Goal: Information Seeking & Learning: Stay updated

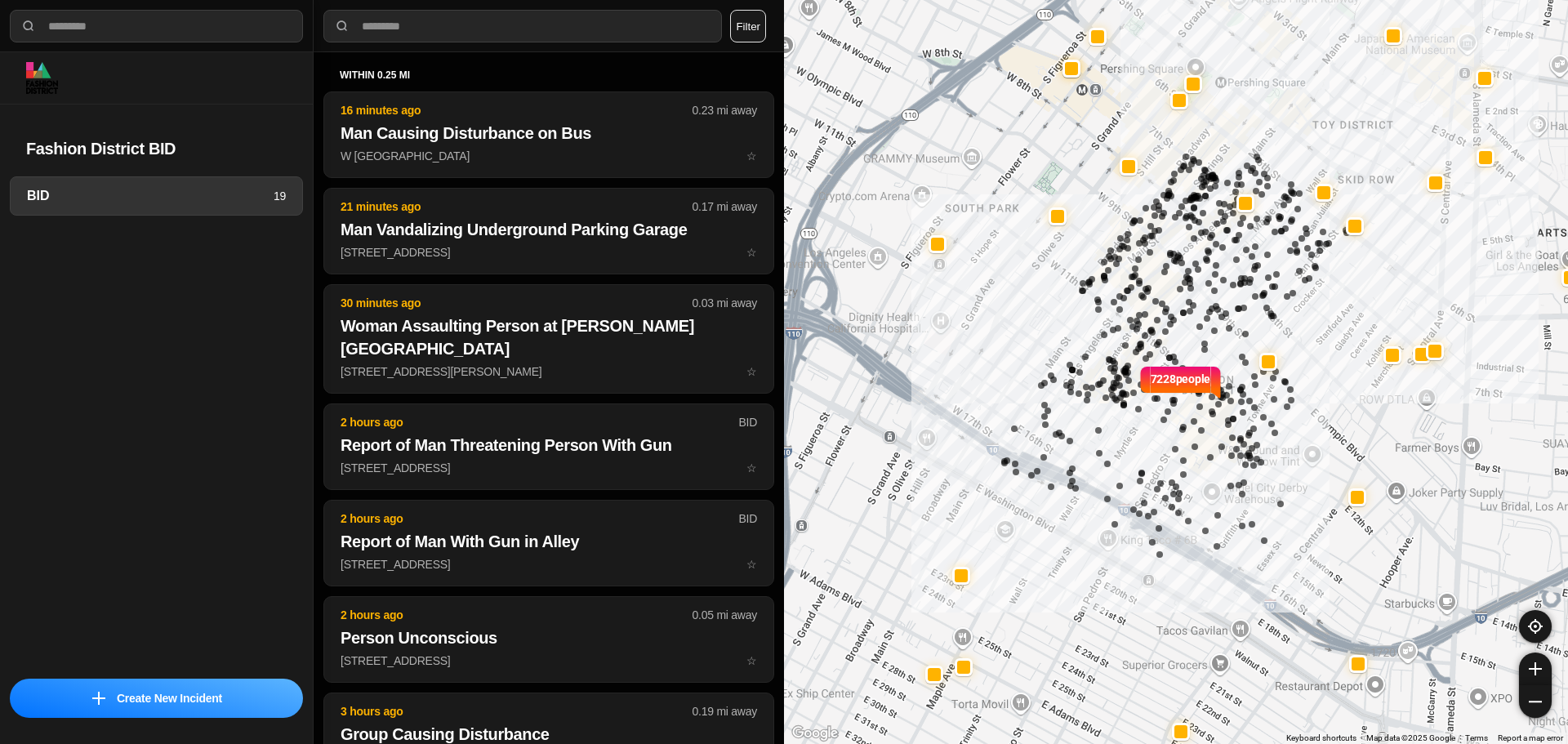
select select "*"
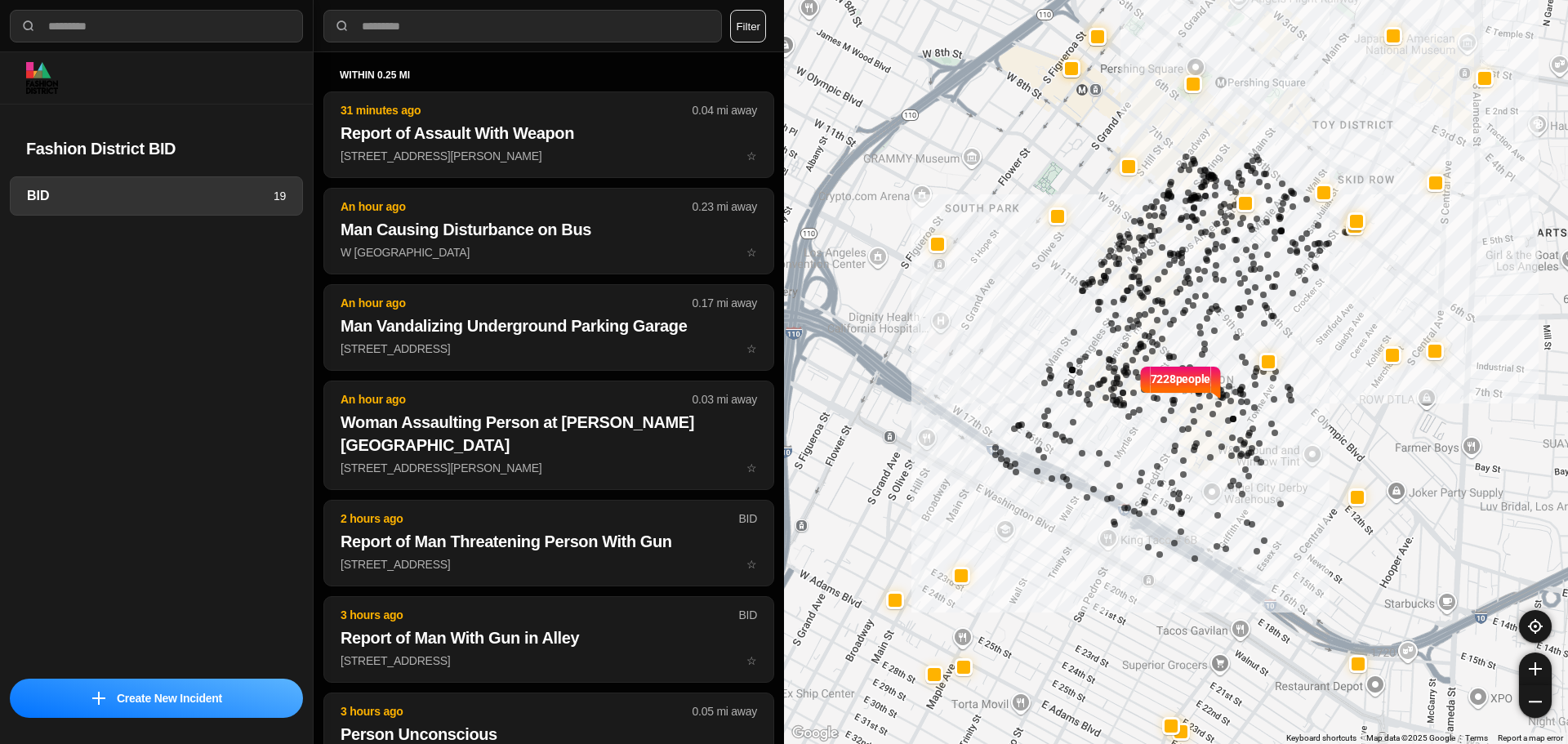
select select "*"
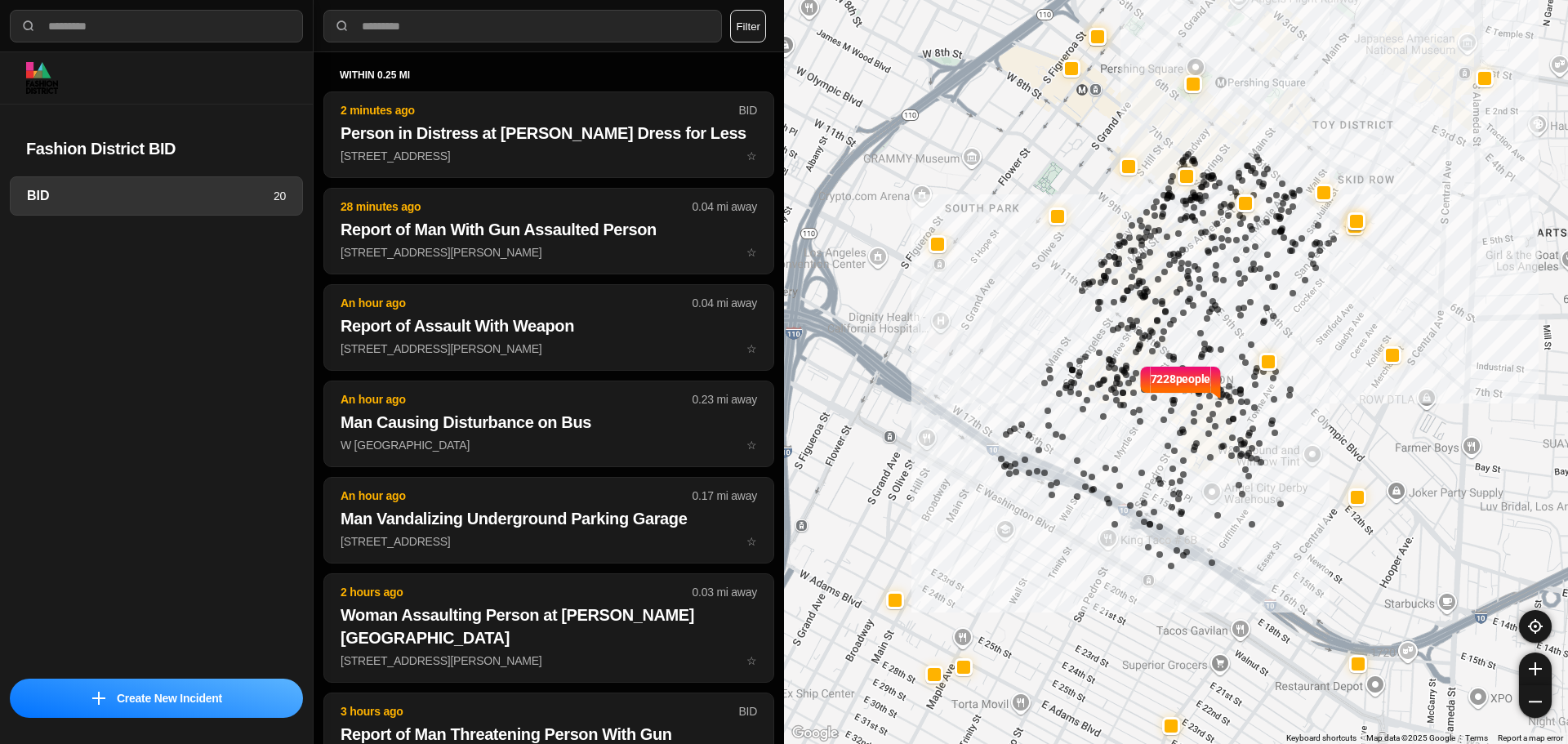
select select "*"
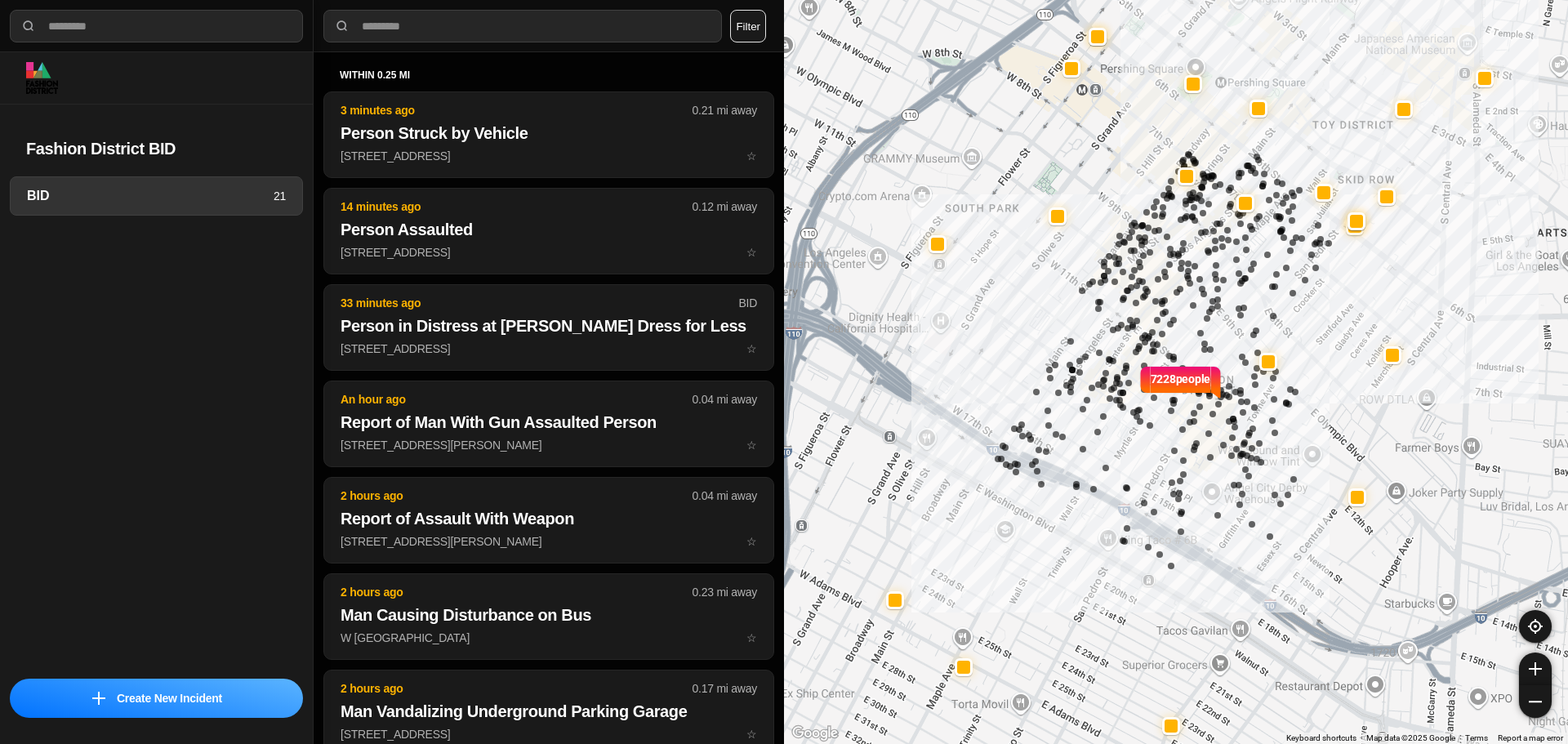
select select "*"
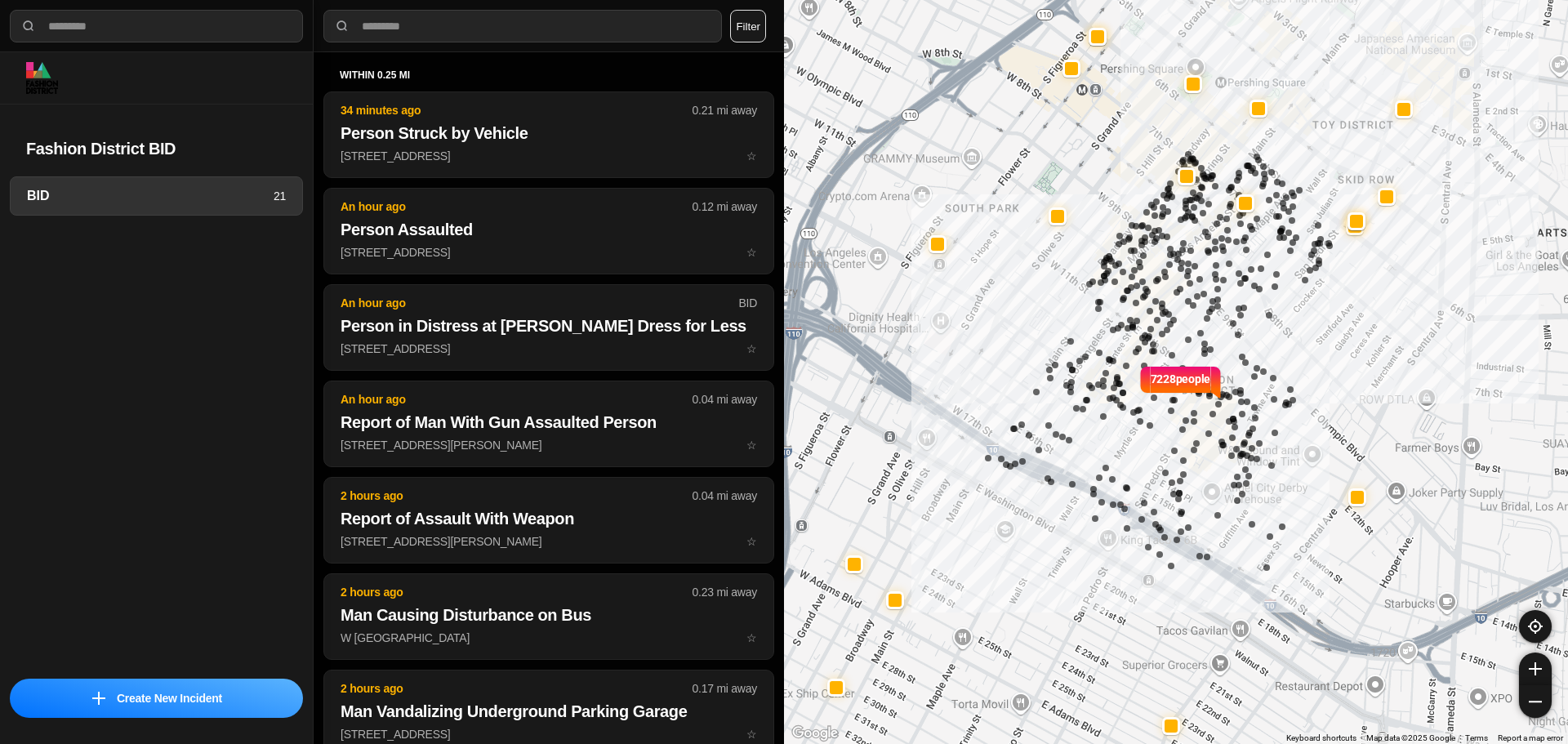
select select "*"
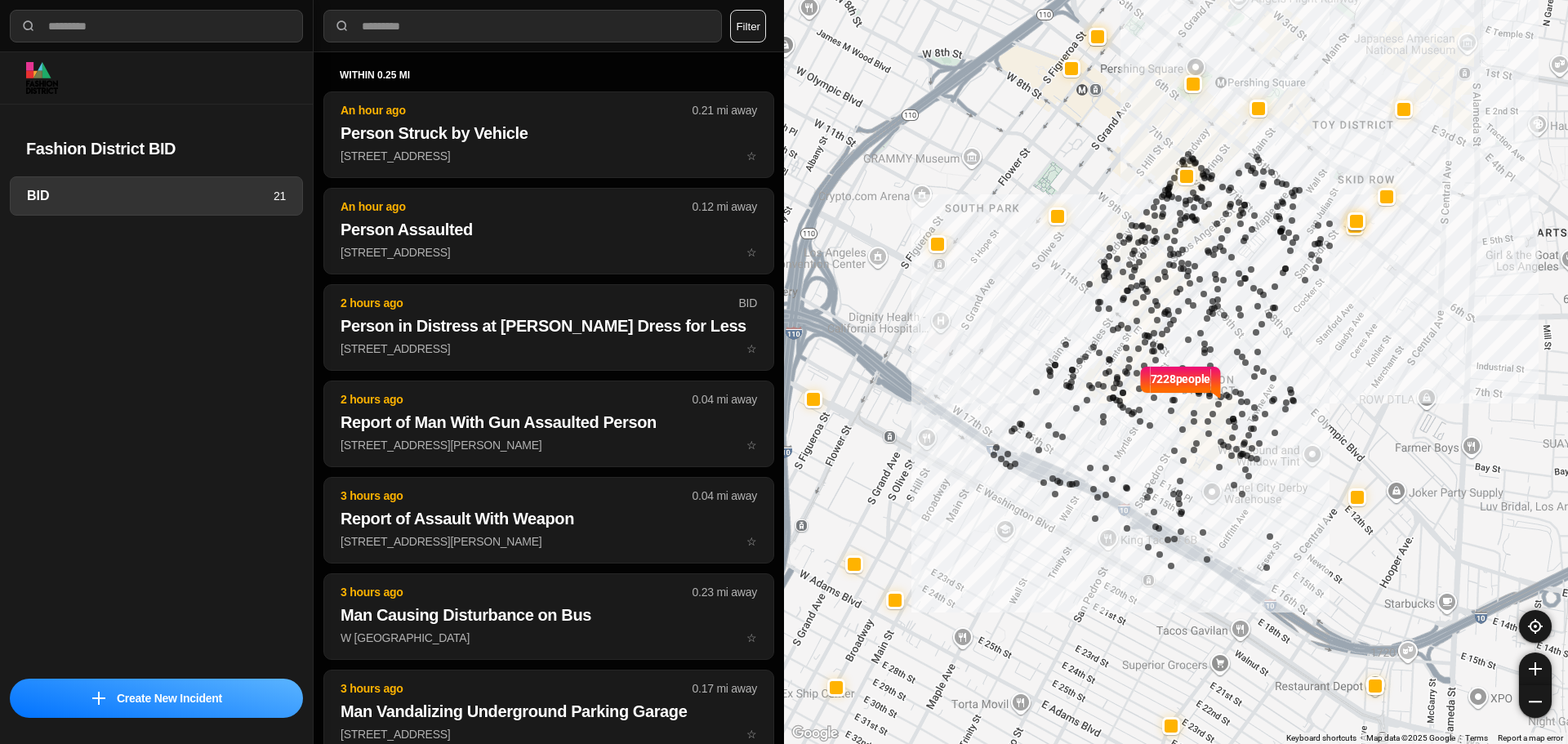
select select "*"
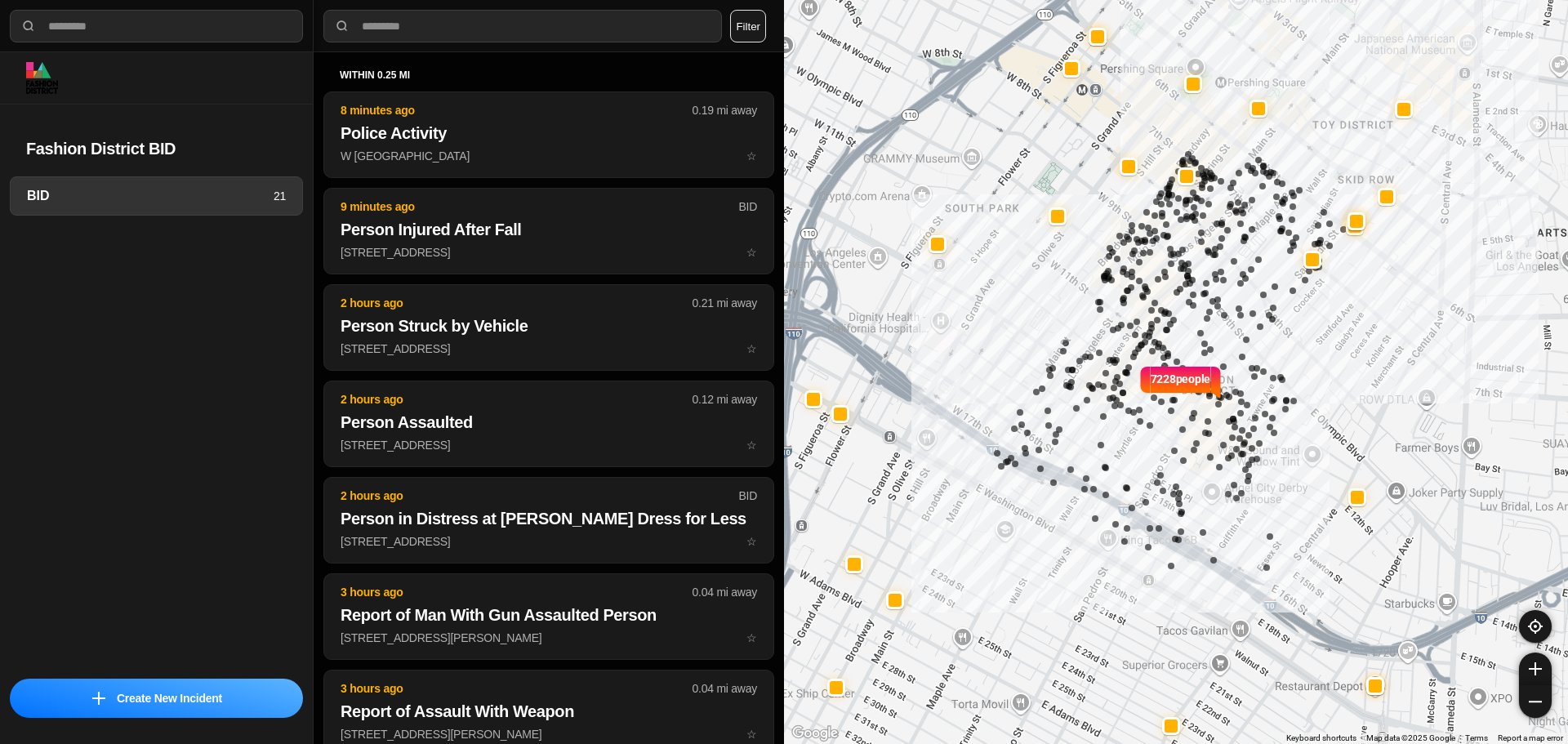
select select "*"
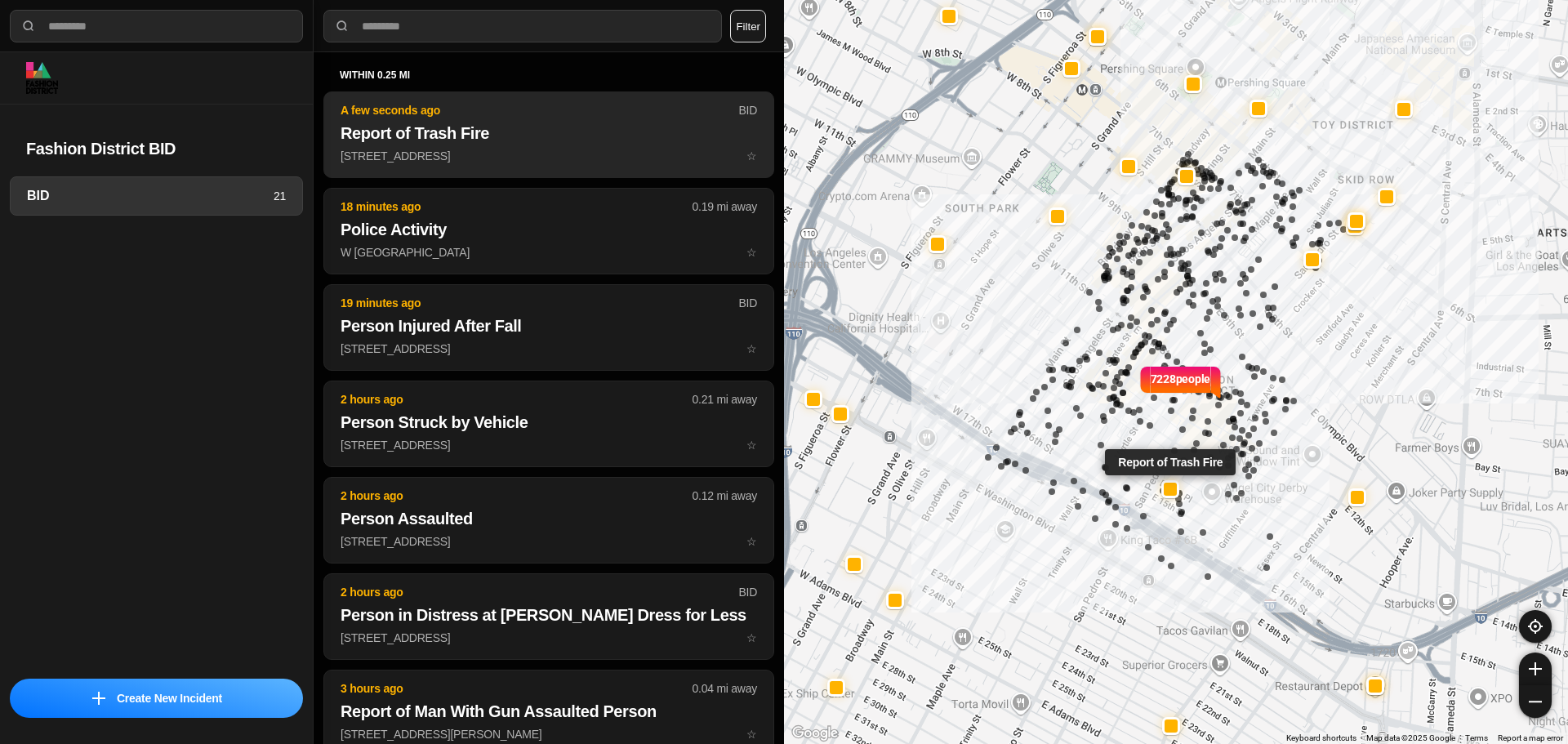
click at [567, 154] on p "711 E 14th Pl ☆" at bounding box center [549, 156] width 416 height 16
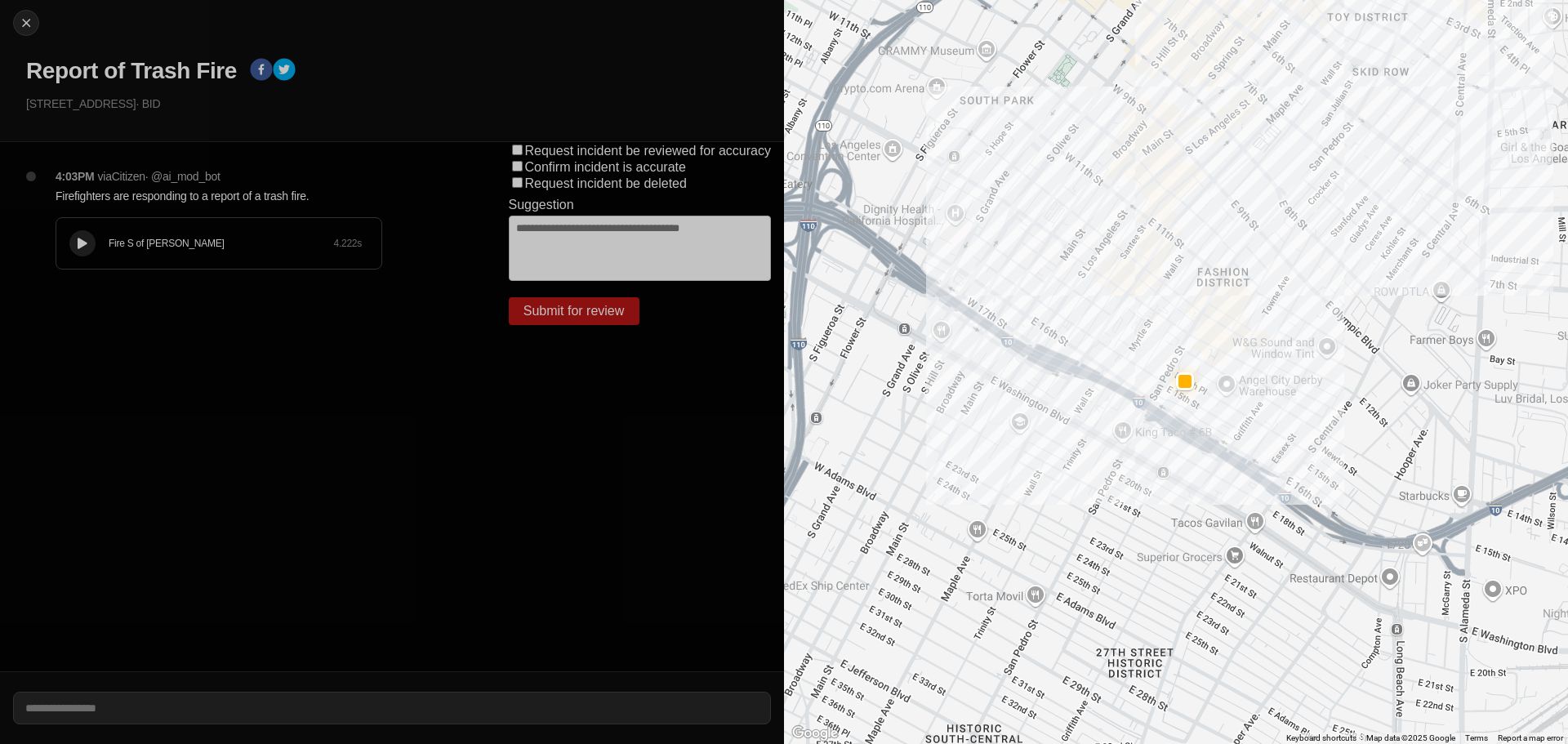
click at [80, 243] on icon at bounding box center [83, 243] width 10 height 11
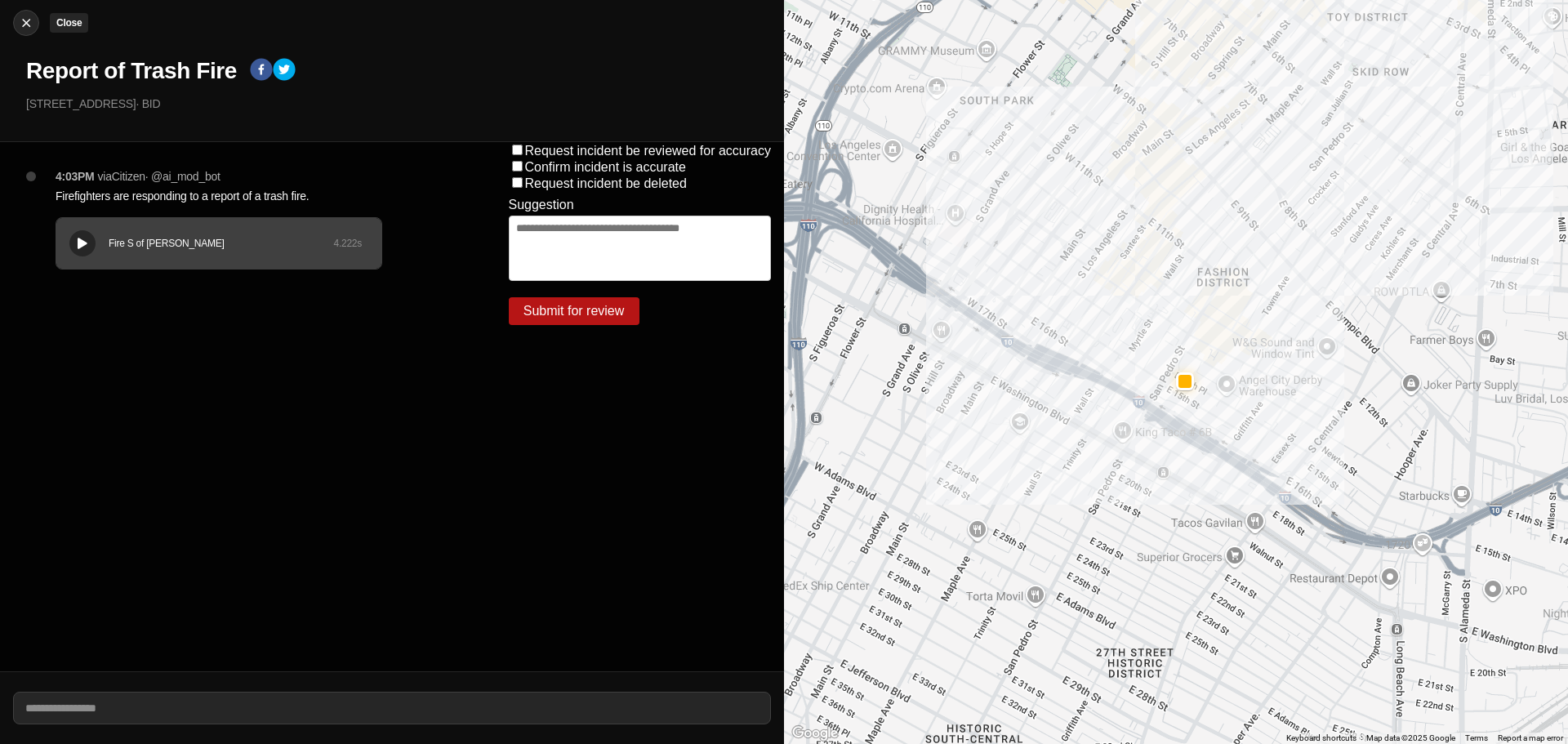
click at [31, 30] on img at bounding box center [25, 22] width 16 height 16
select select "*"
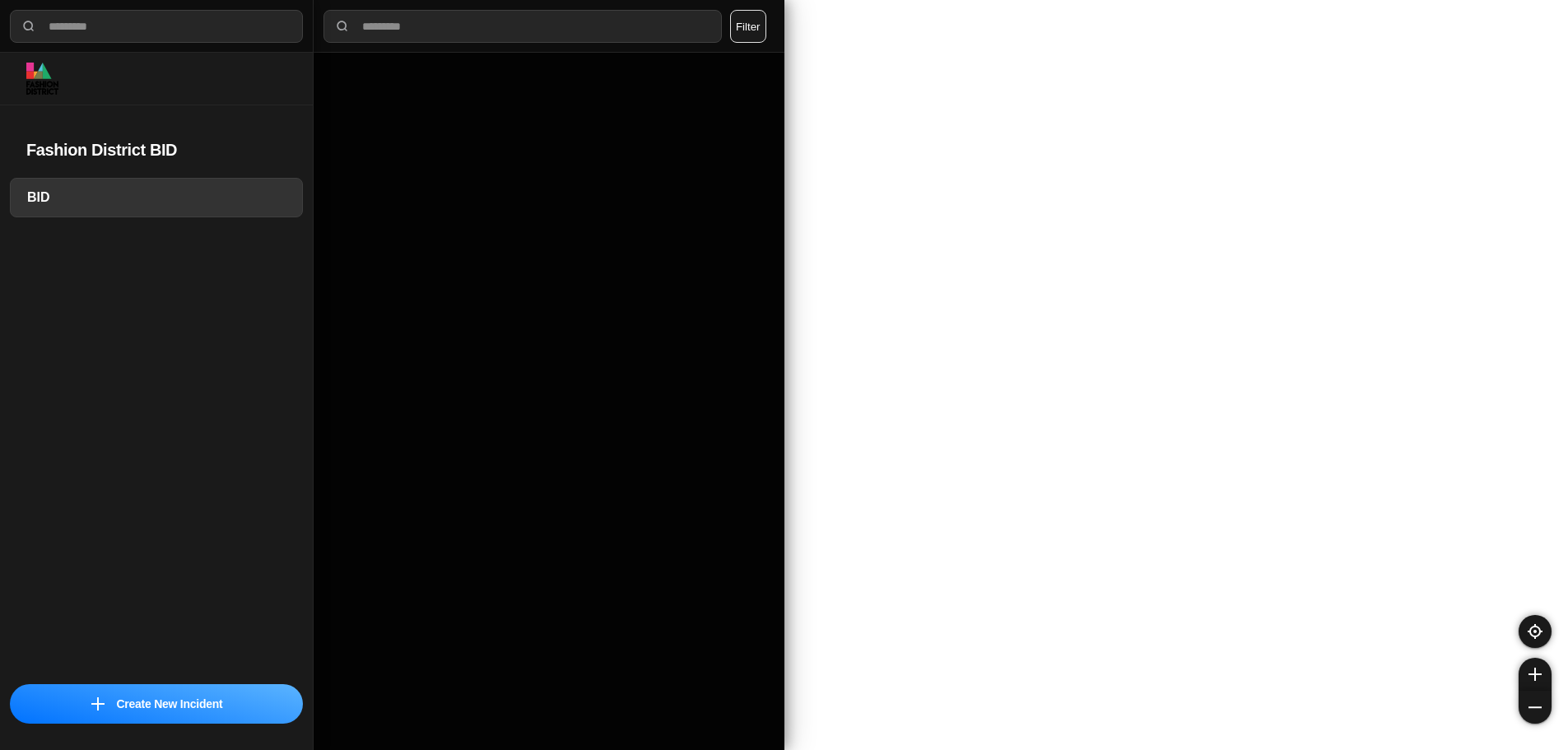
select select "*"
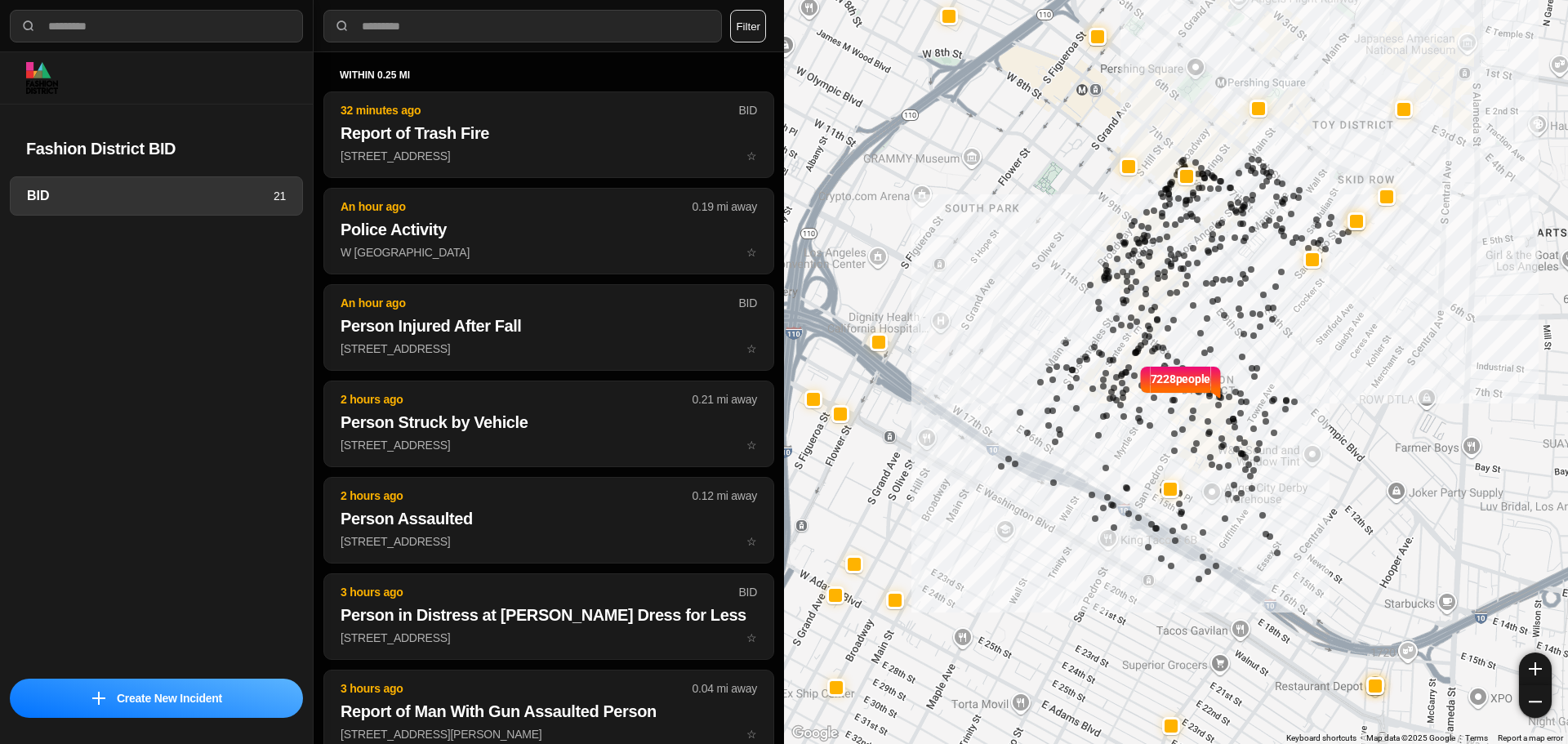
select select "*"
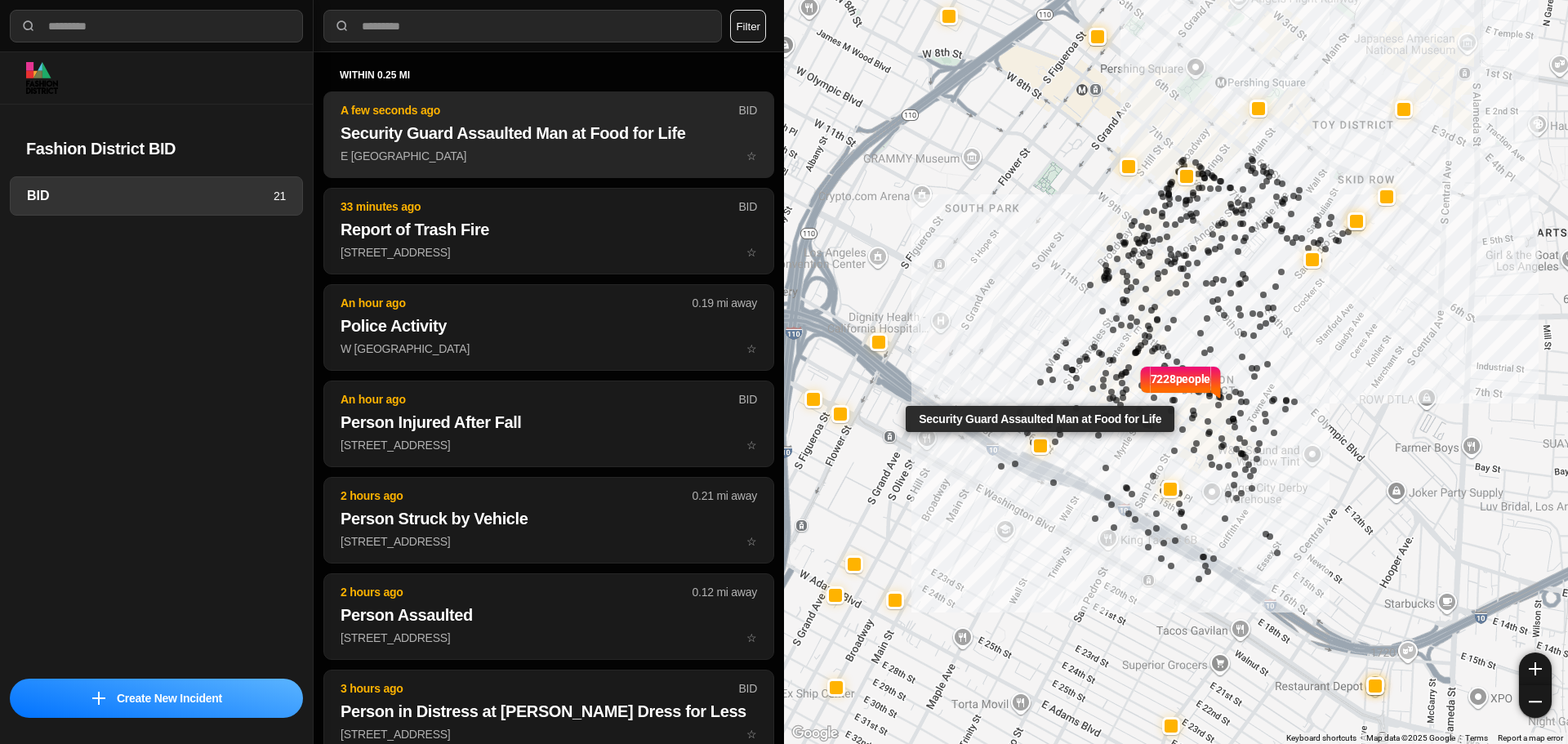
click at [453, 153] on p "E 16th St & S Los Angeles St ☆" at bounding box center [549, 156] width 416 height 16
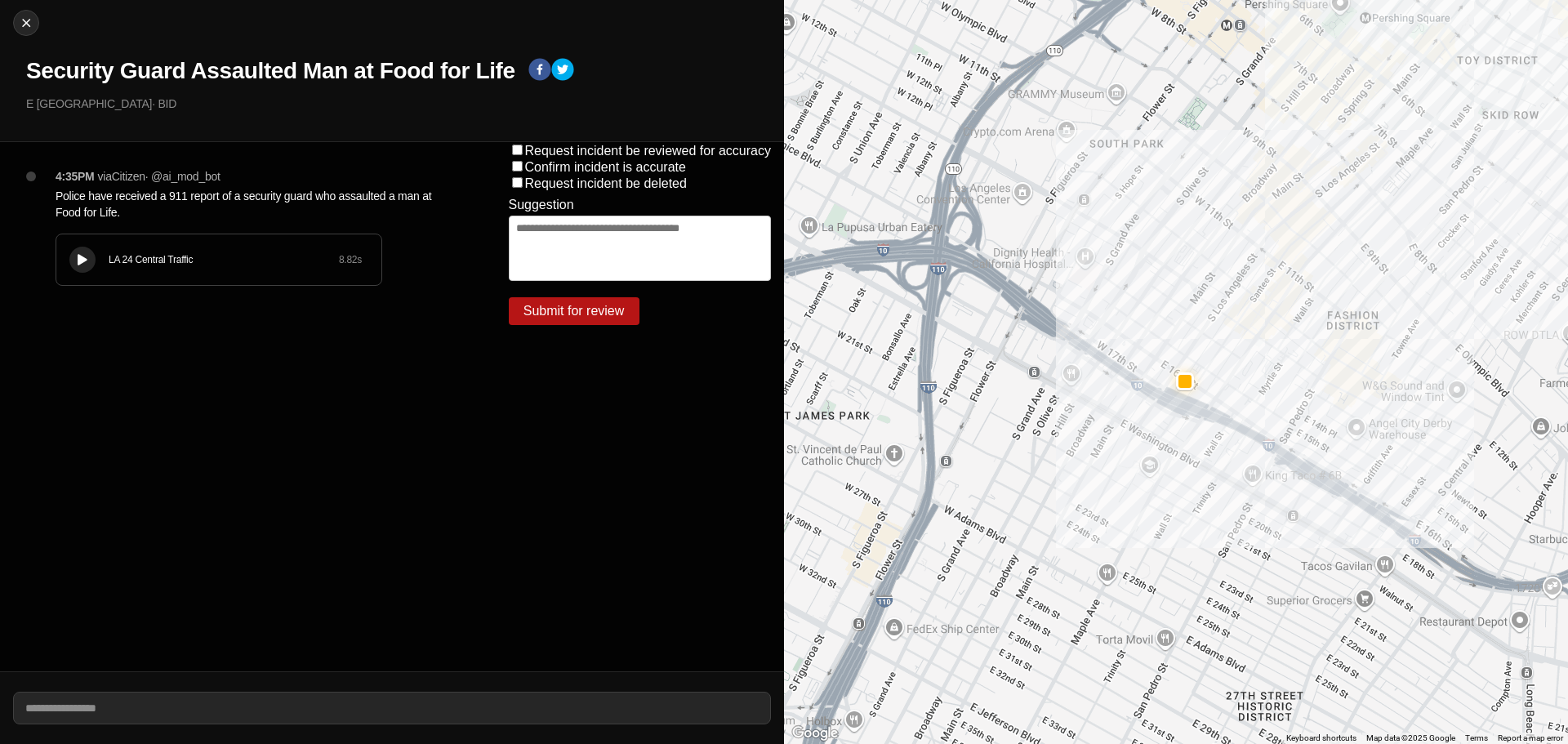
drag, startPoint x: 75, startPoint y: 247, endPoint x: 87, endPoint y: 262, distance: 19.2
click at [87, 262] on div "LA 24 Central Traffic 8.82 s" at bounding box center [219, 260] width 325 height 51
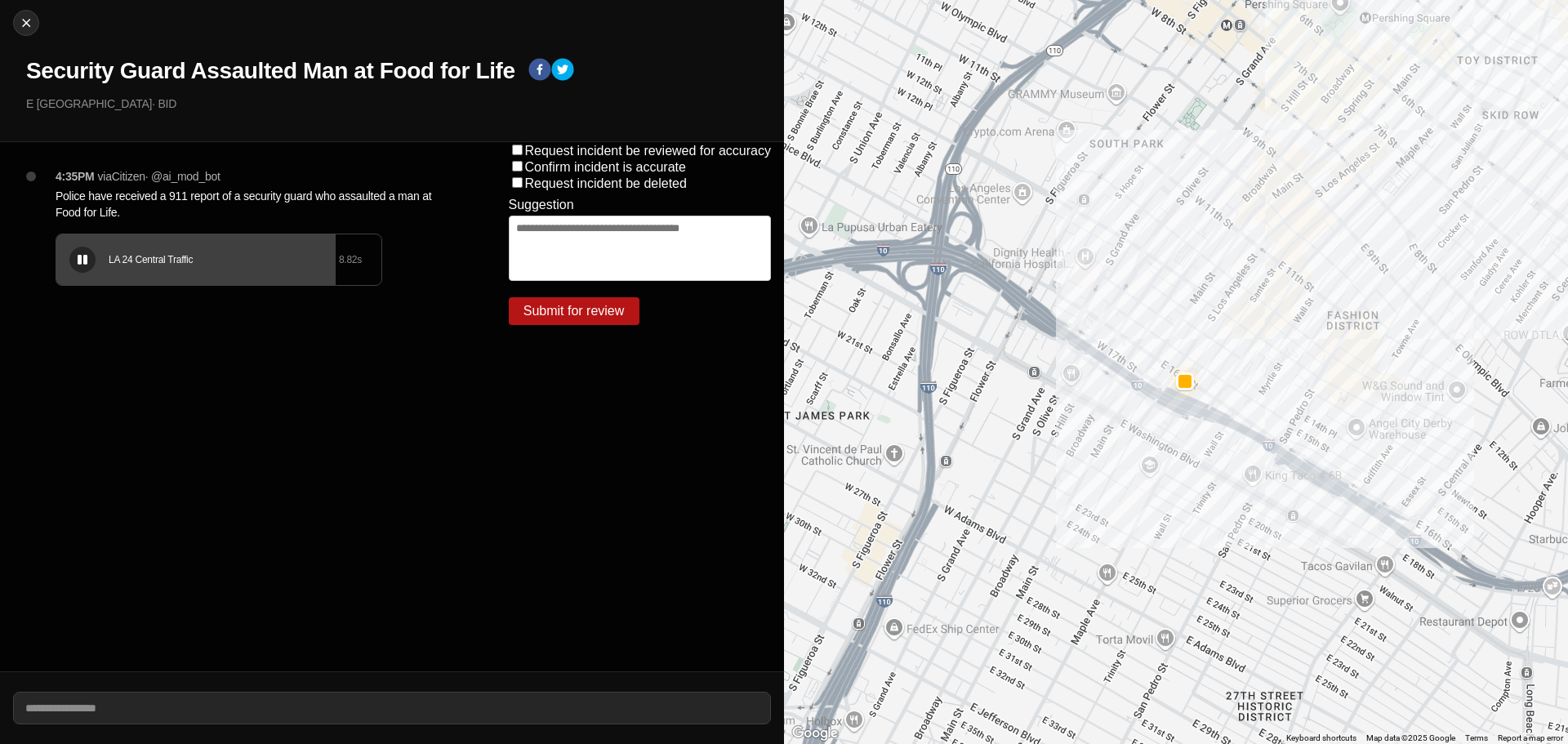
click at [107, 274] on div "LA 24 Central Traffic 8.82 s" at bounding box center [219, 260] width 325 height 51
click at [34, 17] on img at bounding box center [25, 22] width 16 height 16
select select "*"
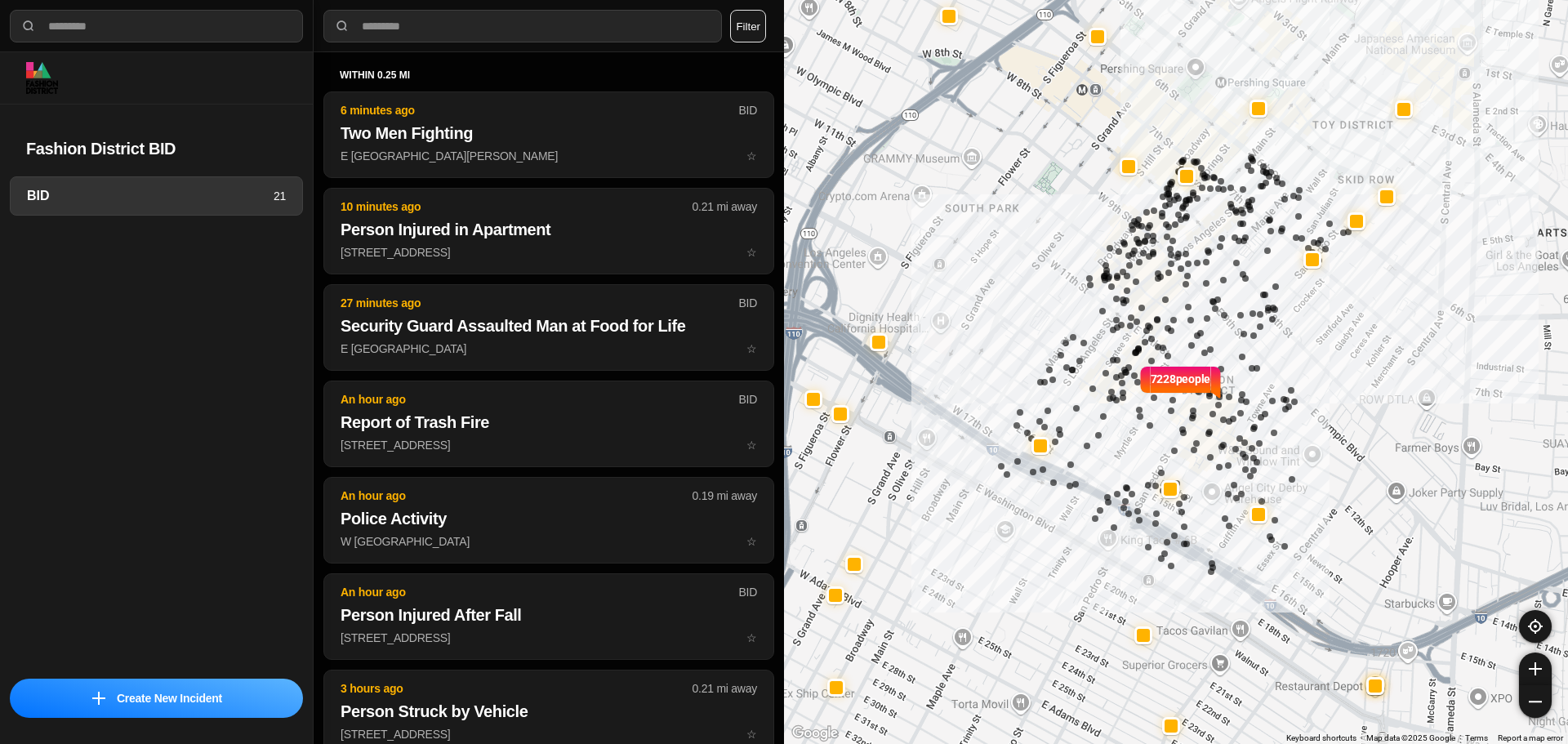
select select "*"
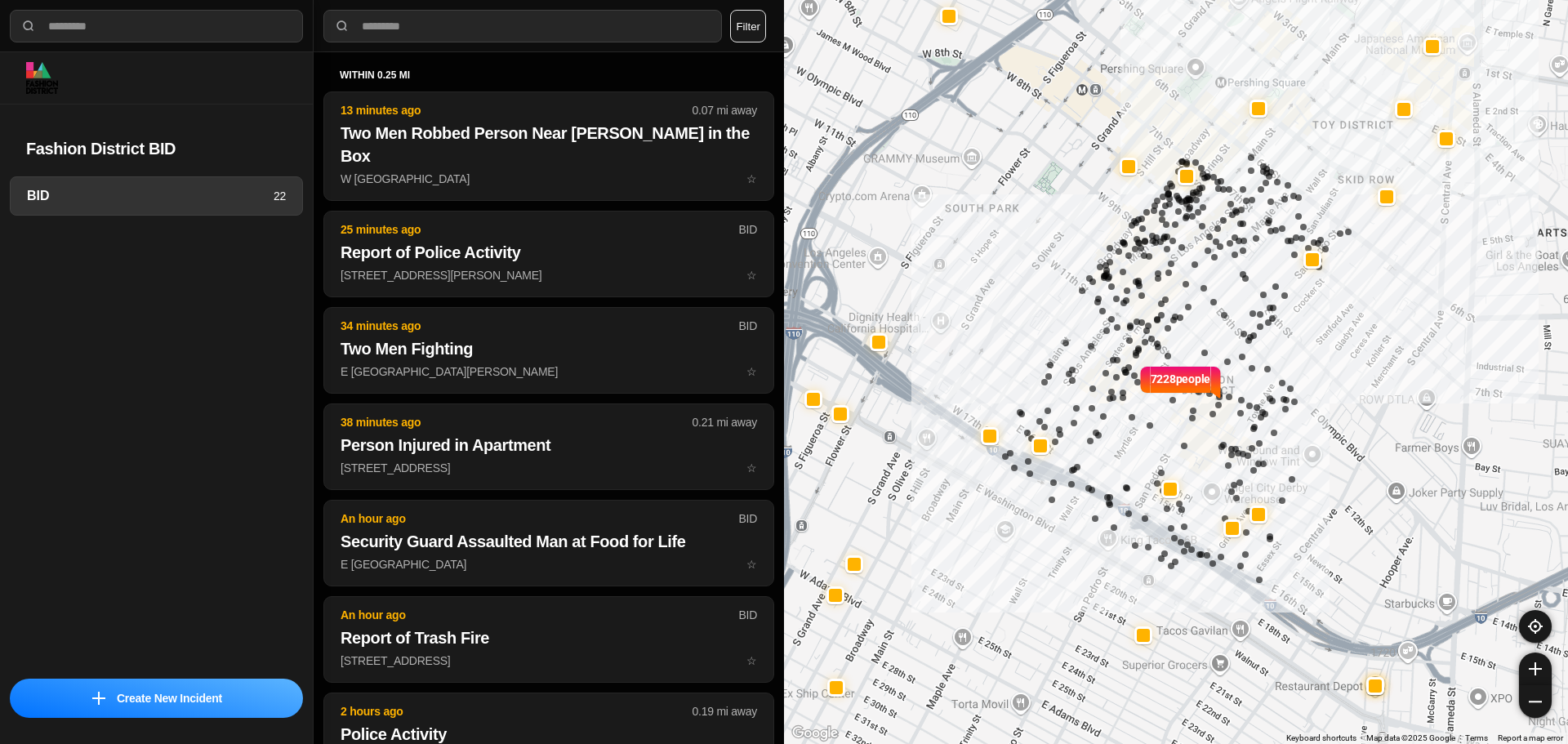
select select "*"
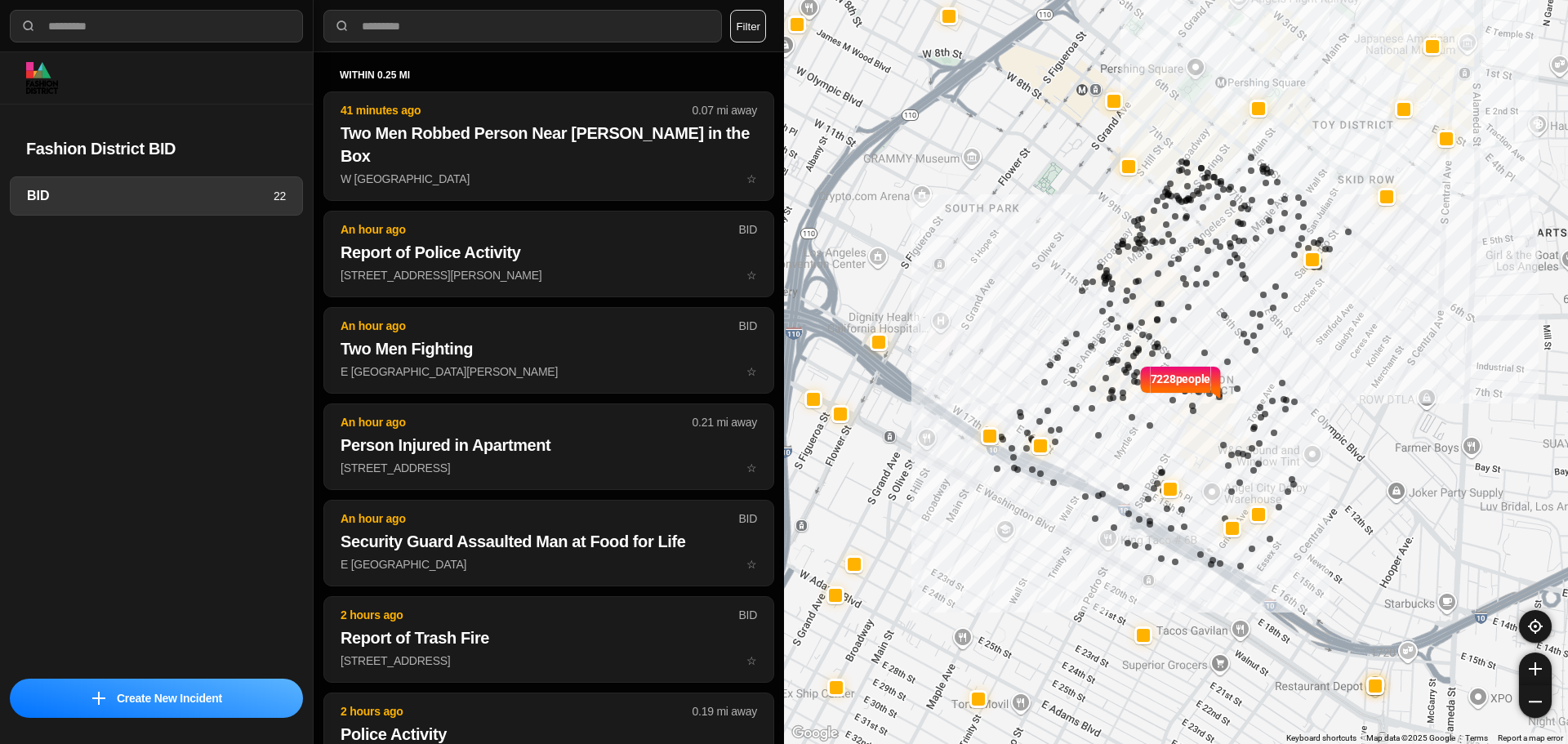
select select "*"
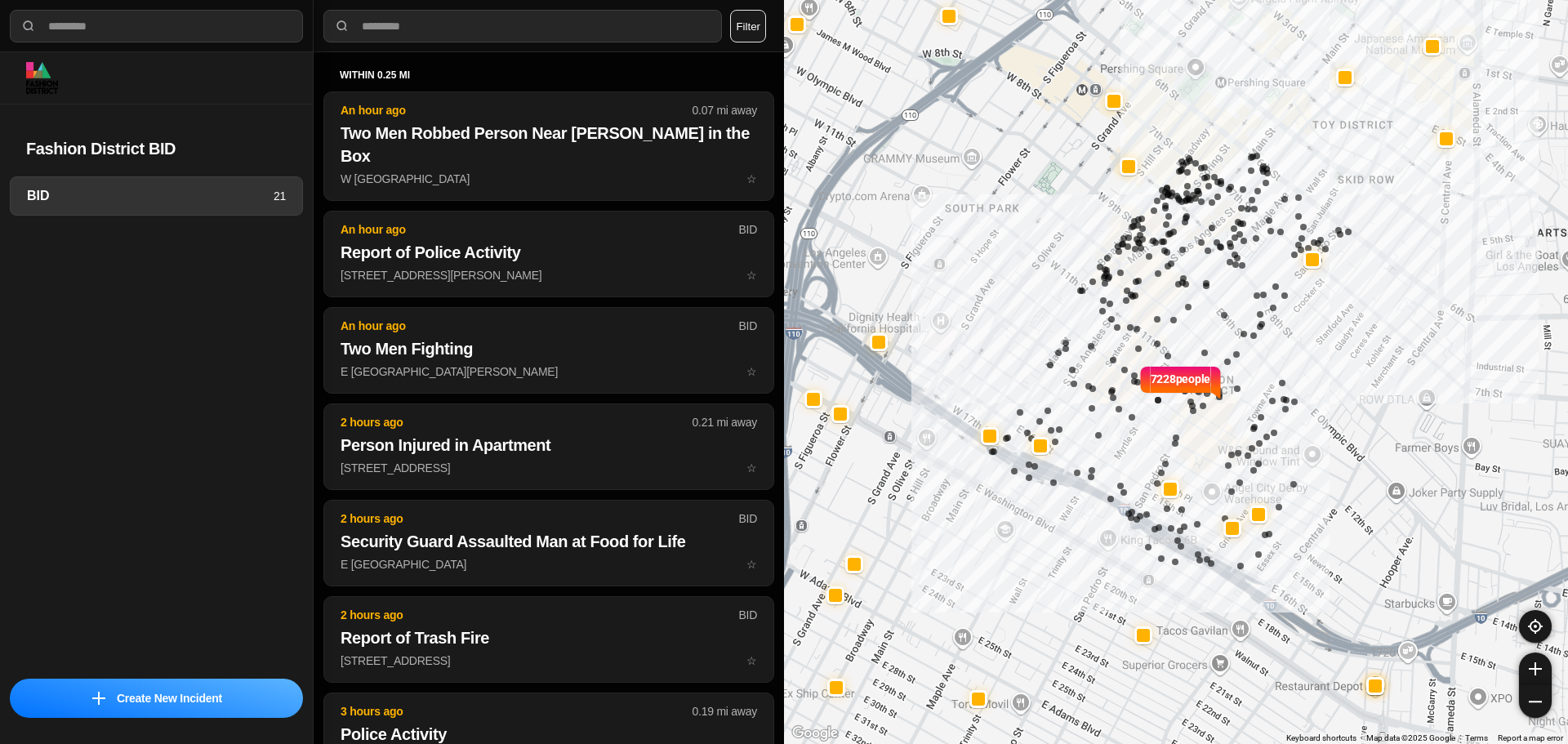
select select "*"
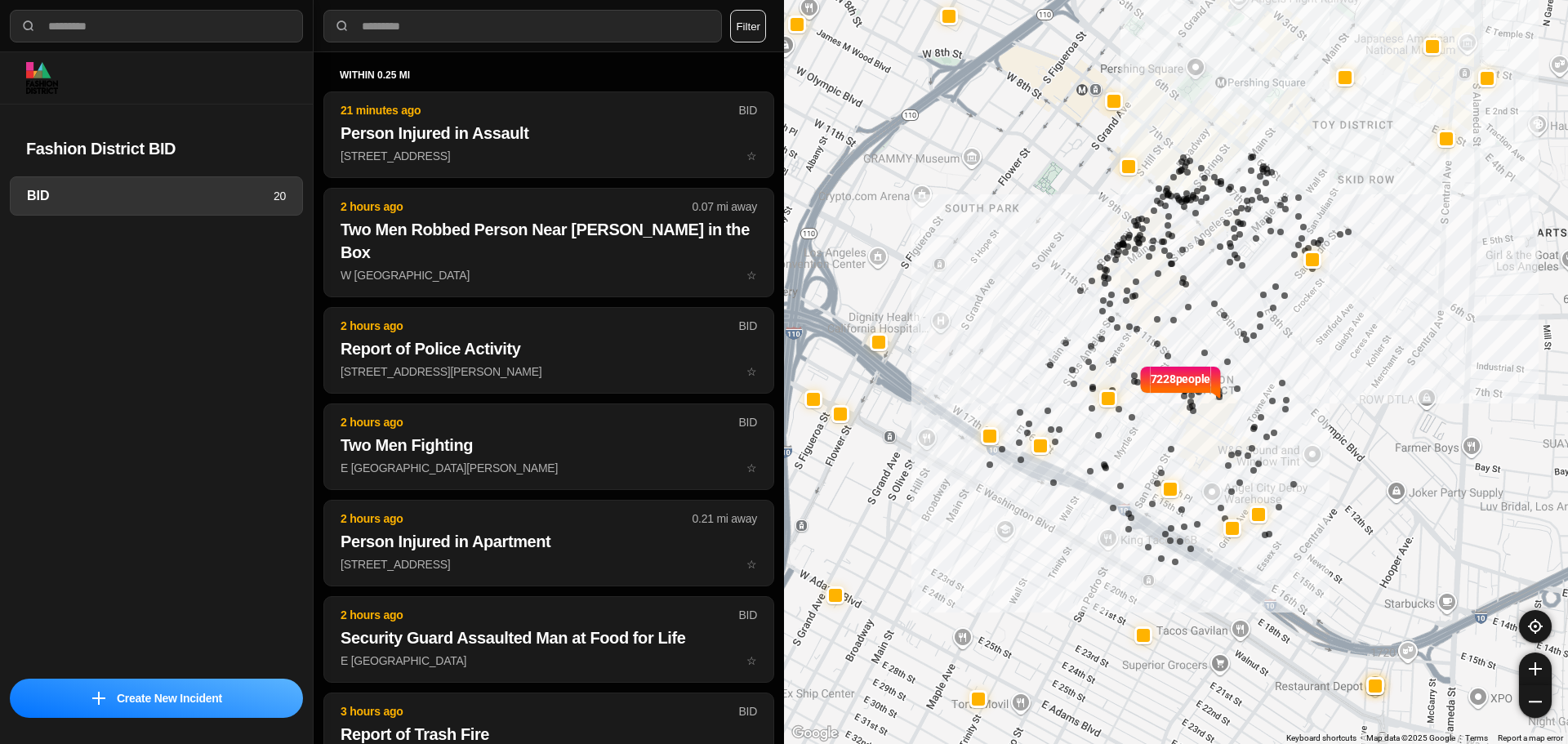
select select "*"
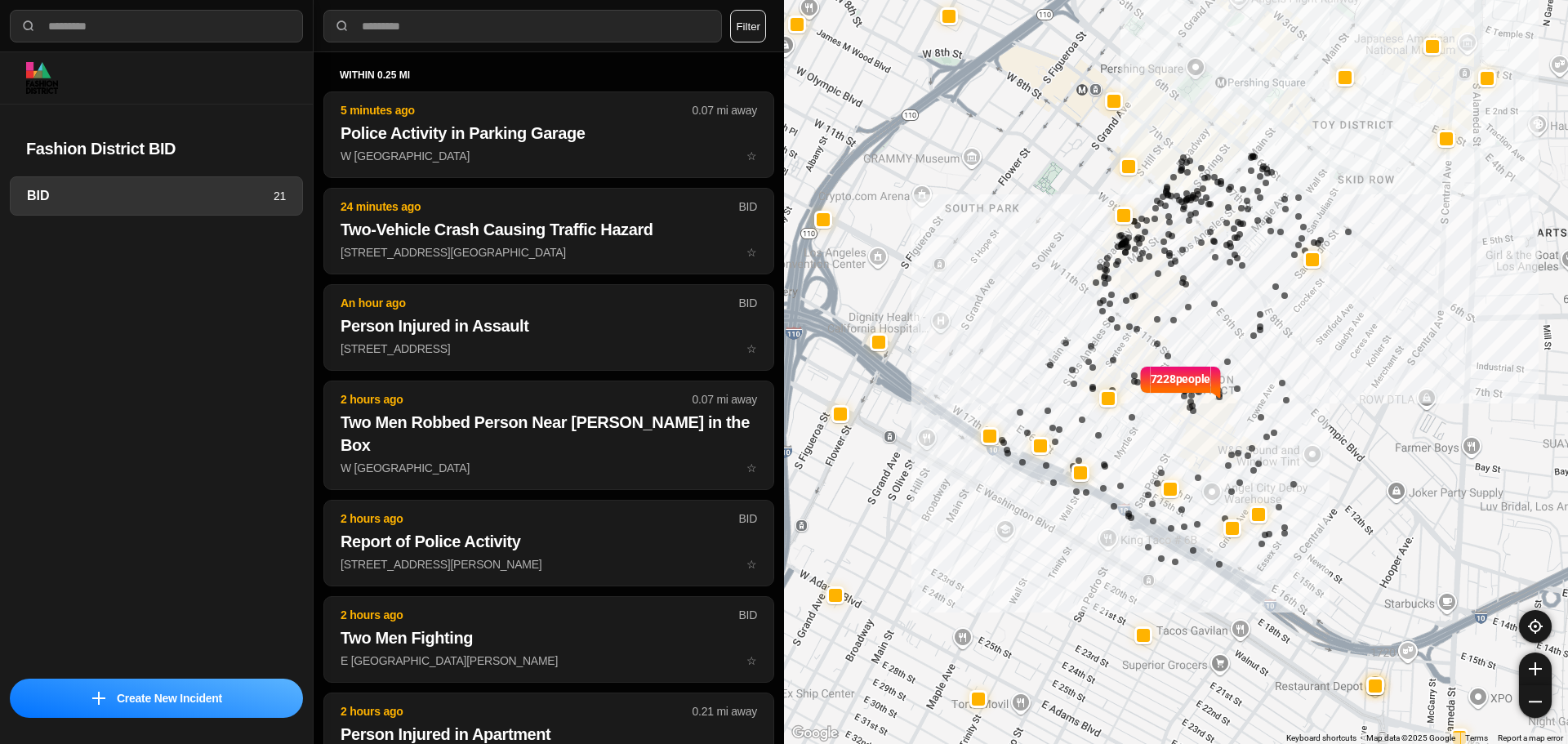
select select "*"
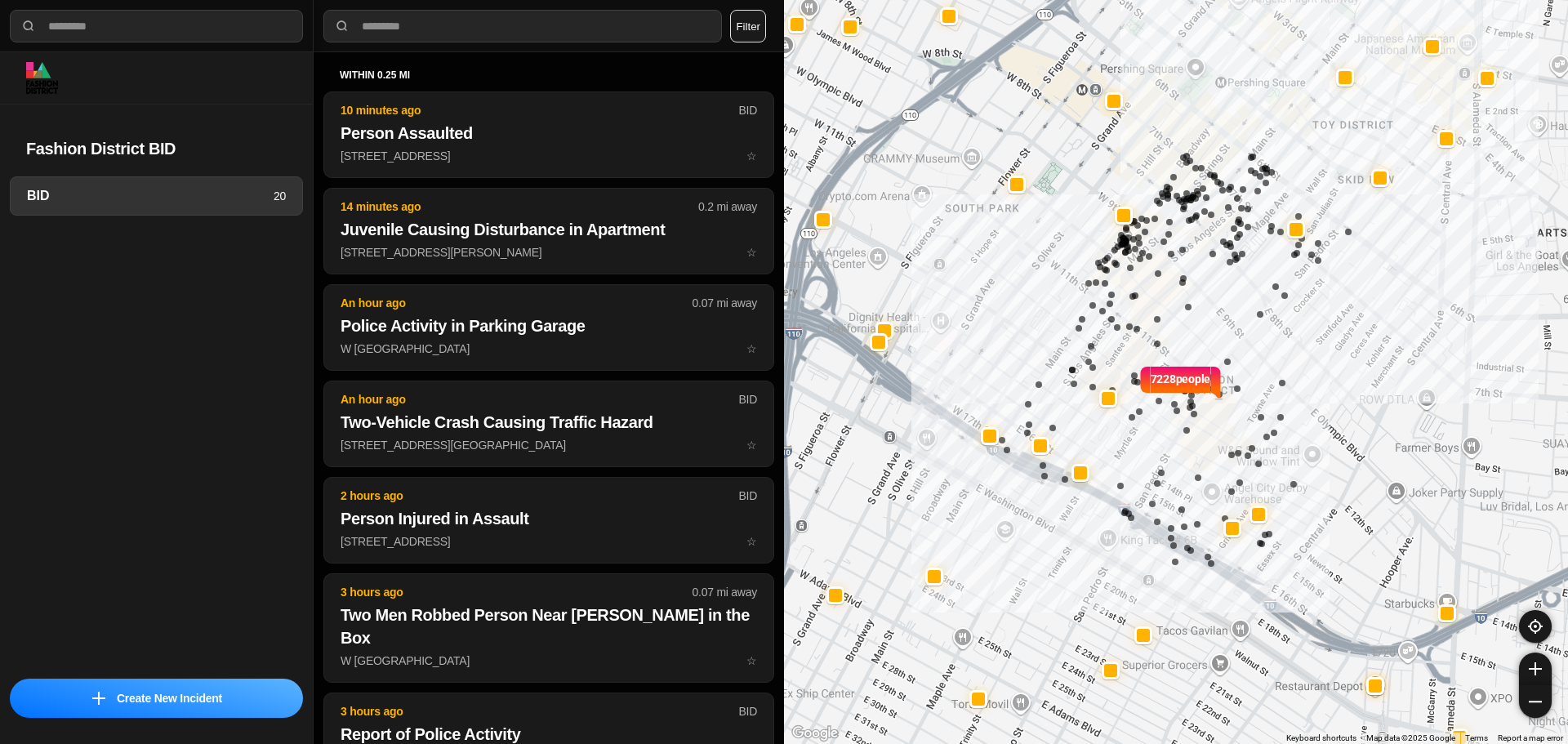
select select "*"
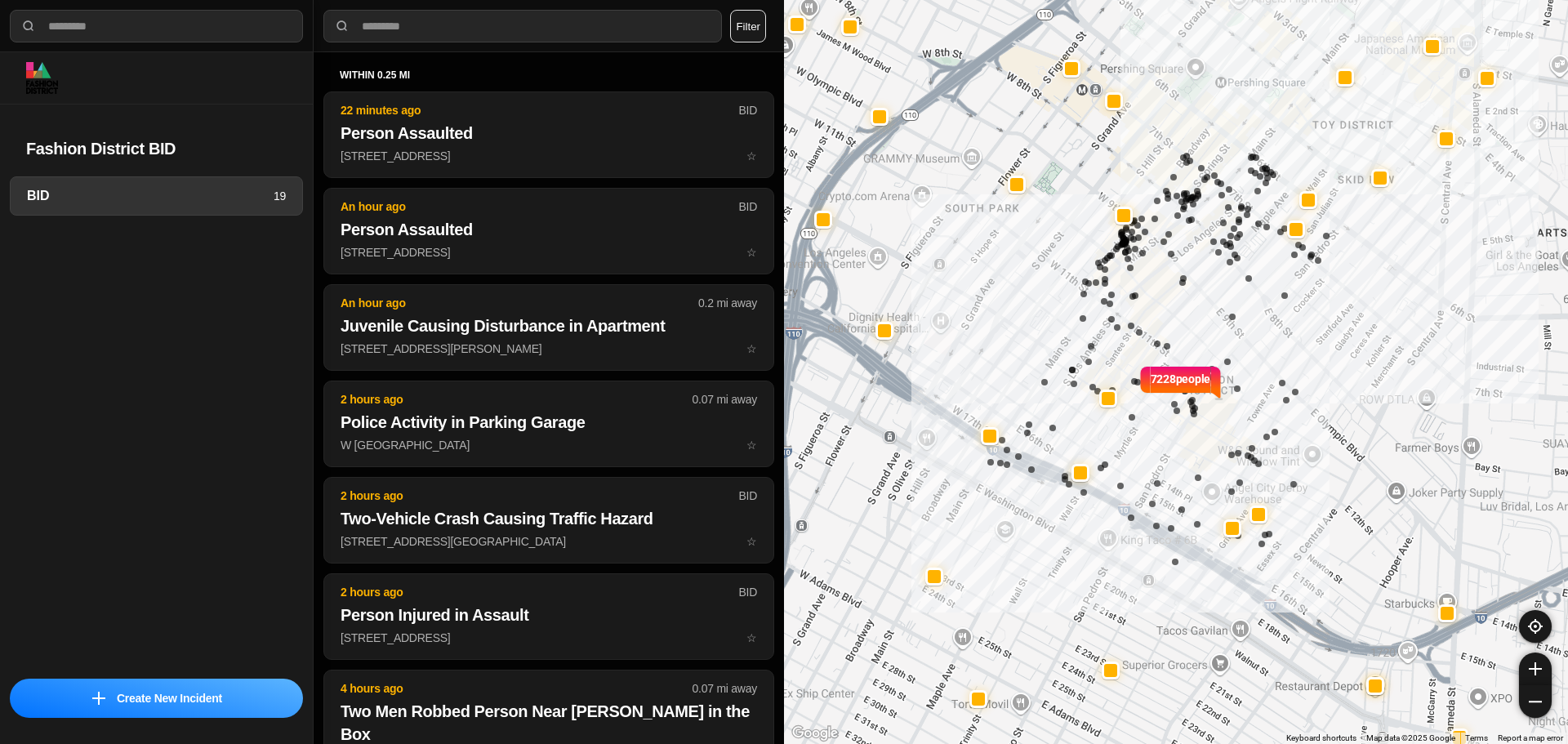
select select "*"
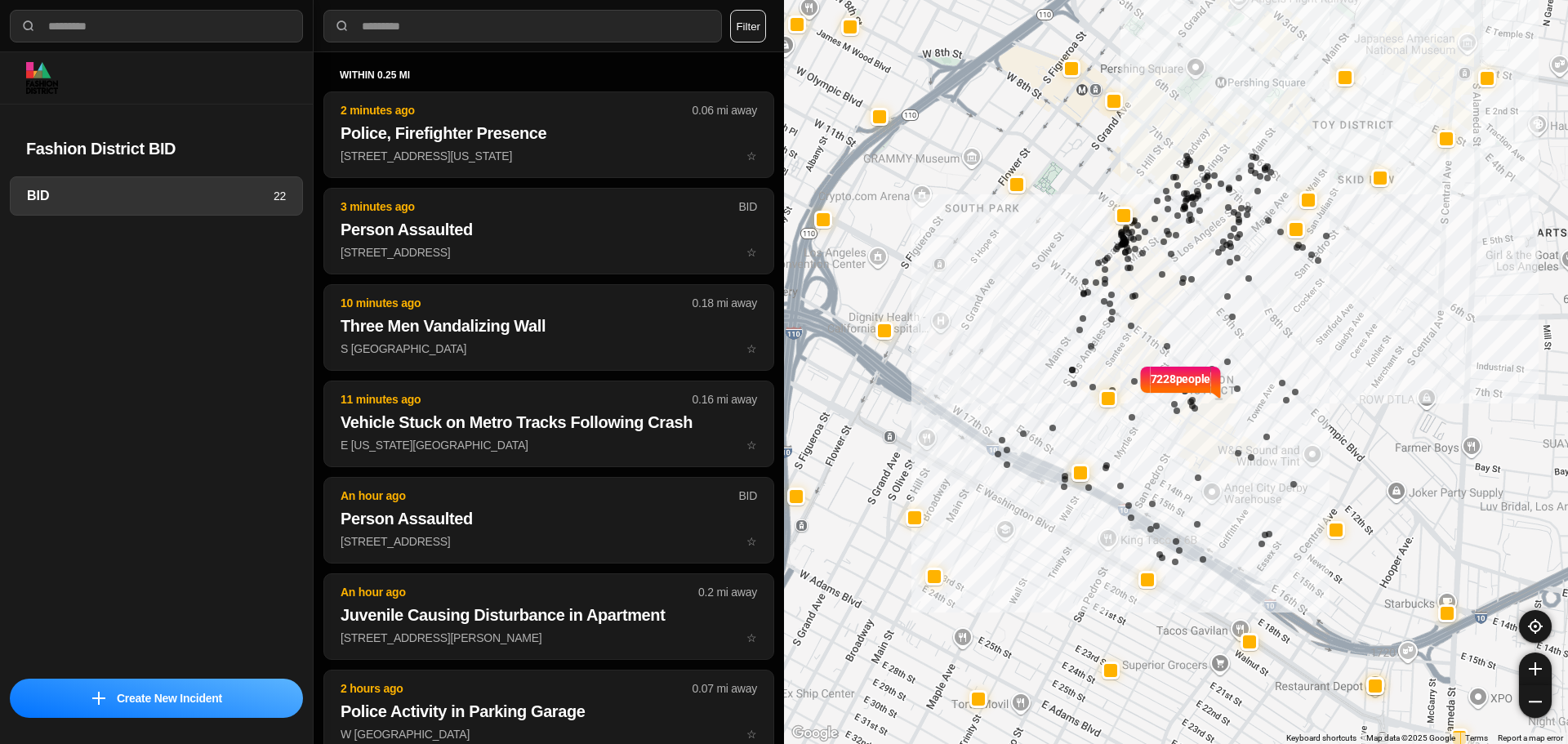
select select "*"
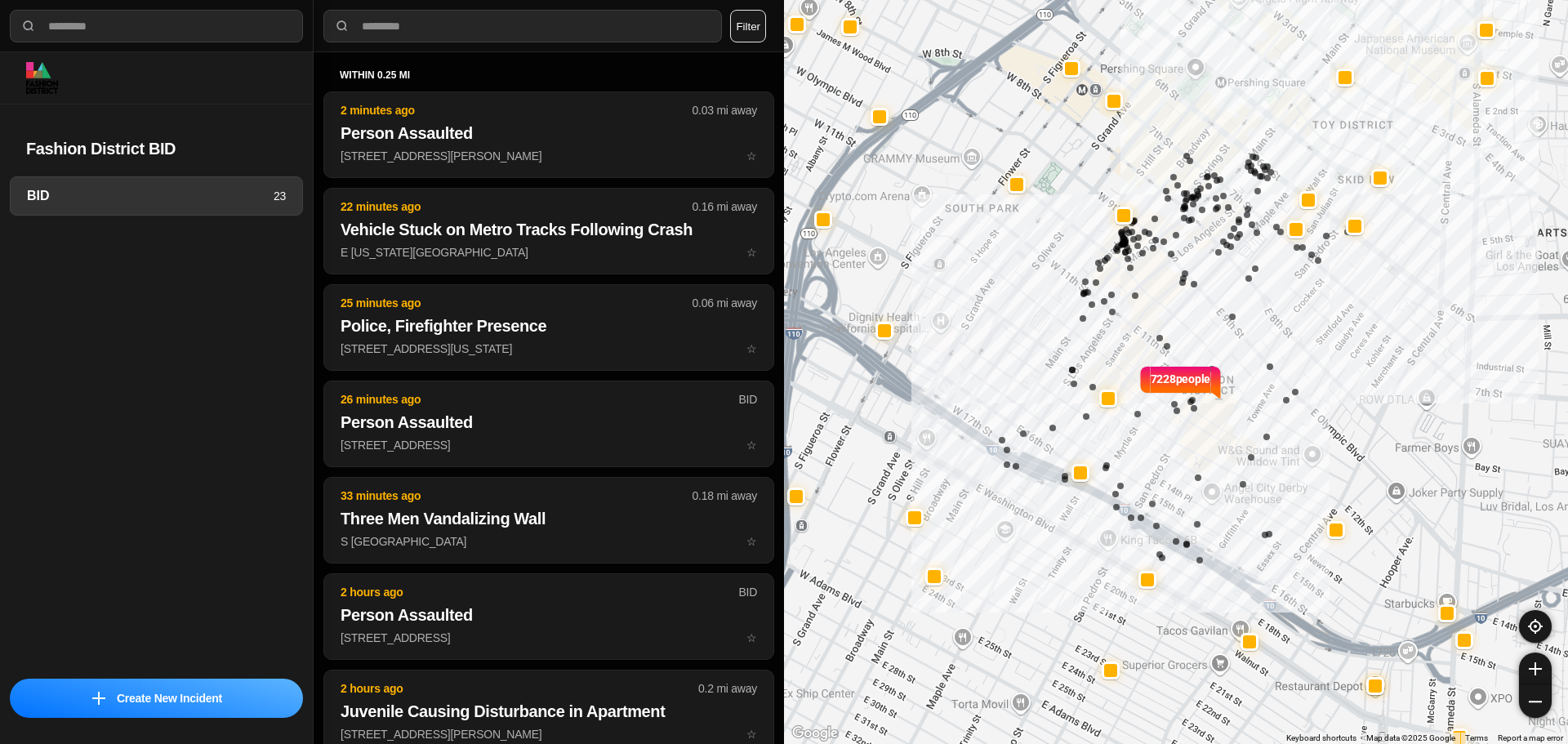
select select "*"
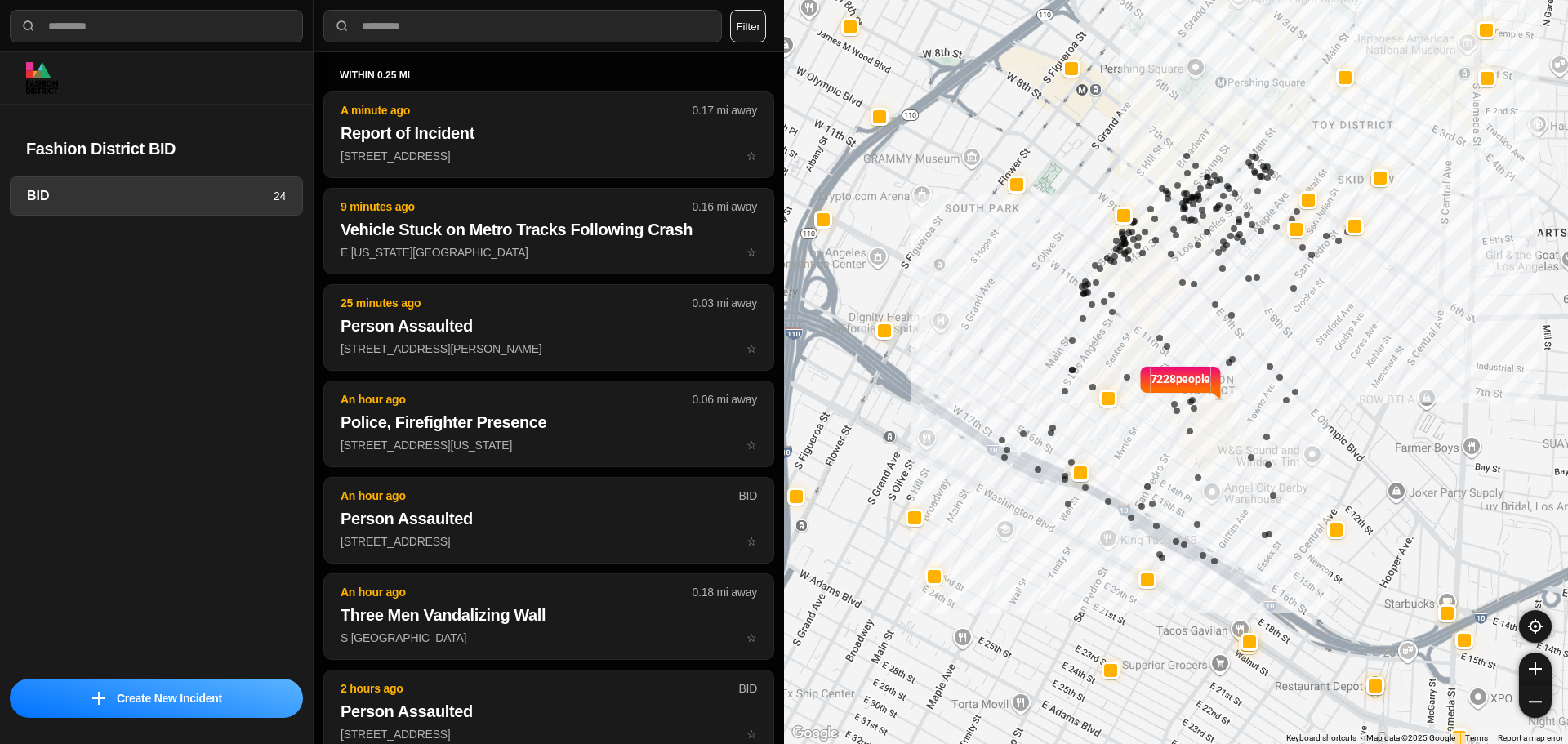
select select "*"
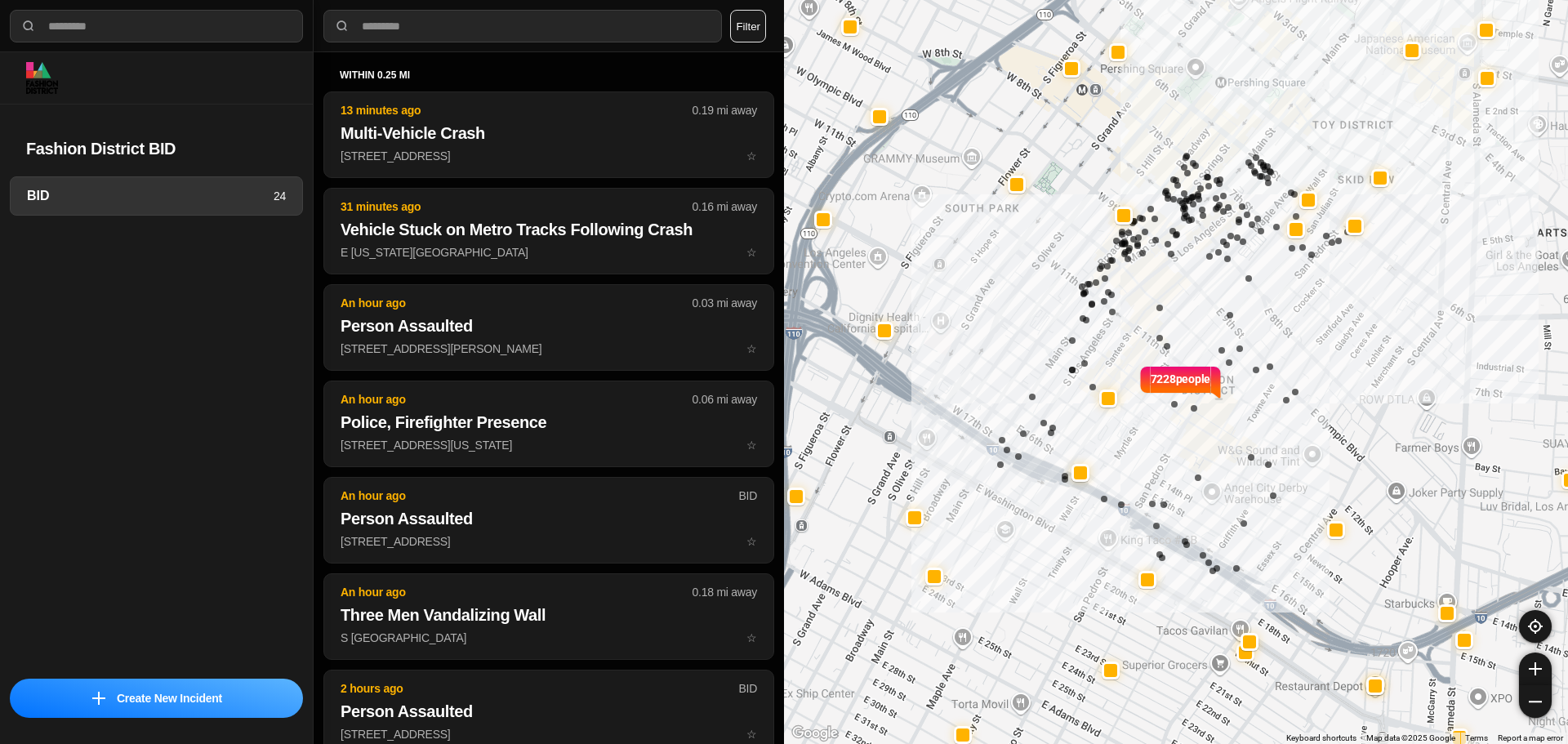
select select "*"
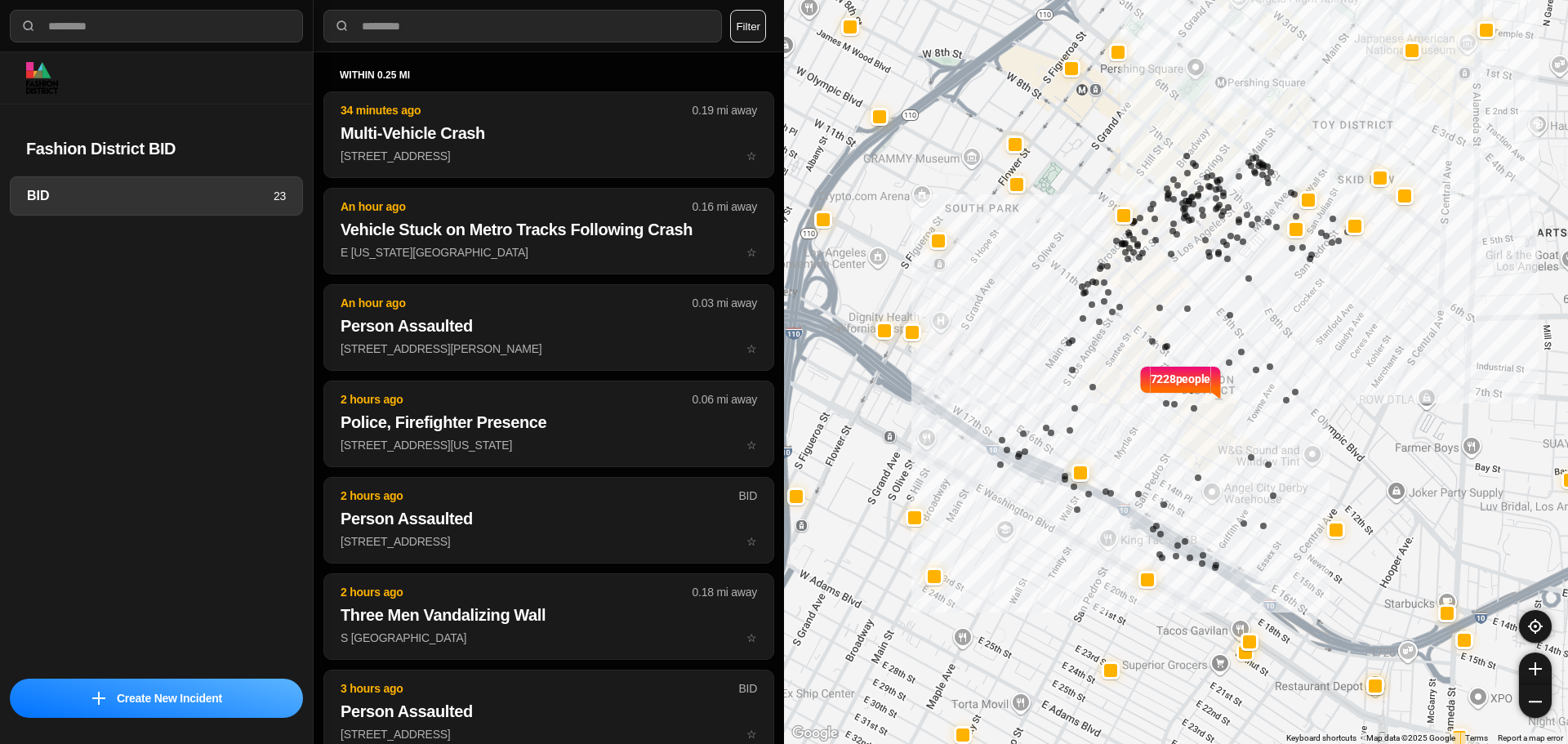
select select "*"
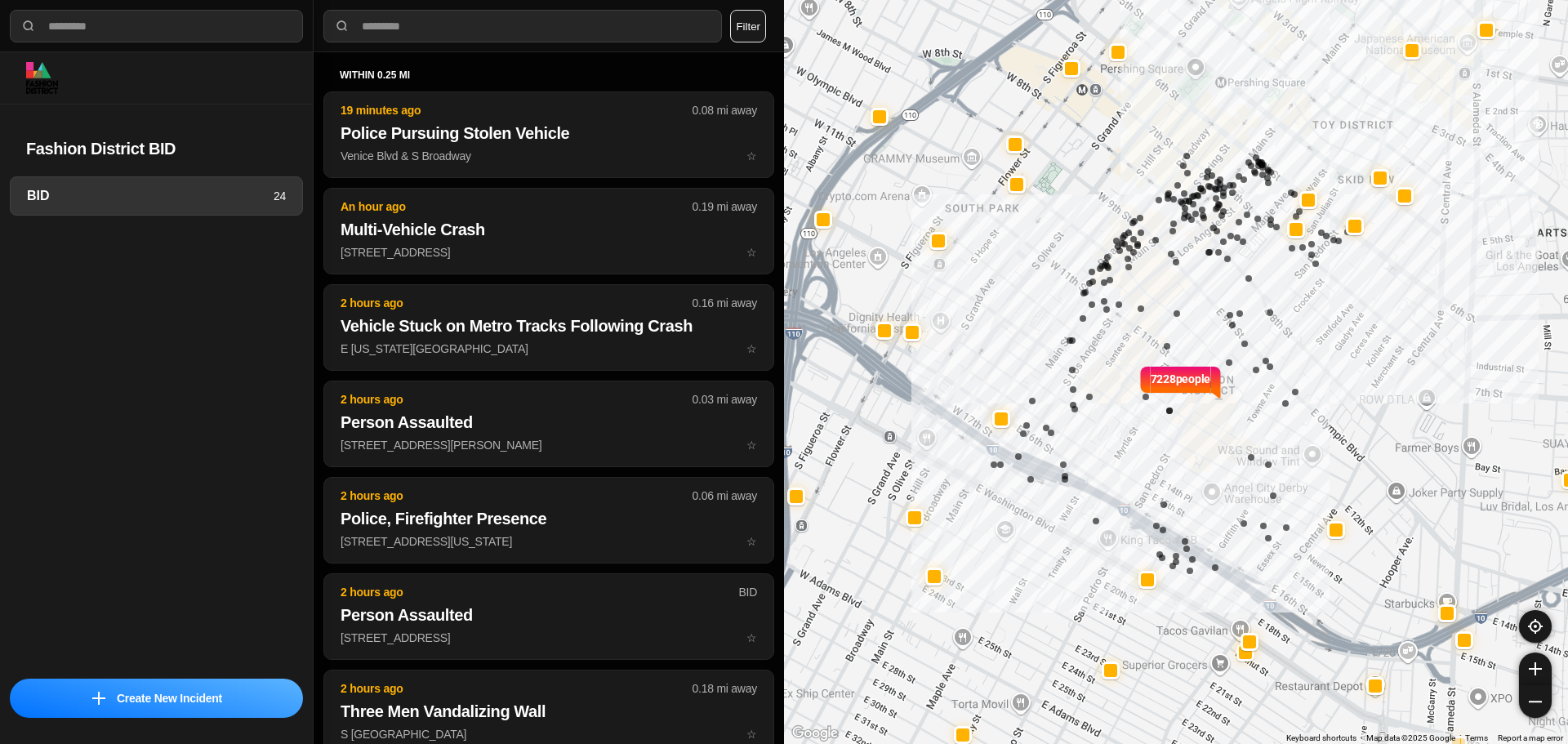
select select "*"
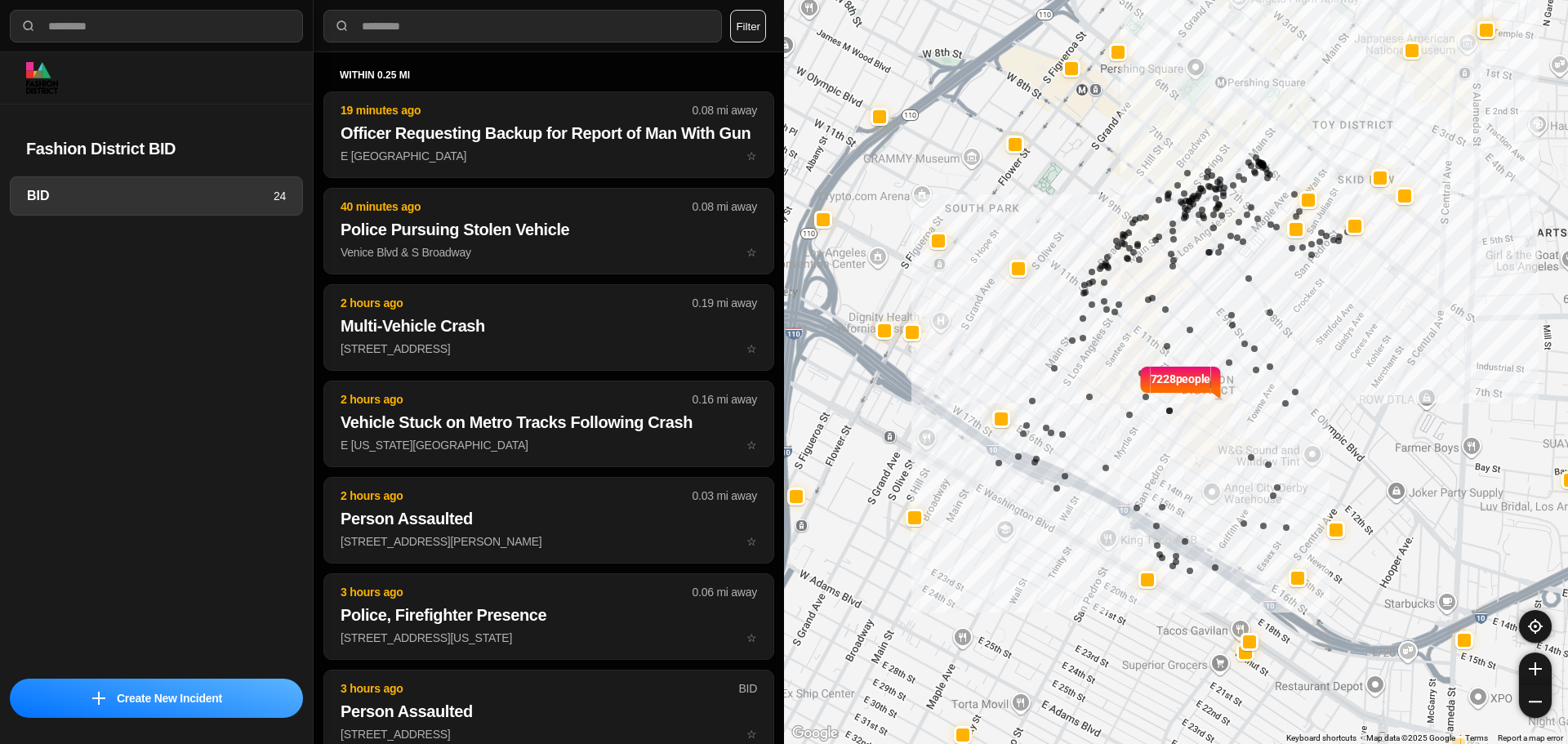
select select "*"
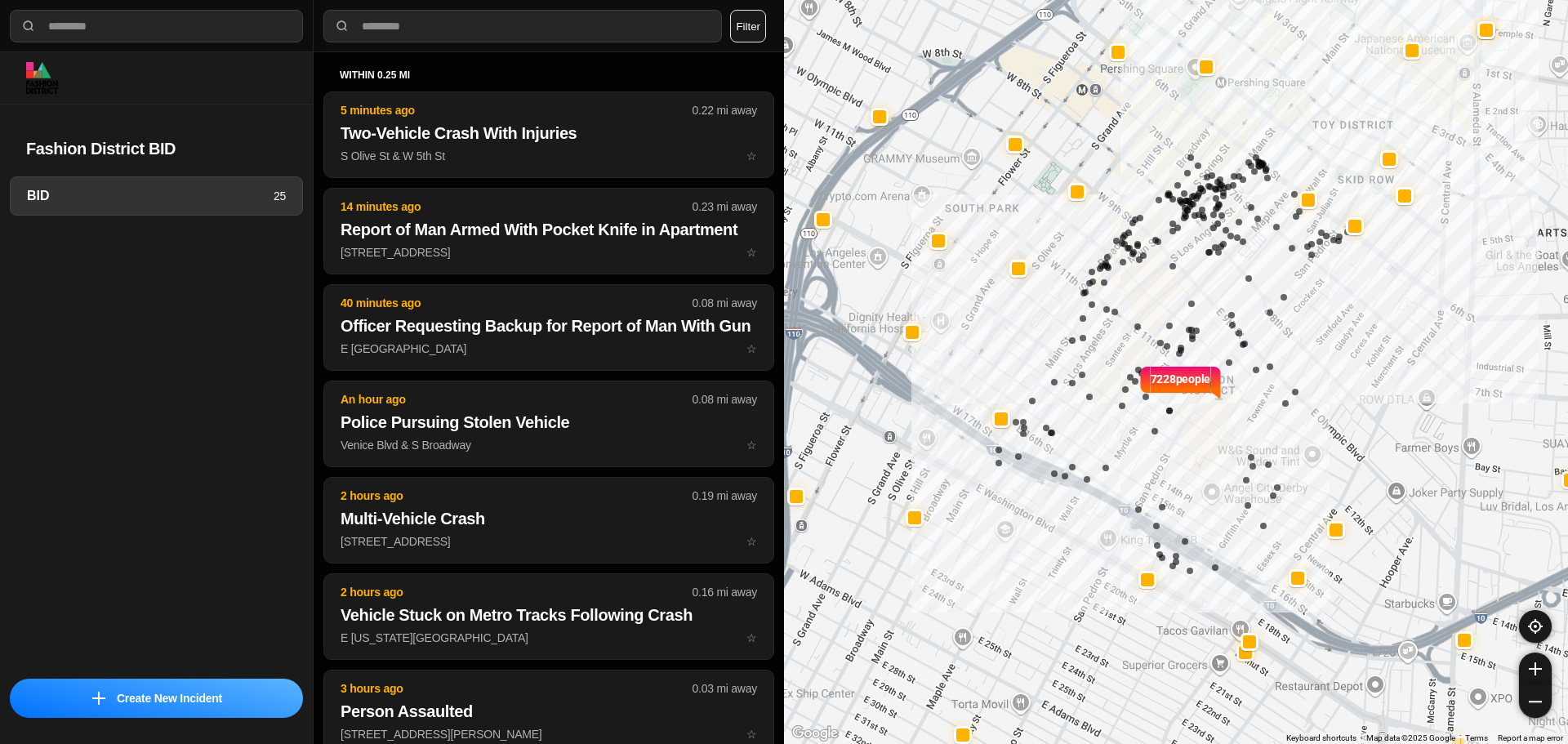
select select "*"
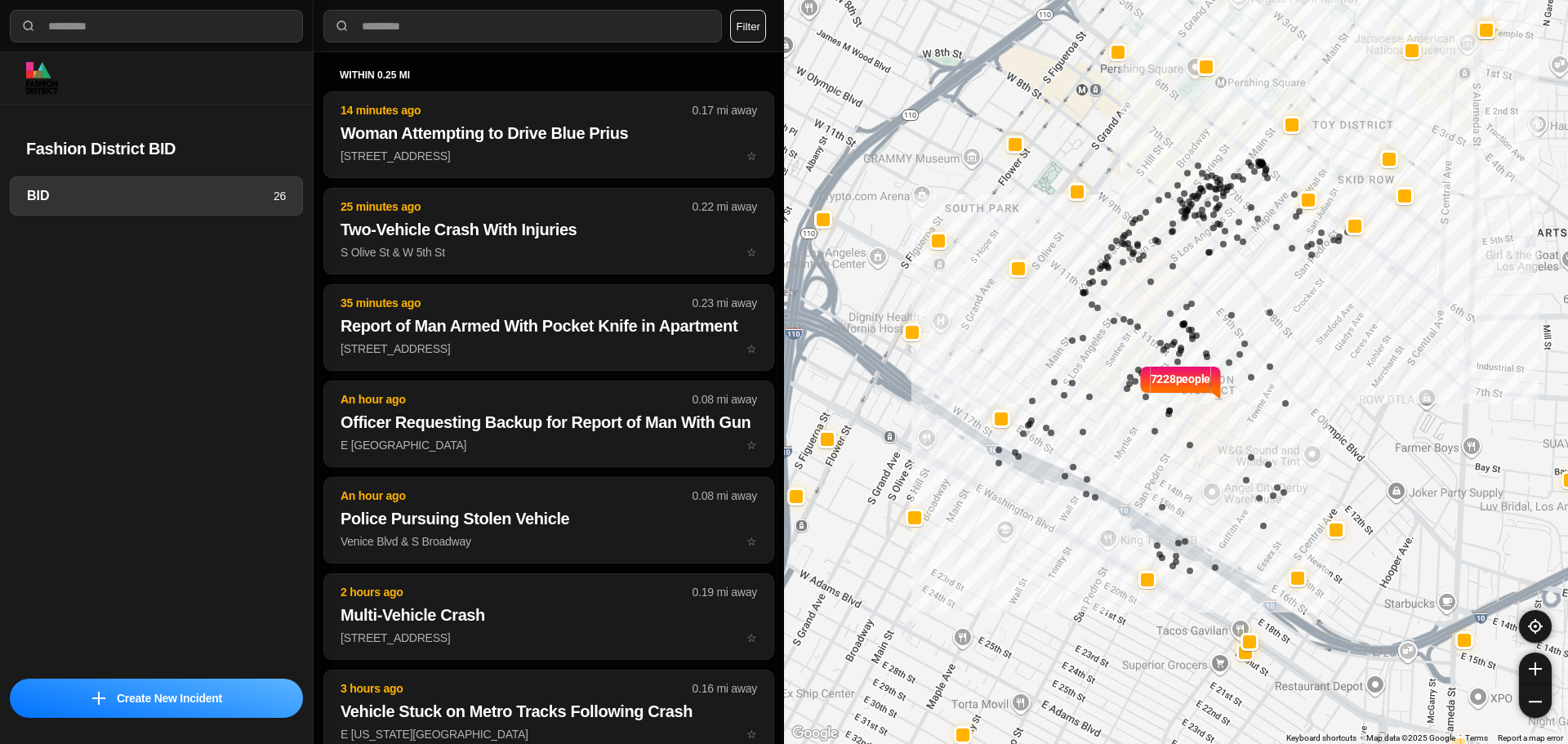
select select "*"
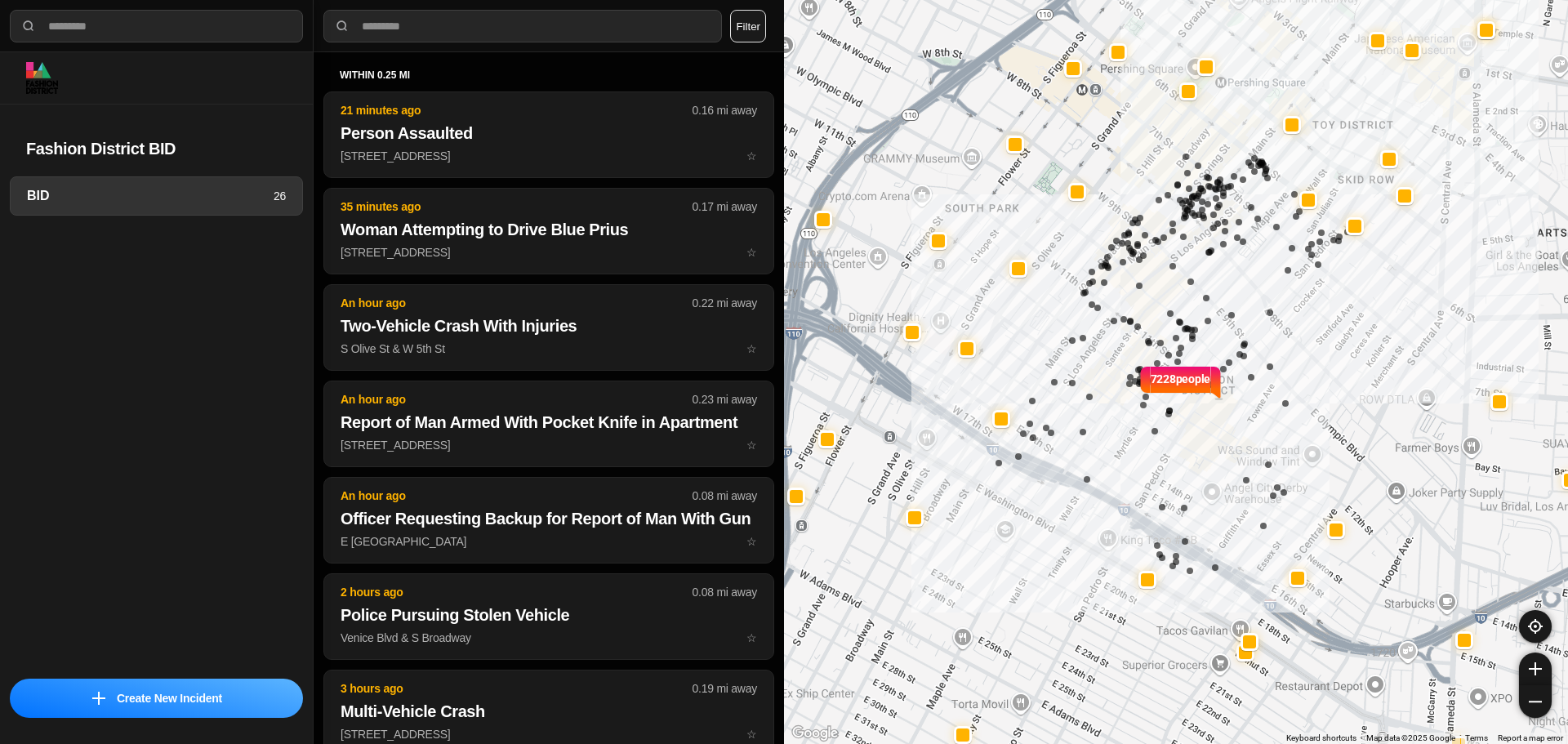
select select "*"
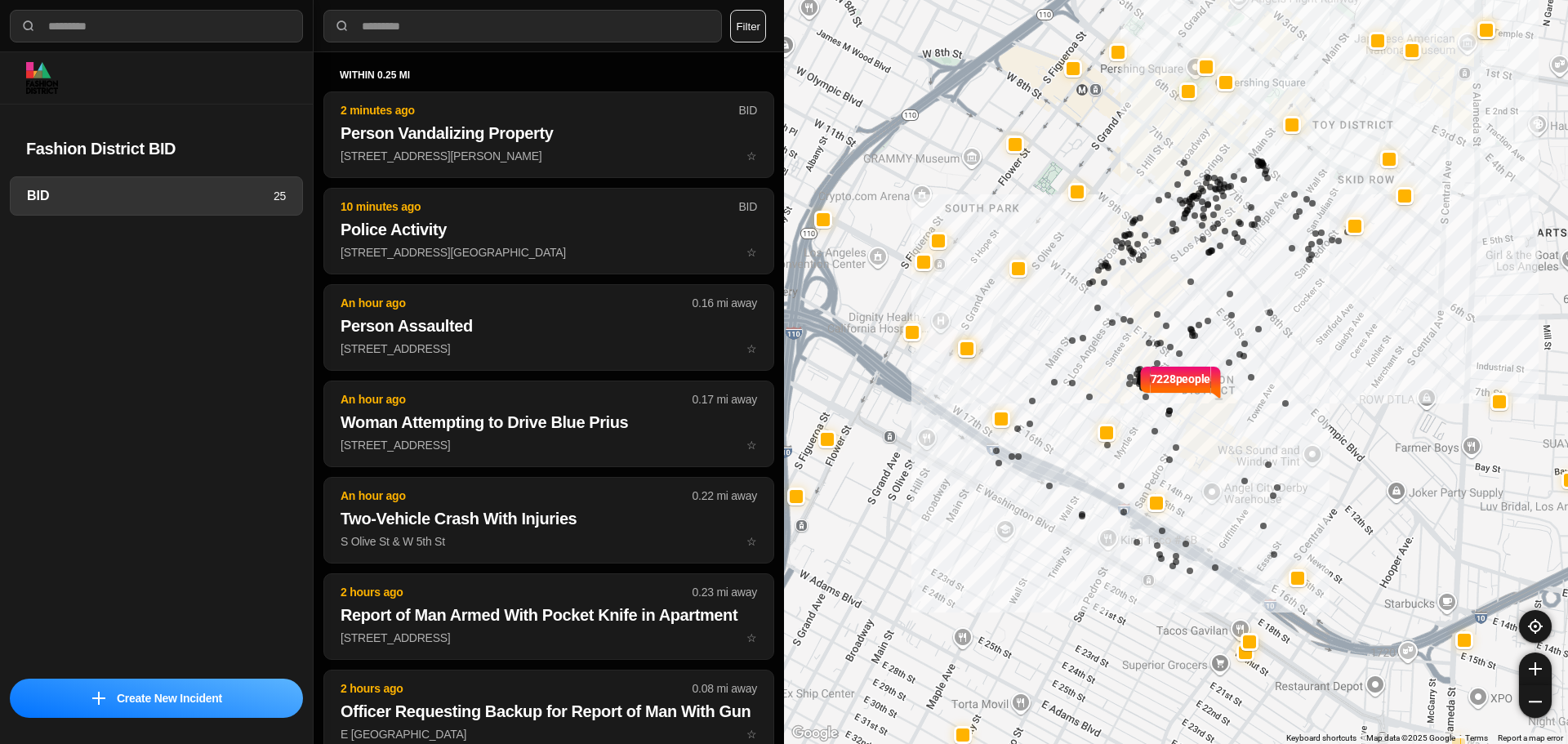
select select "*"
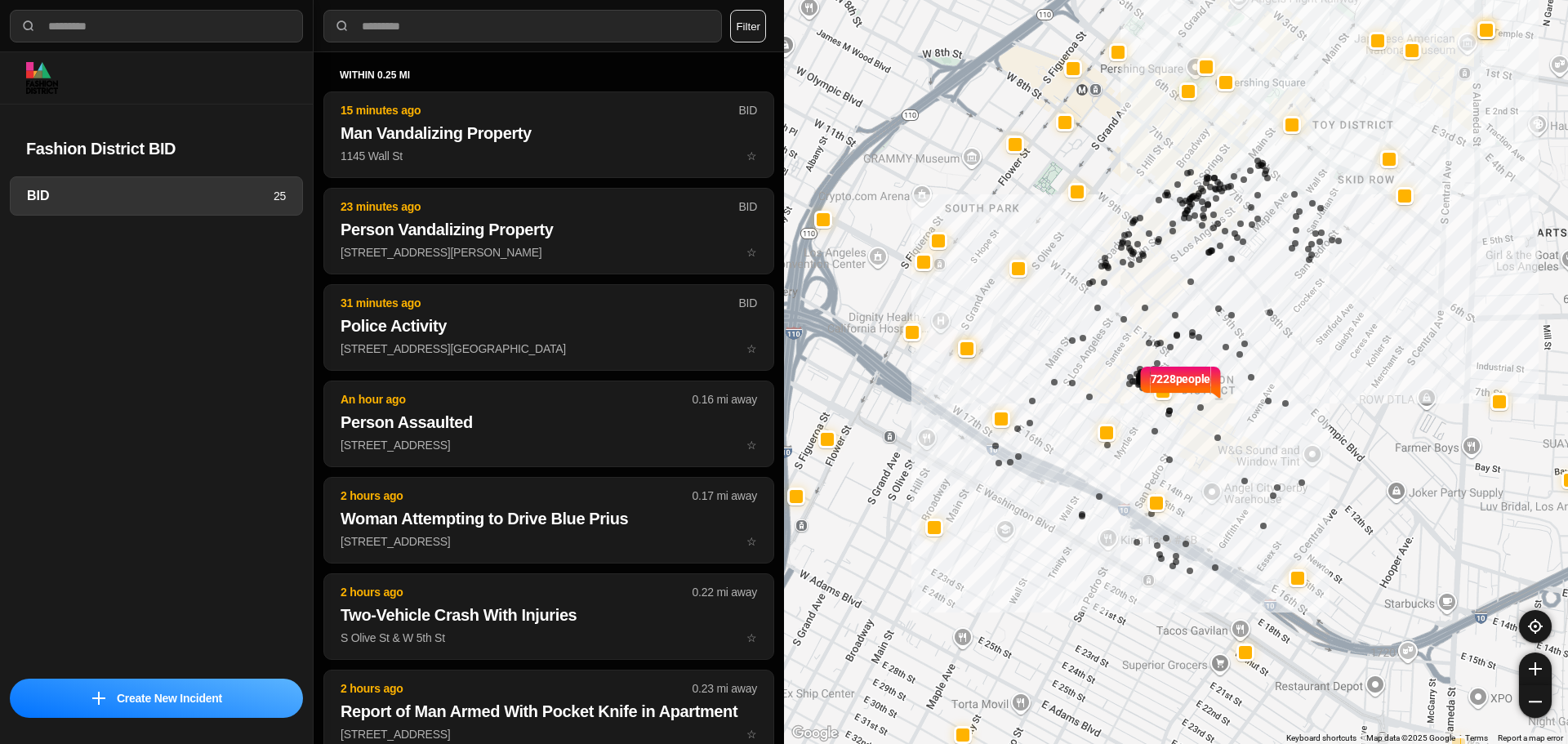
select select "*"
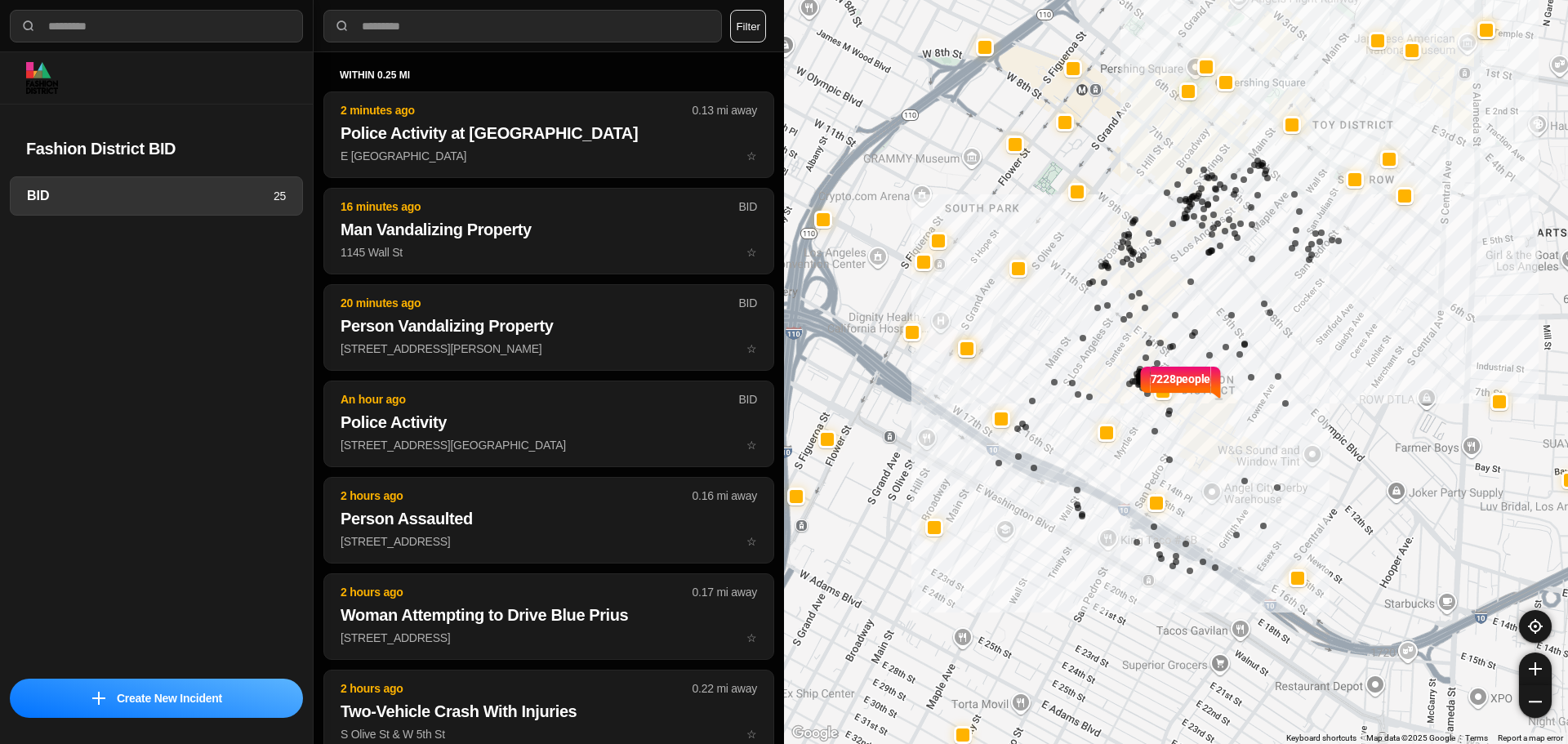
select select "*"
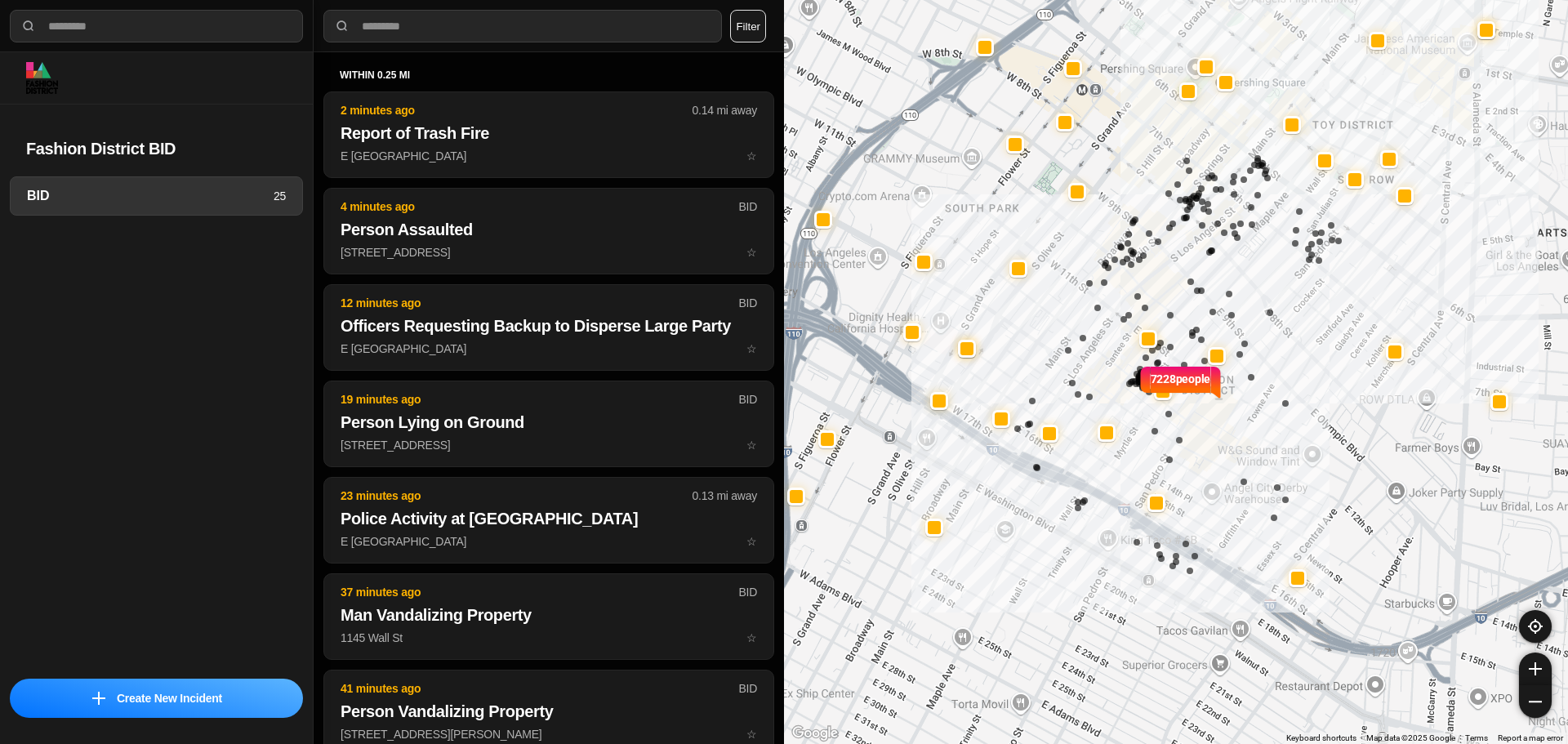
select select "*"
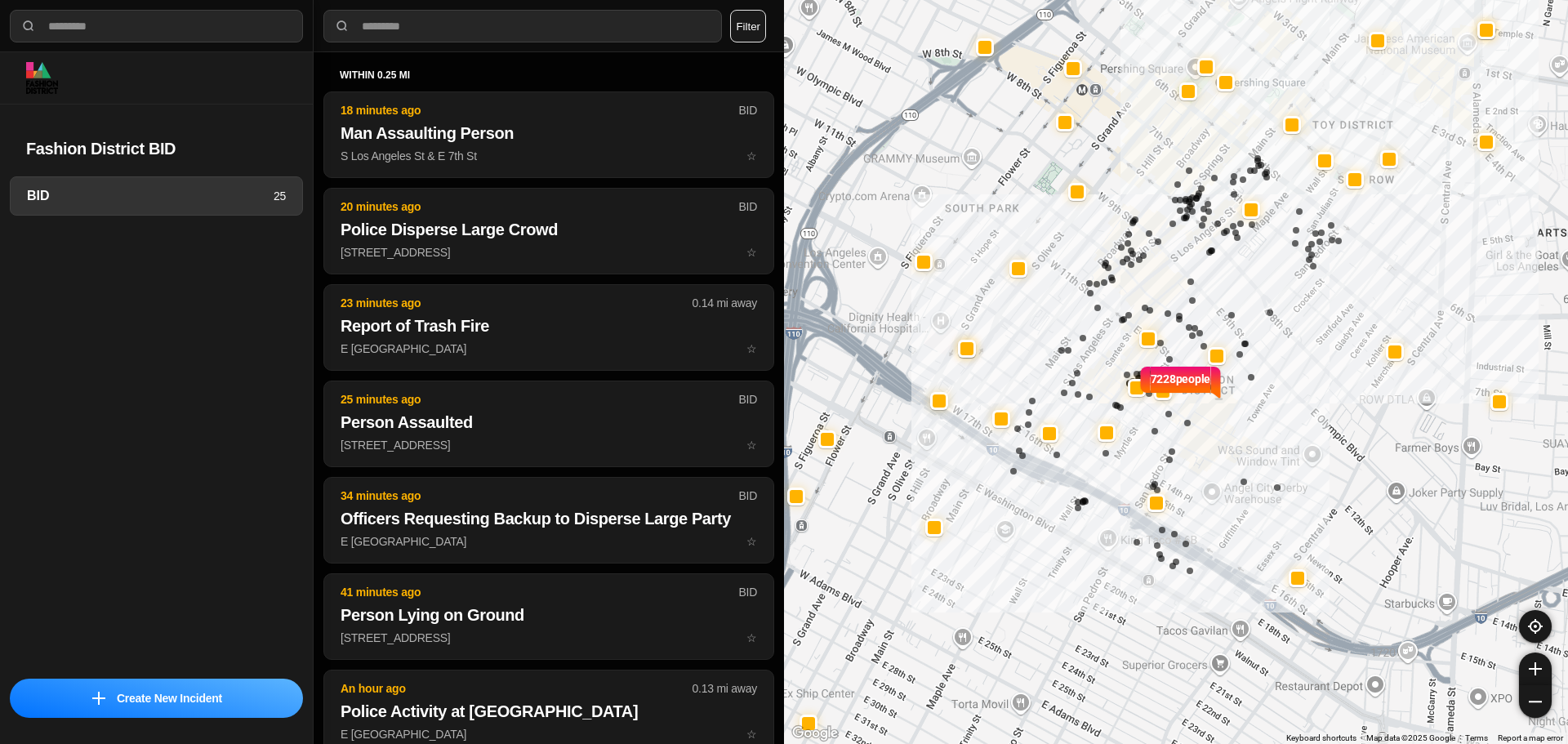
select select "*"
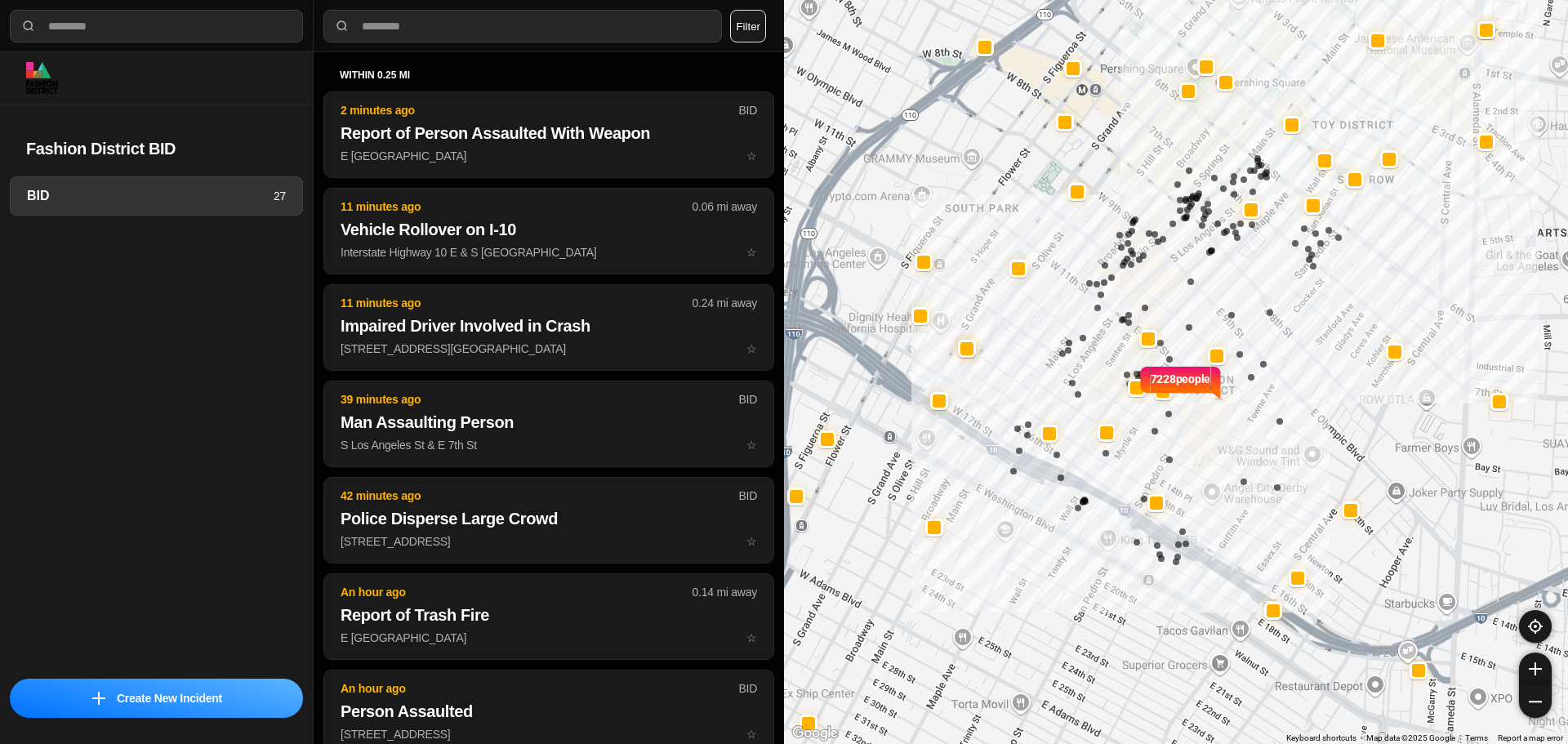
select select "*"
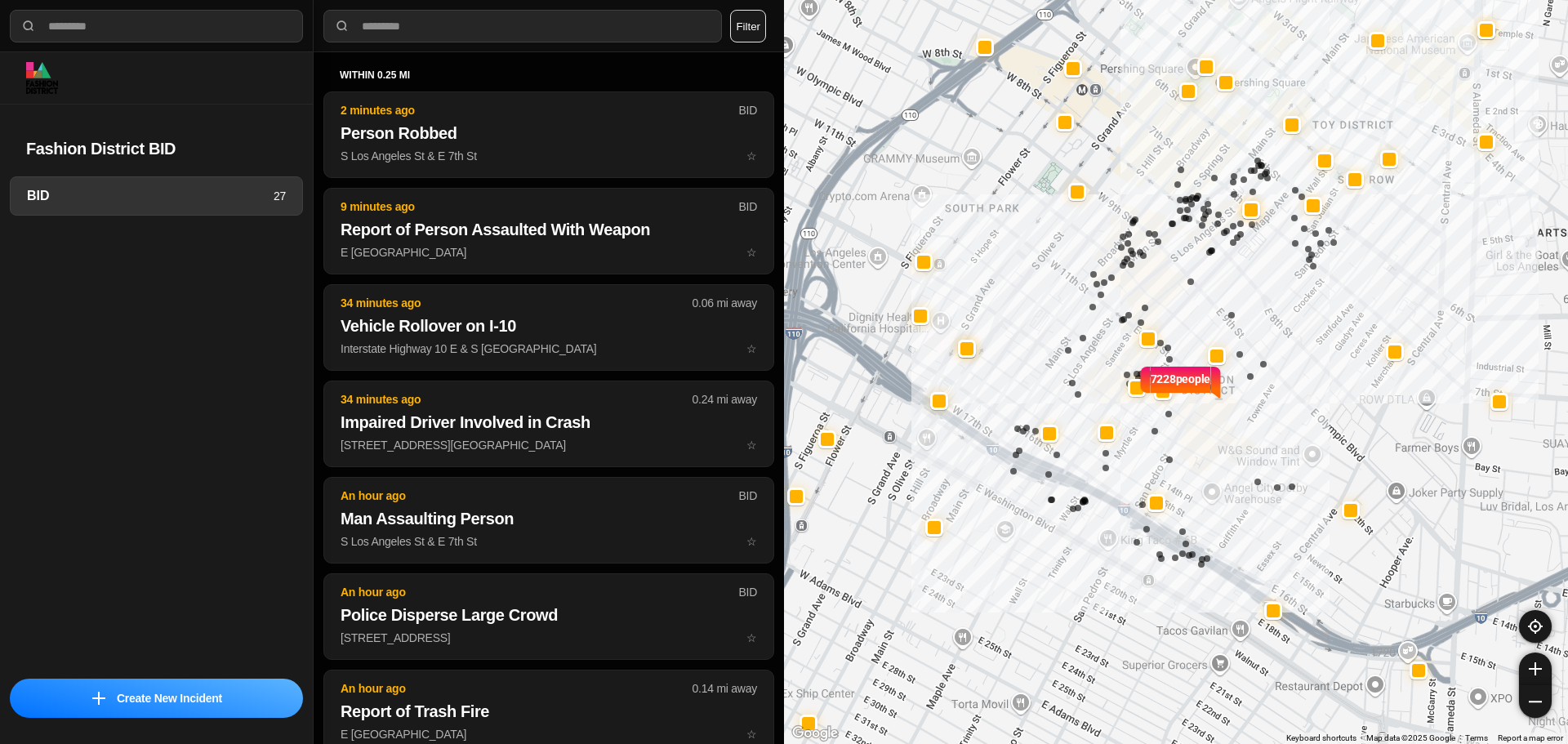
select select "*"
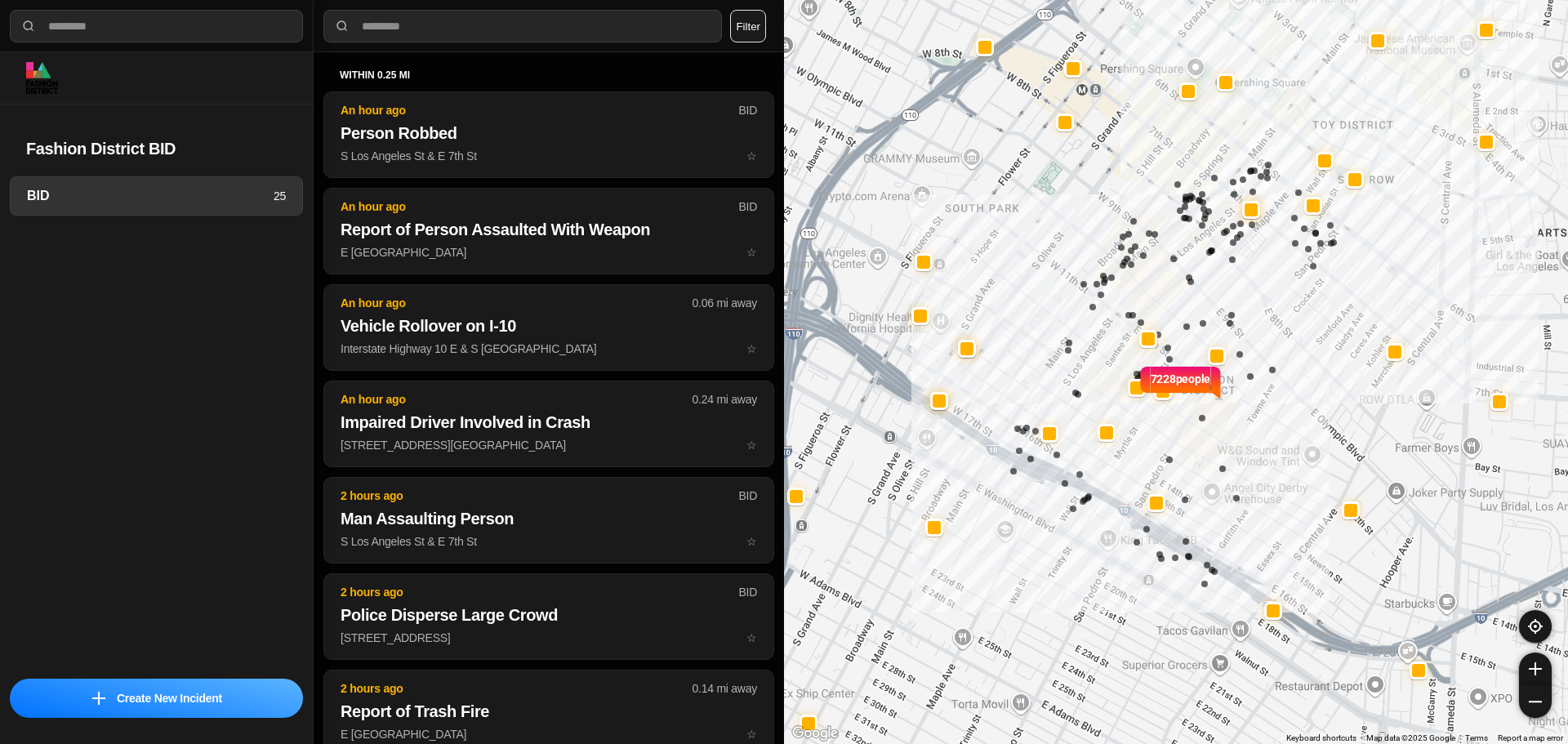
select select "*"
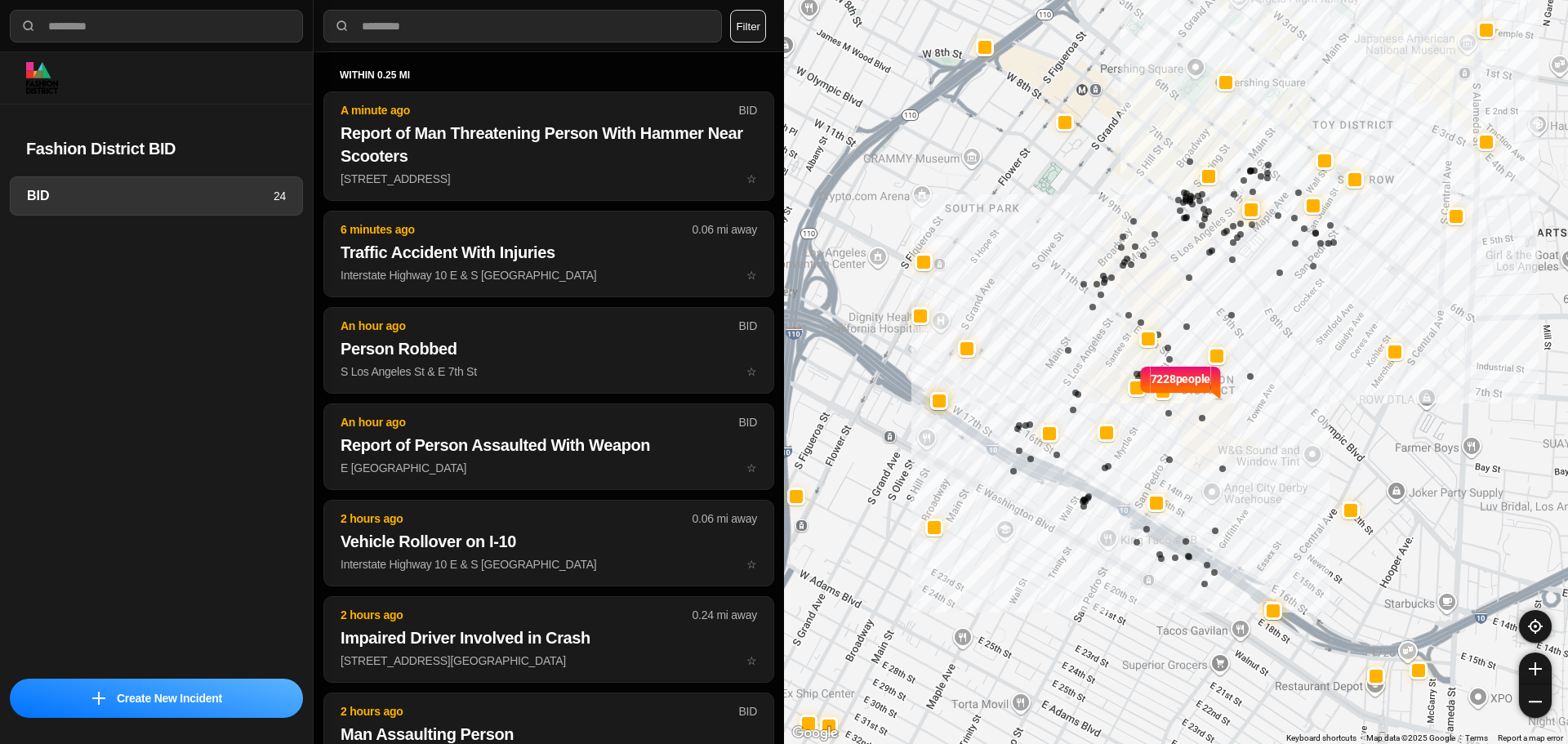
select select "*"
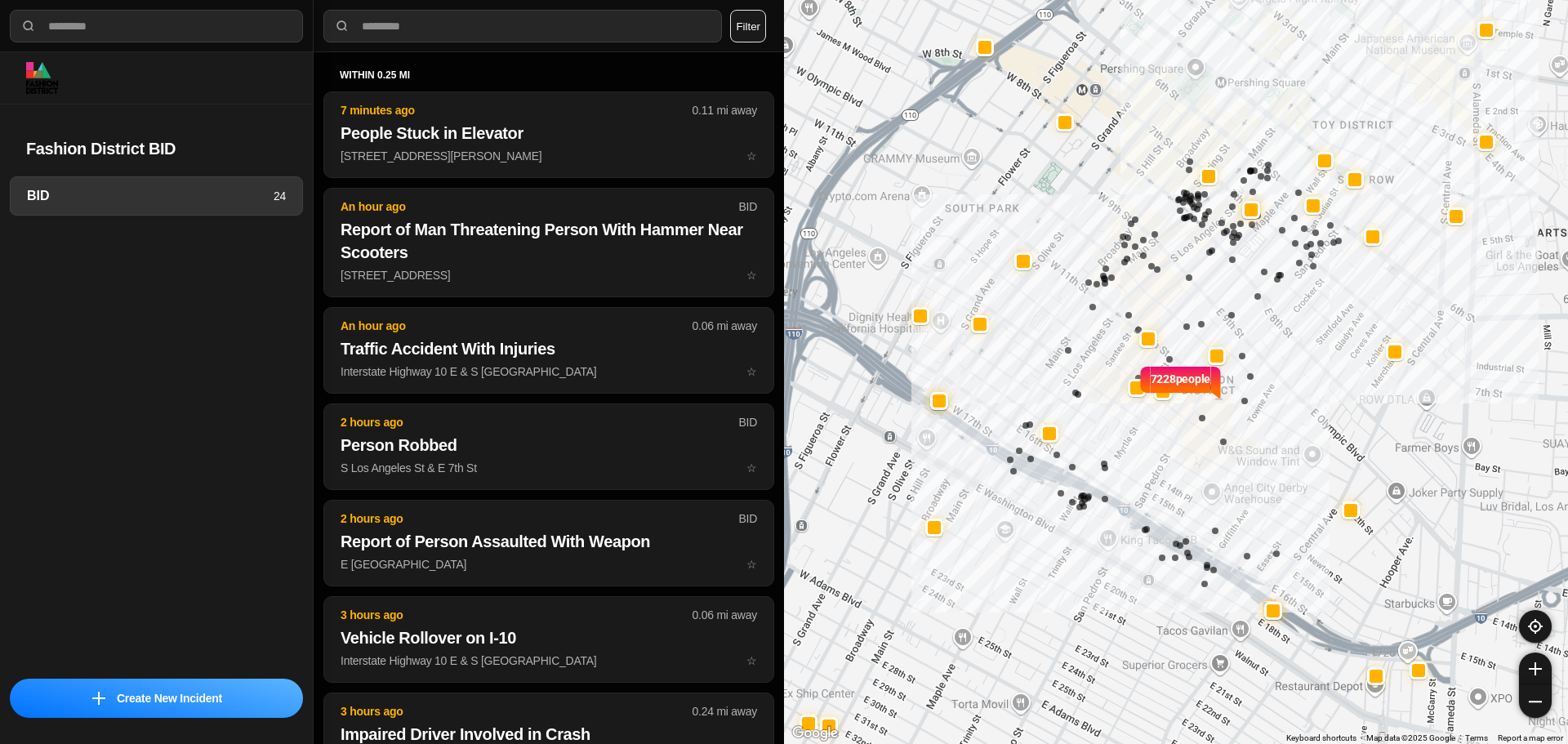
select select "*"
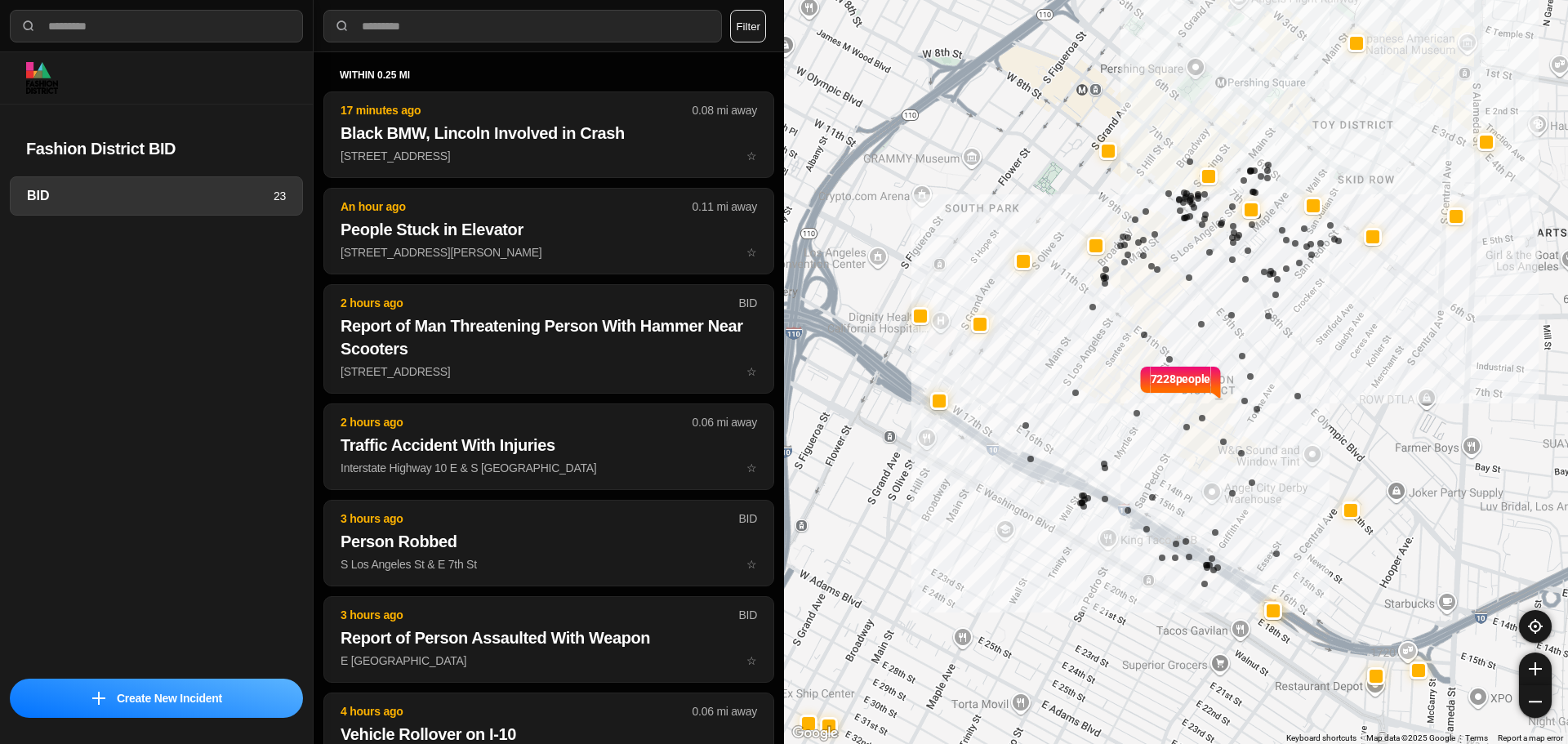
select select "*"
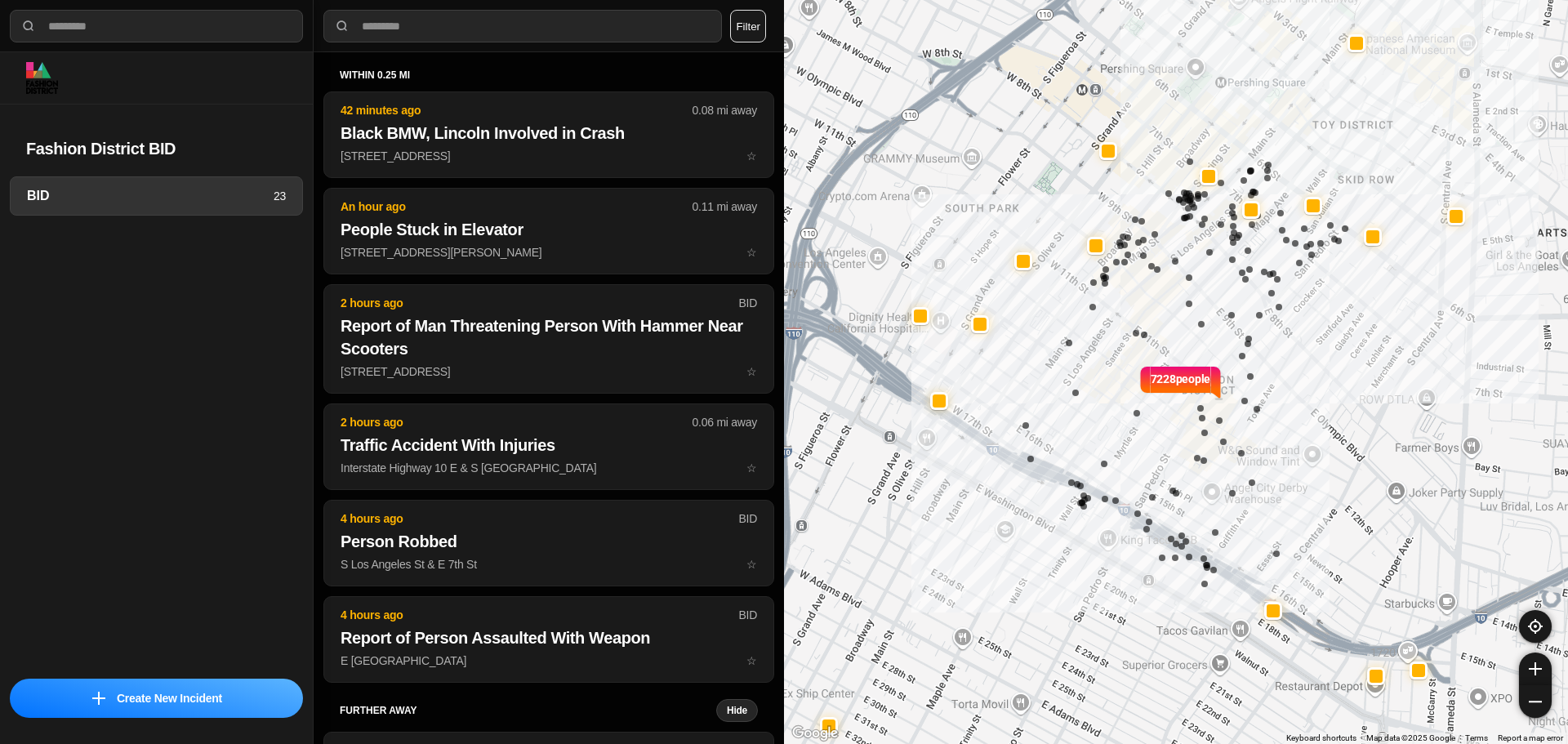
select select "*"
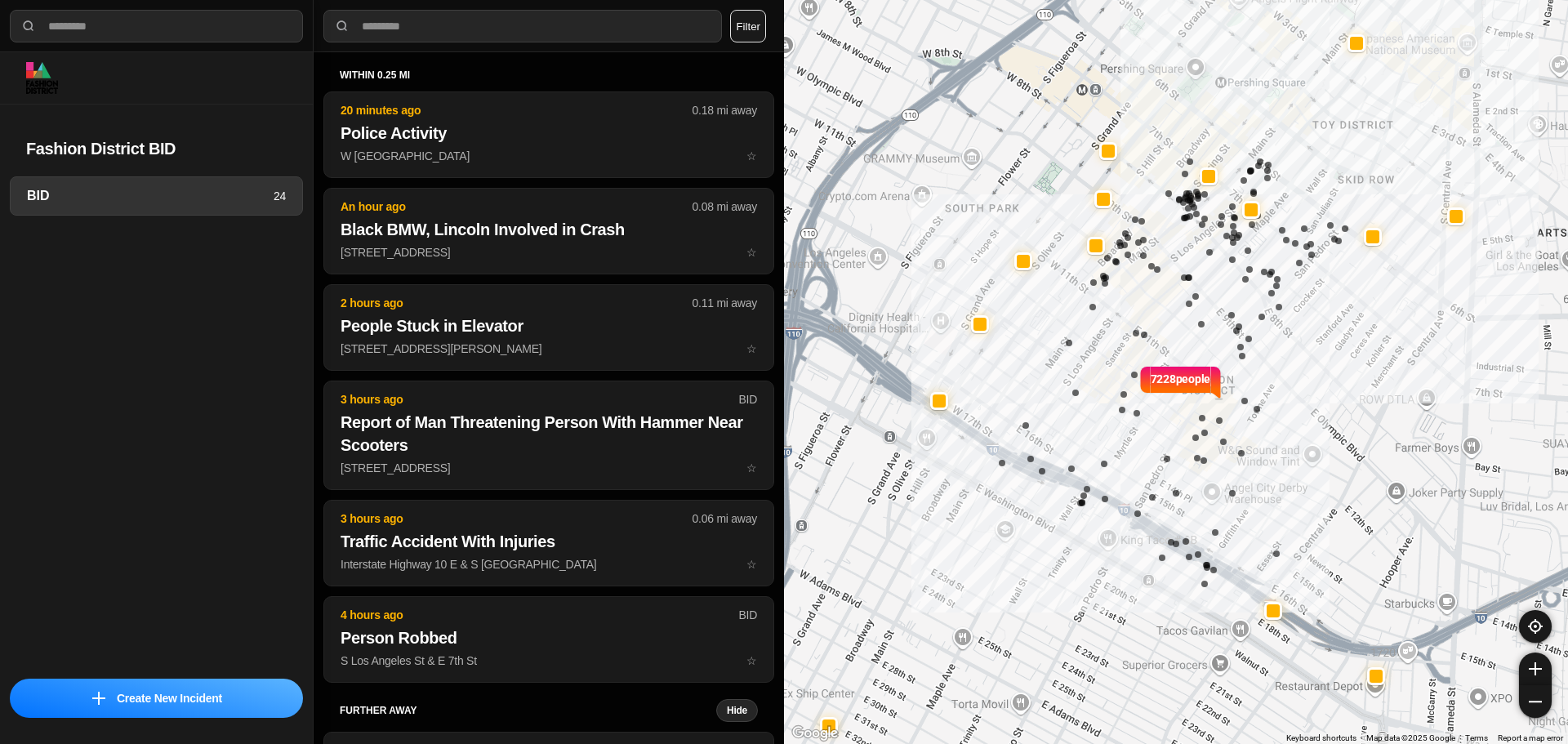
select select "*"
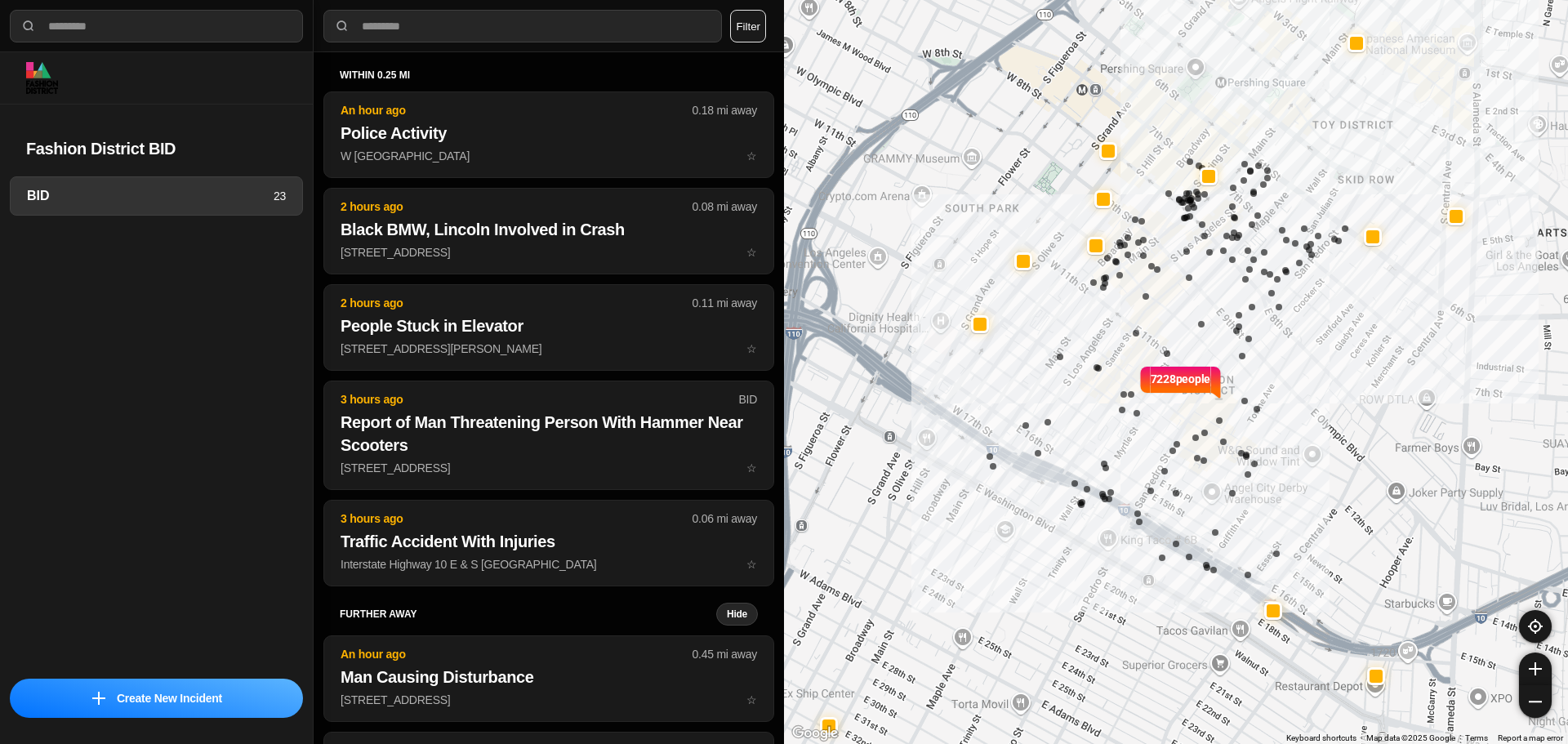
select select "*"
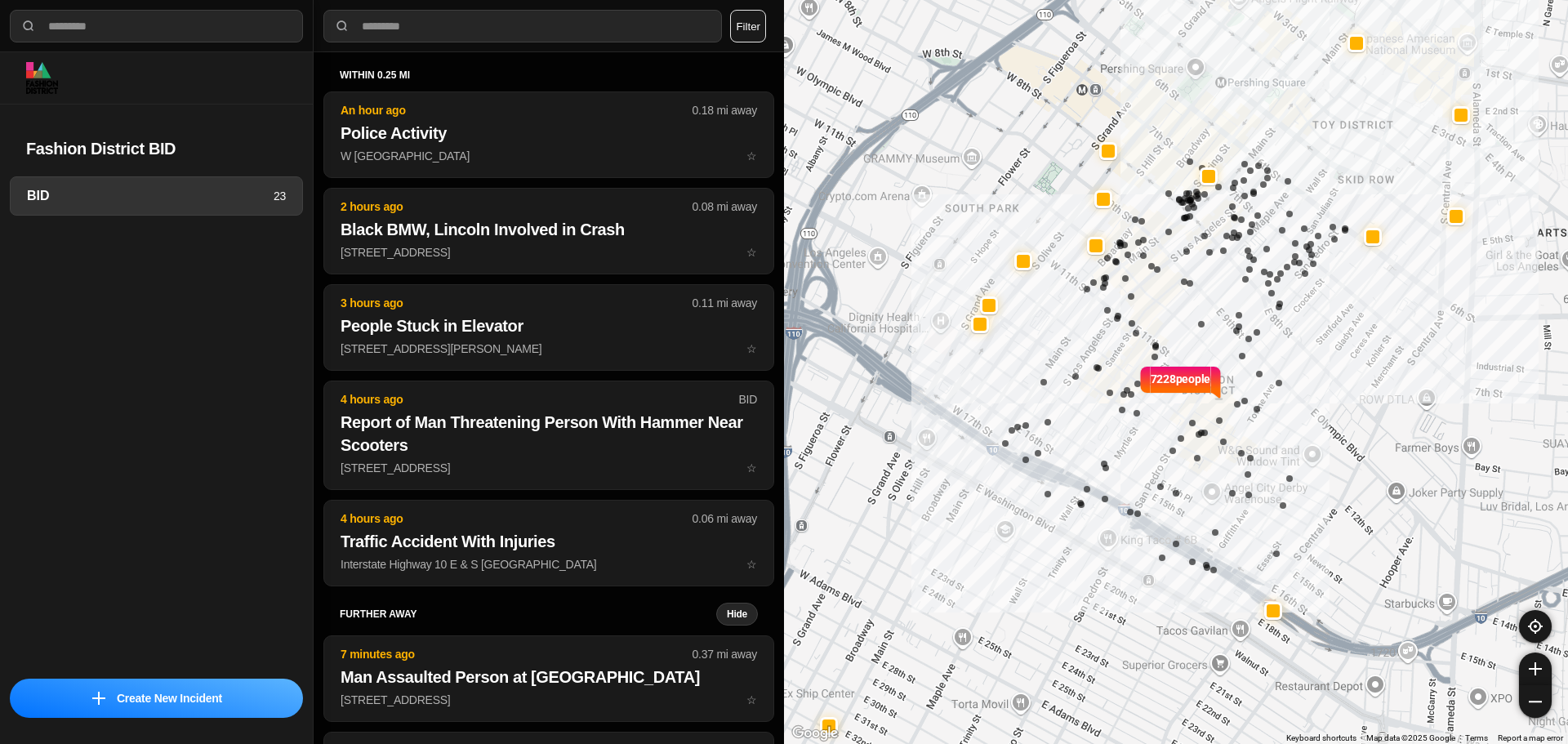
select select "*"
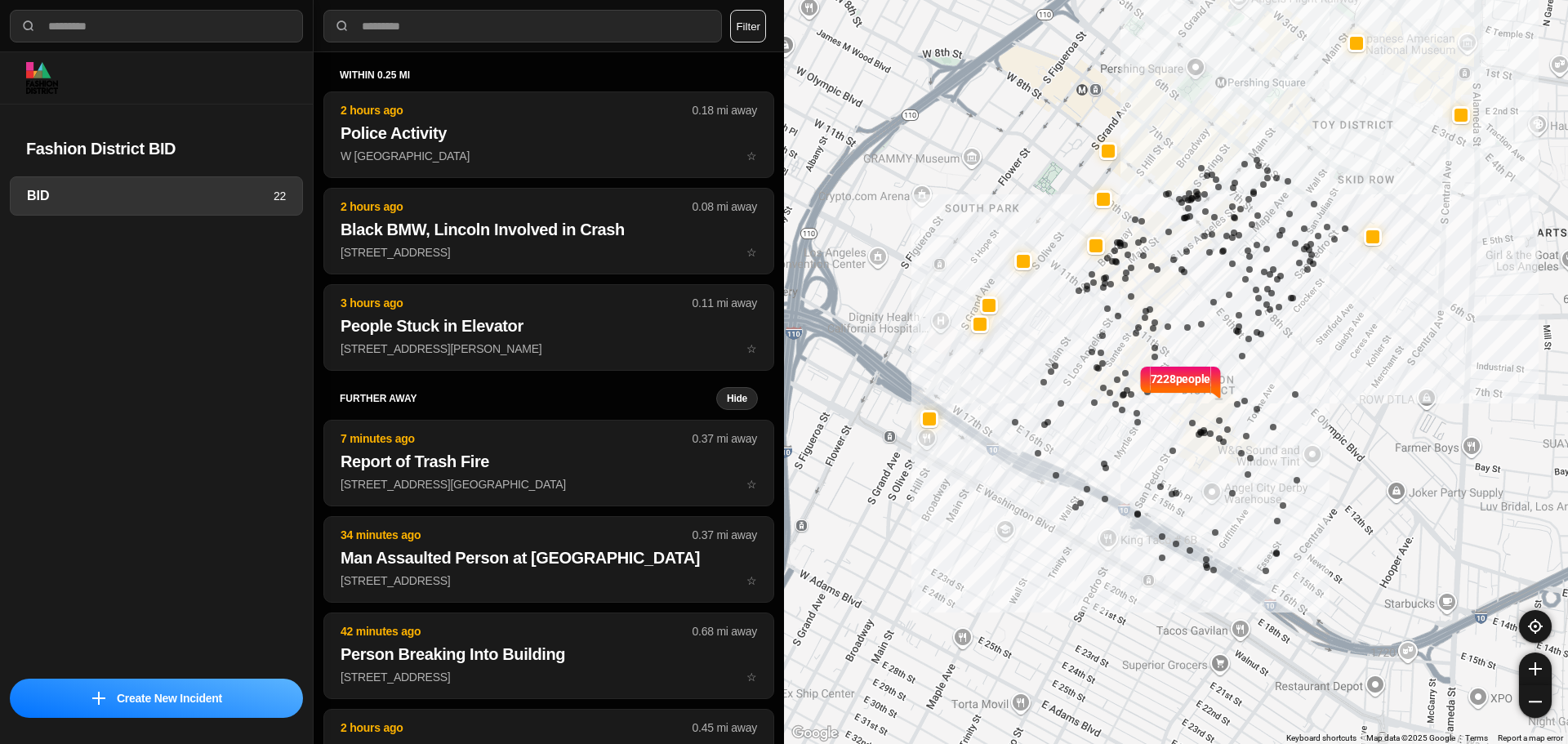
select select "*"
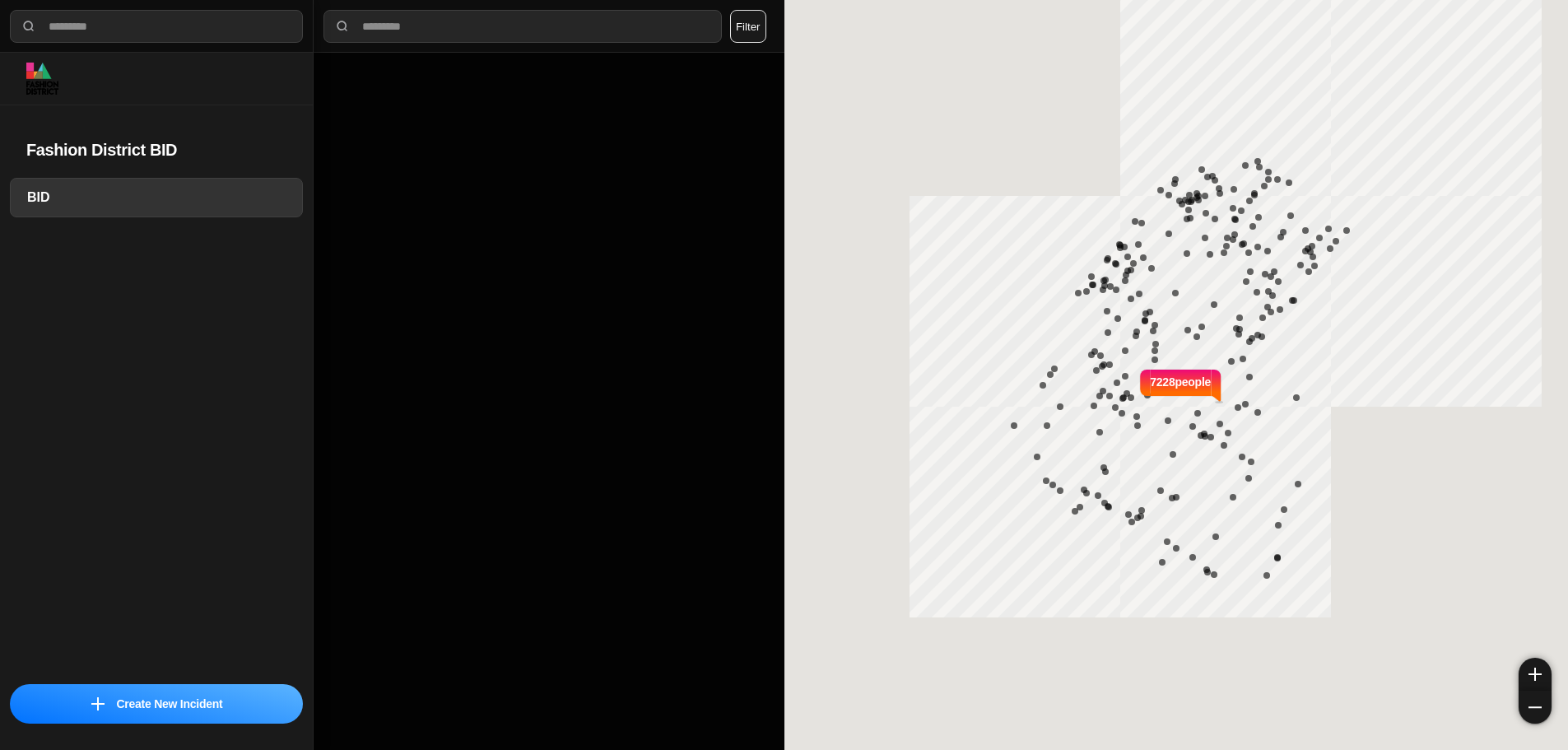
select select "*"
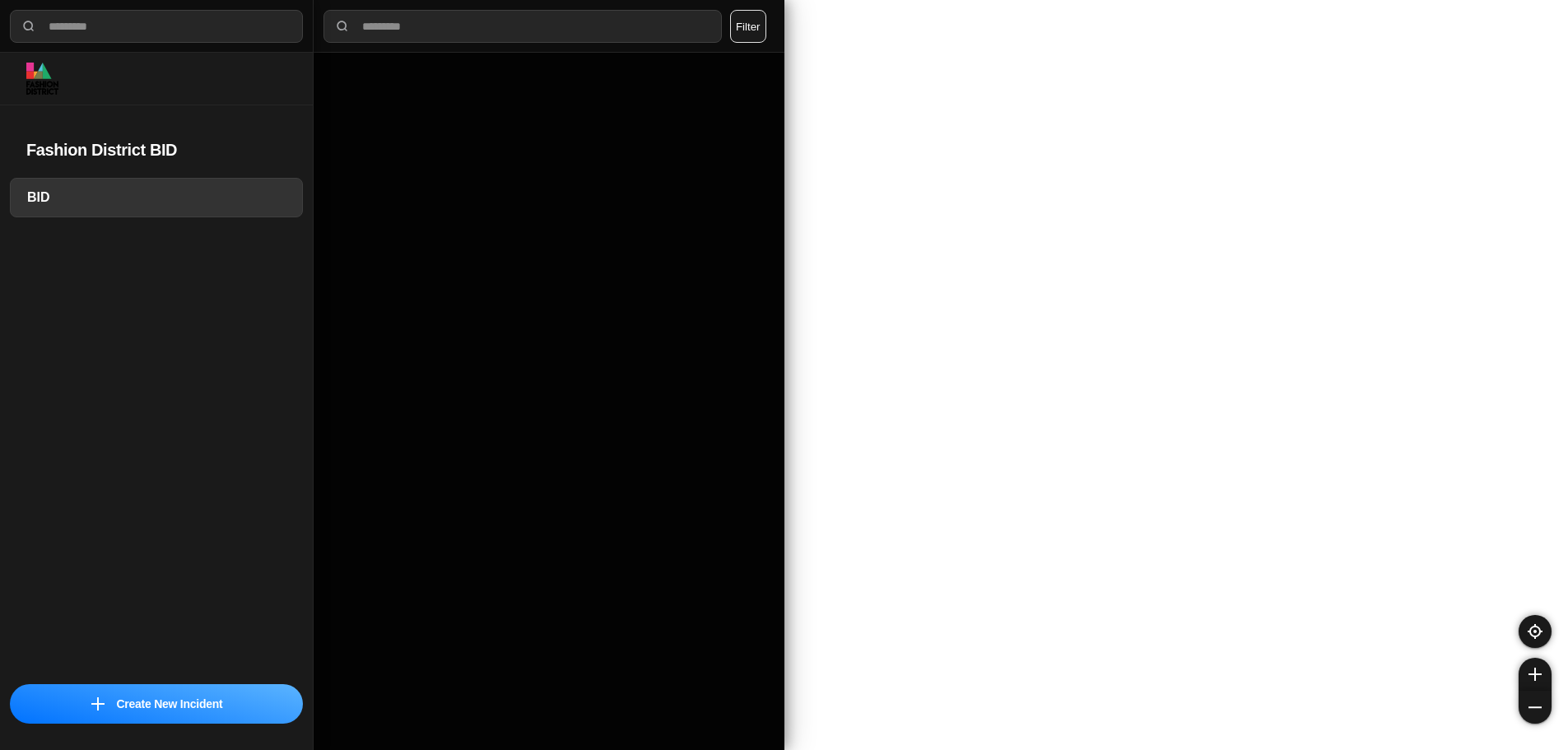
select select "*"
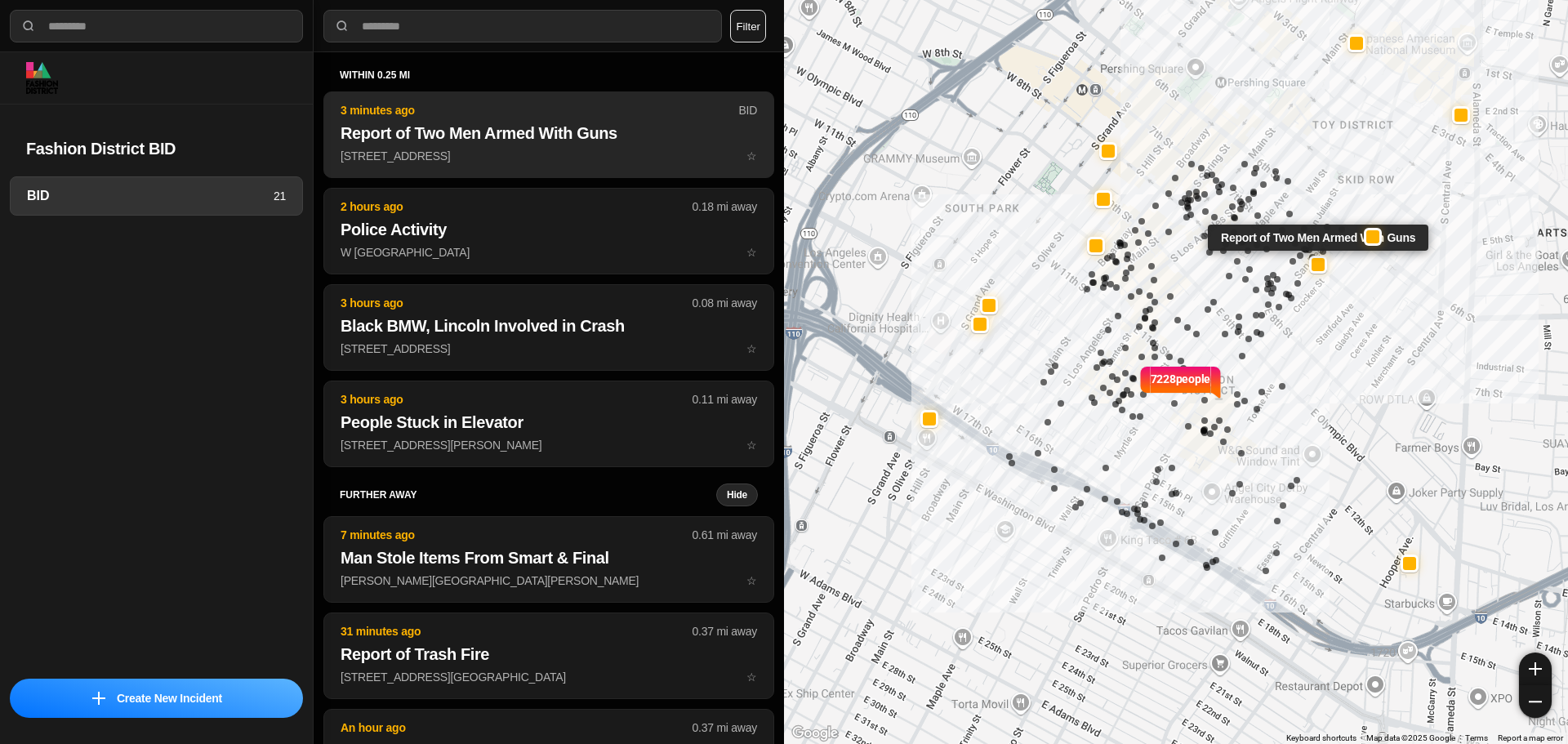
click at [428, 161] on p "519 E 7th St ☆" at bounding box center [549, 156] width 416 height 16
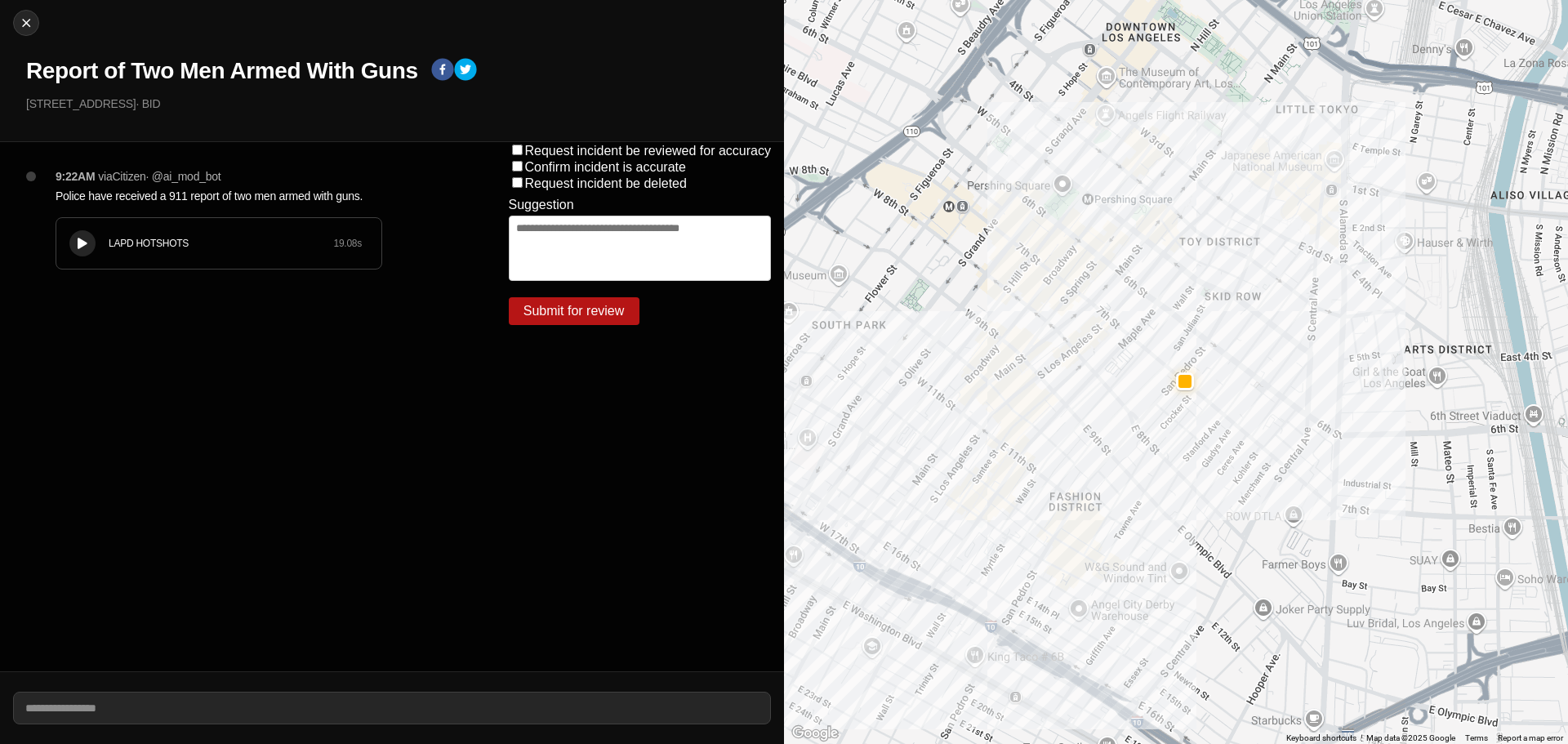
click at [84, 241] on icon at bounding box center [83, 243] width 10 height 11
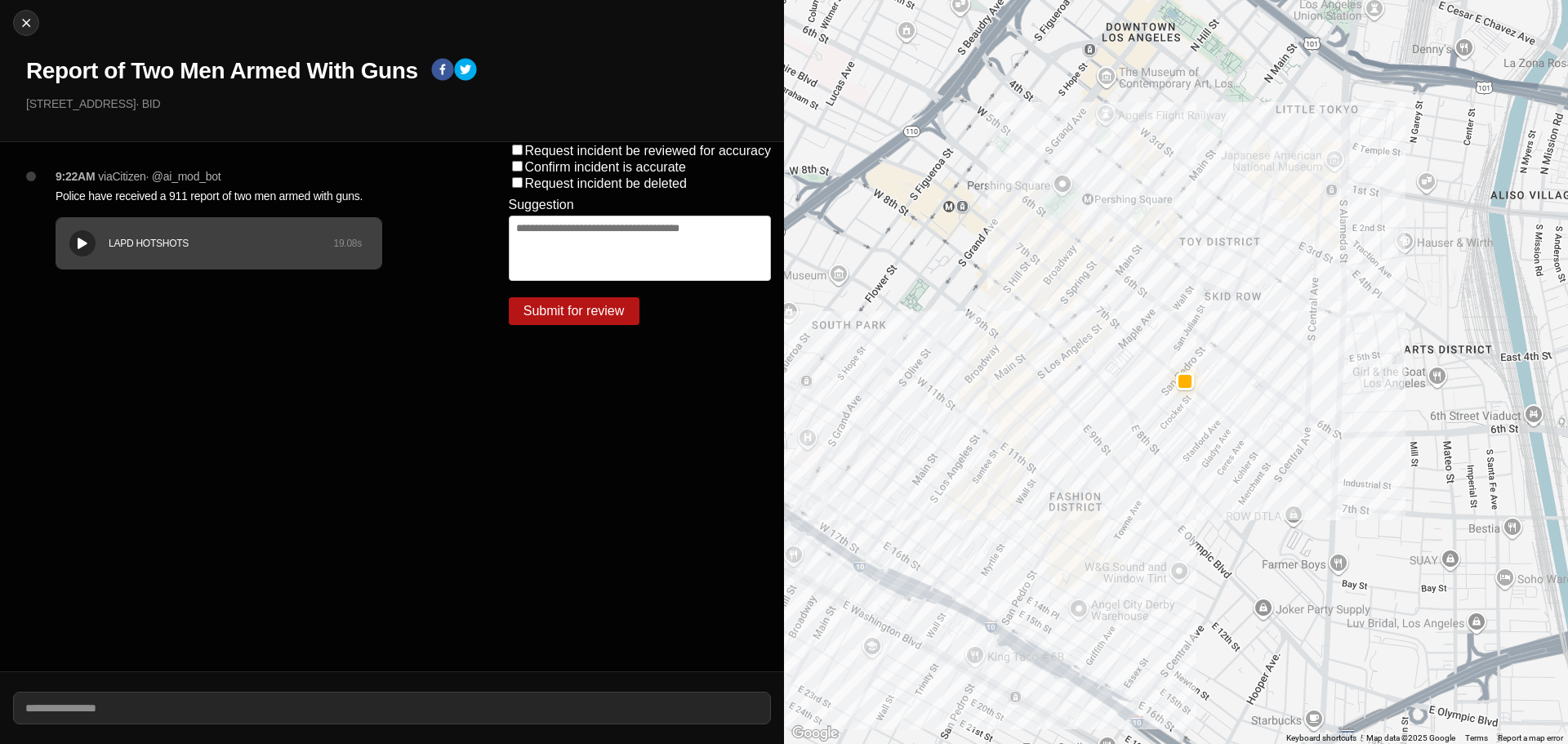
click at [96, 249] on div "LAPD HOTSHOTS 19.08 s" at bounding box center [219, 243] width 325 height 51
click at [16, 22] on div at bounding box center [25, 22] width 25 height 16
select select "*"
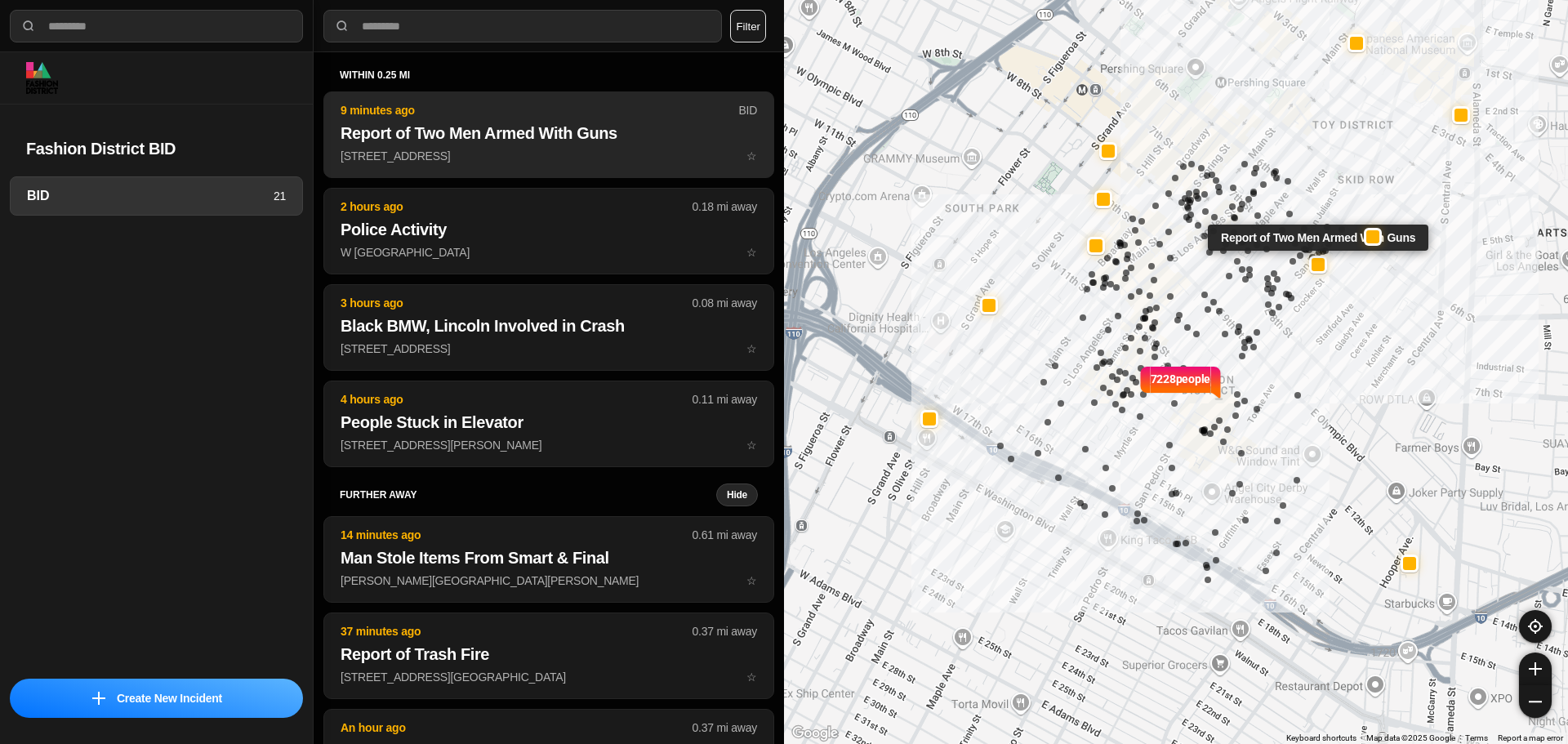
click at [553, 139] on h2 "Report of Two Men Armed With Guns" at bounding box center [549, 133] width 416 height 23
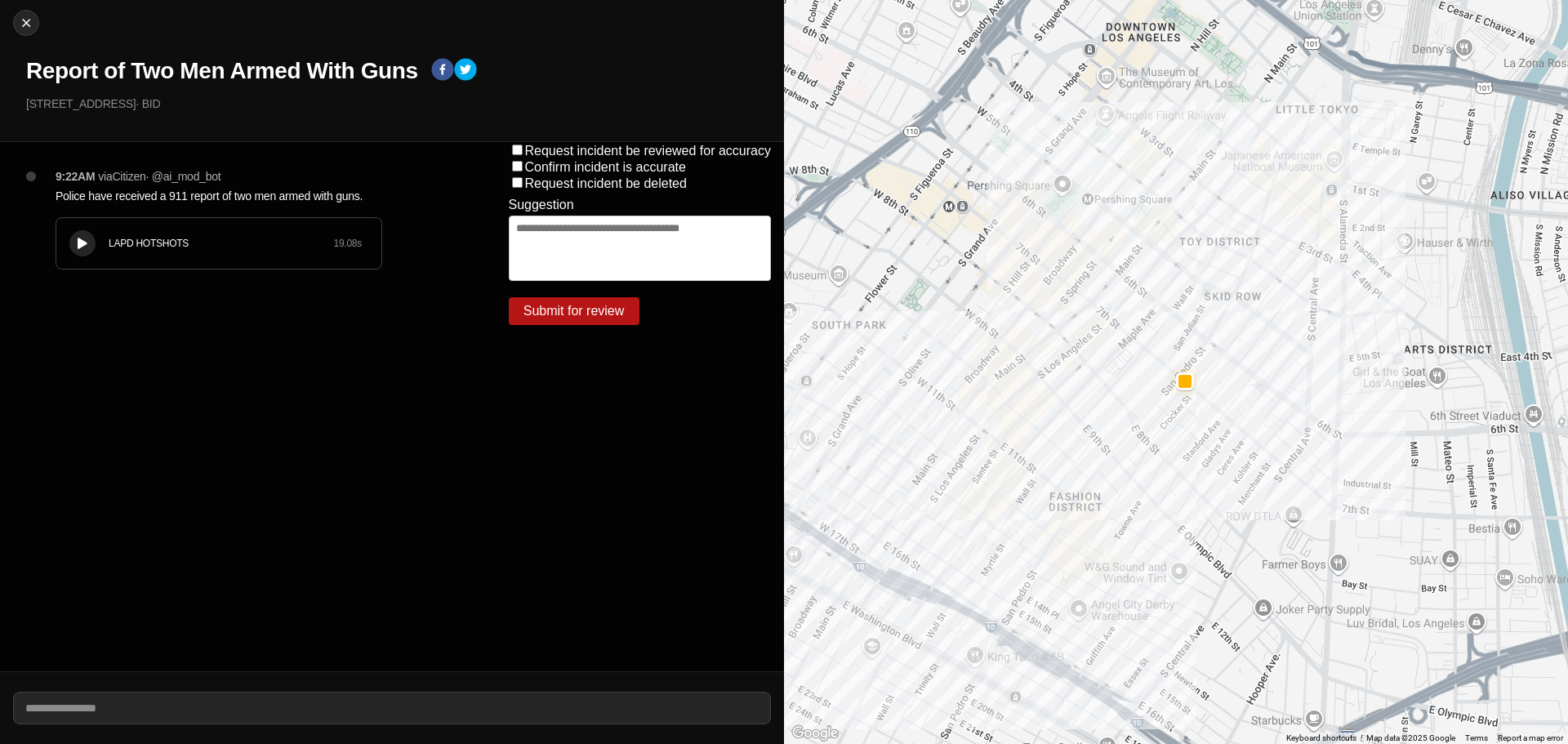
click at [81, 239] on icon at bounding box center [83, 243] width 10 height 11
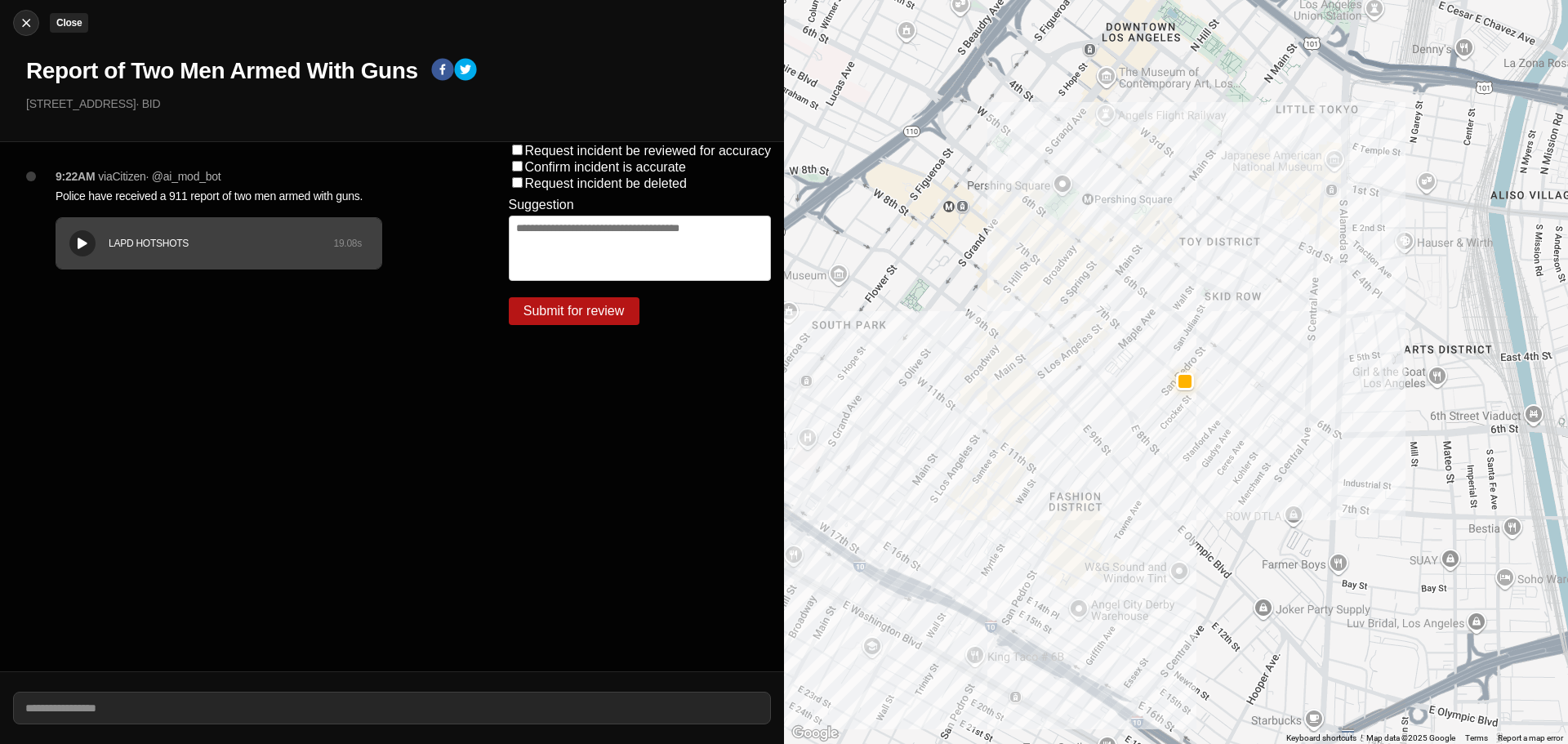
click at [29, 25] on img at bounding box center [25, 22] width 16 height 16
select select "*"
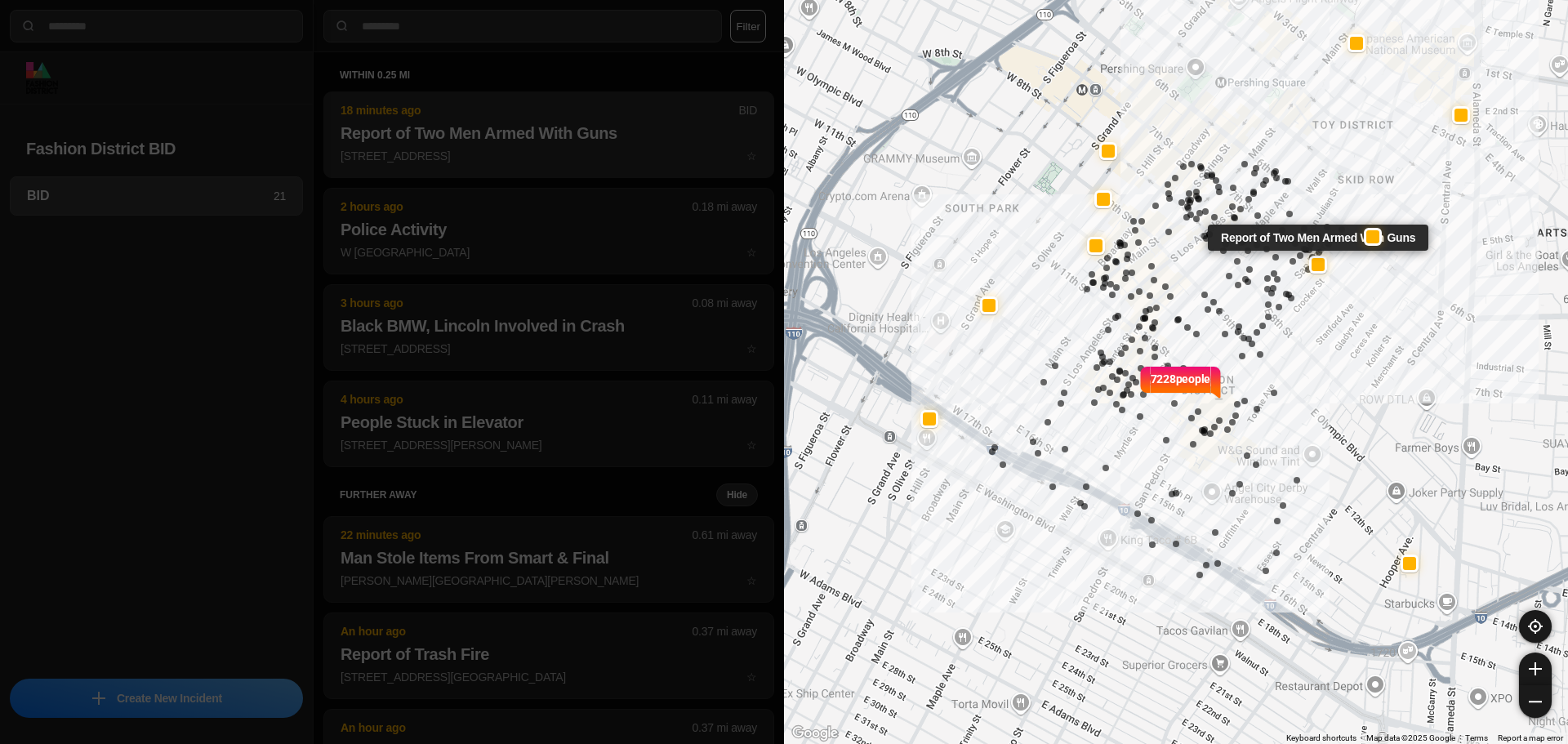
click at [611, 150] on p "519 E 7th St ☆" at bounding box center [549, 156] width 416 height 16
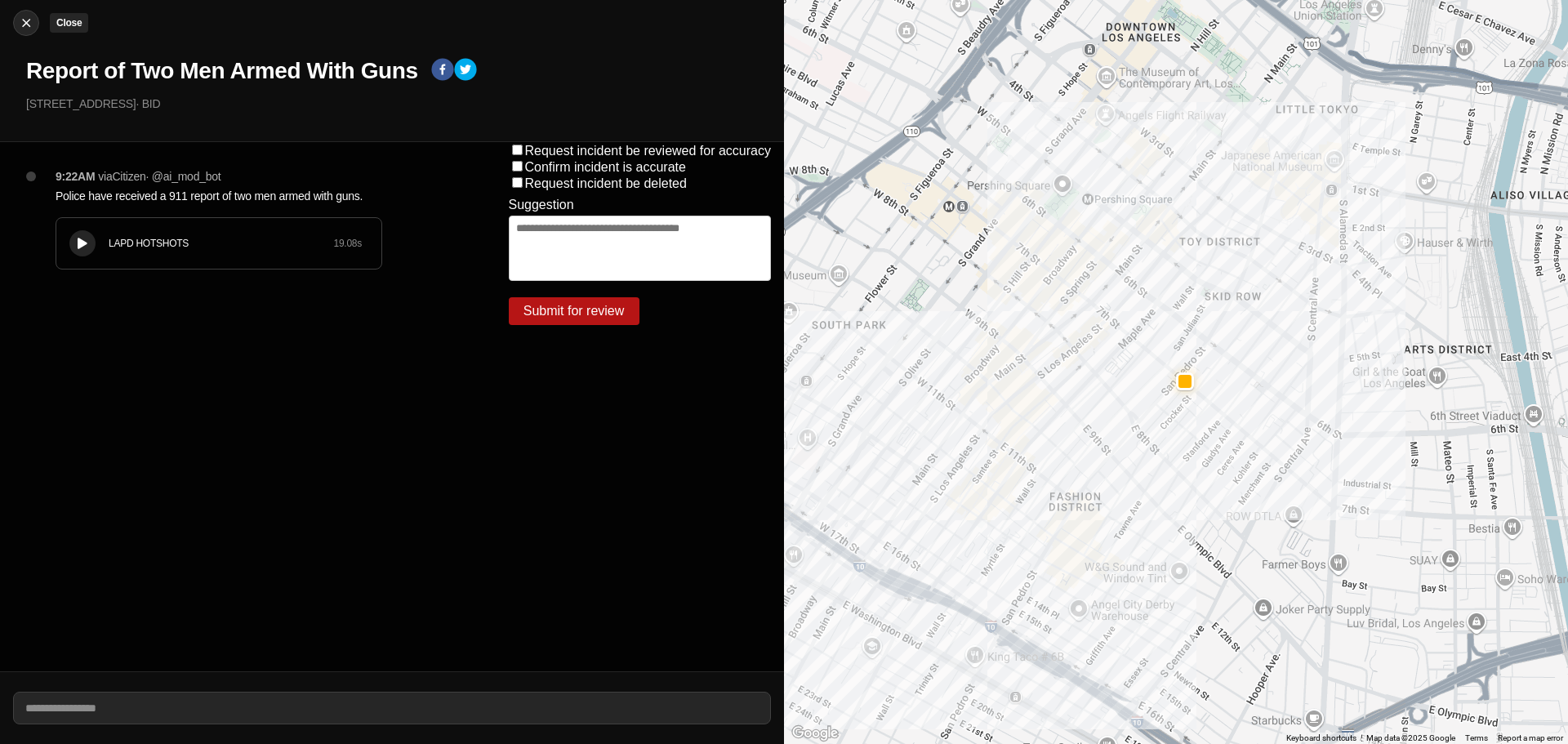
click at [27, 19] on img at bounding box center [25, 22] width 16 height 16
select select "*"
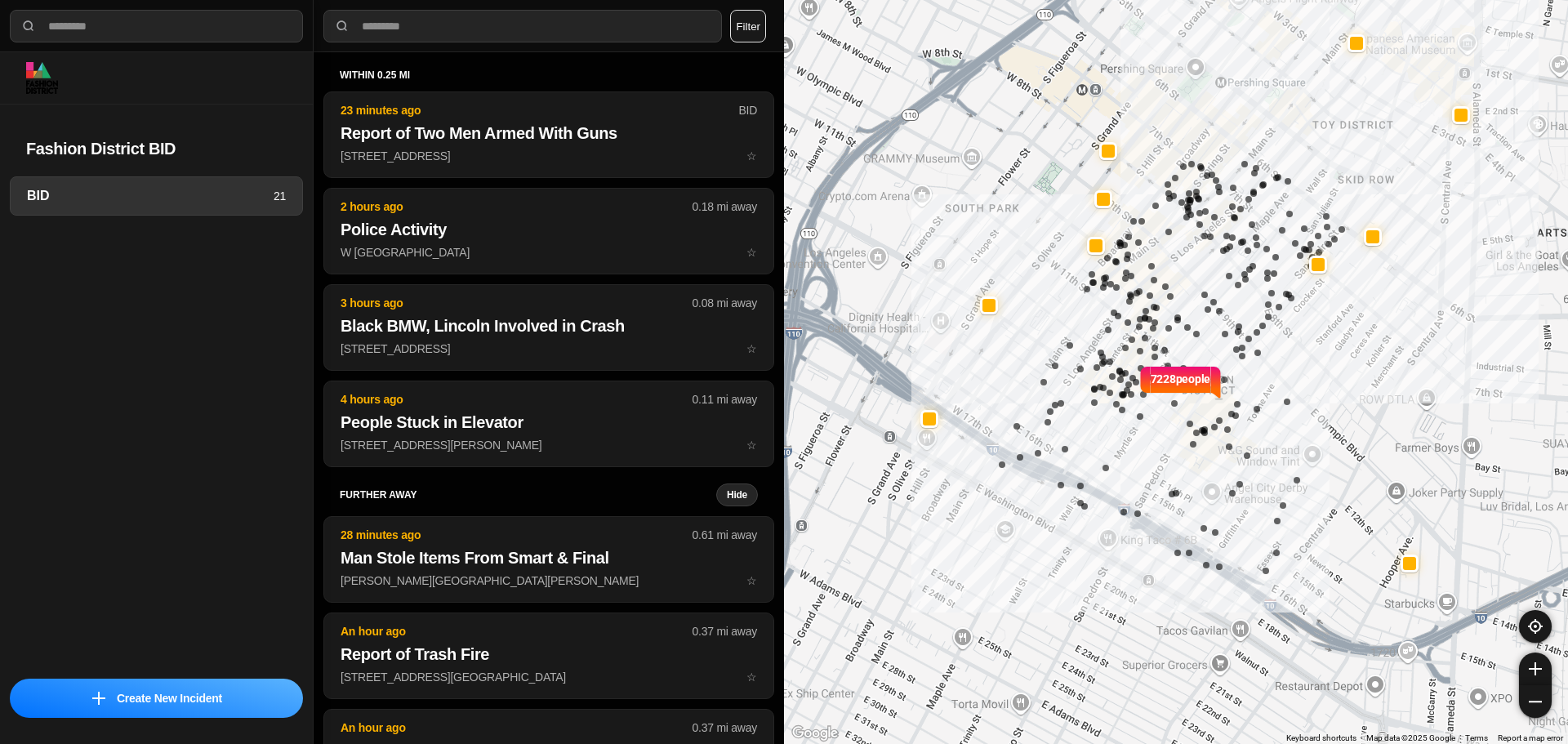
select select "*"
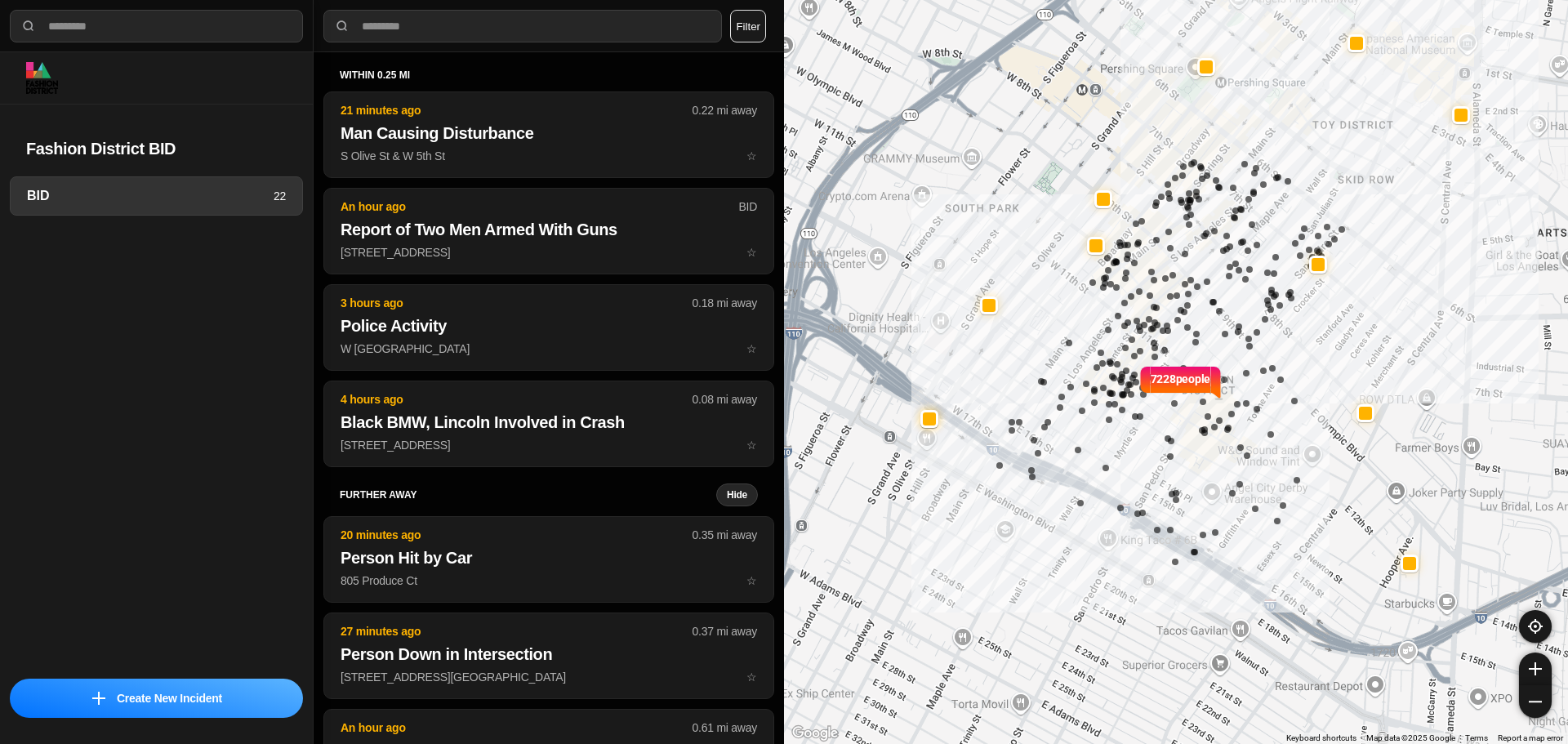
select select "*"
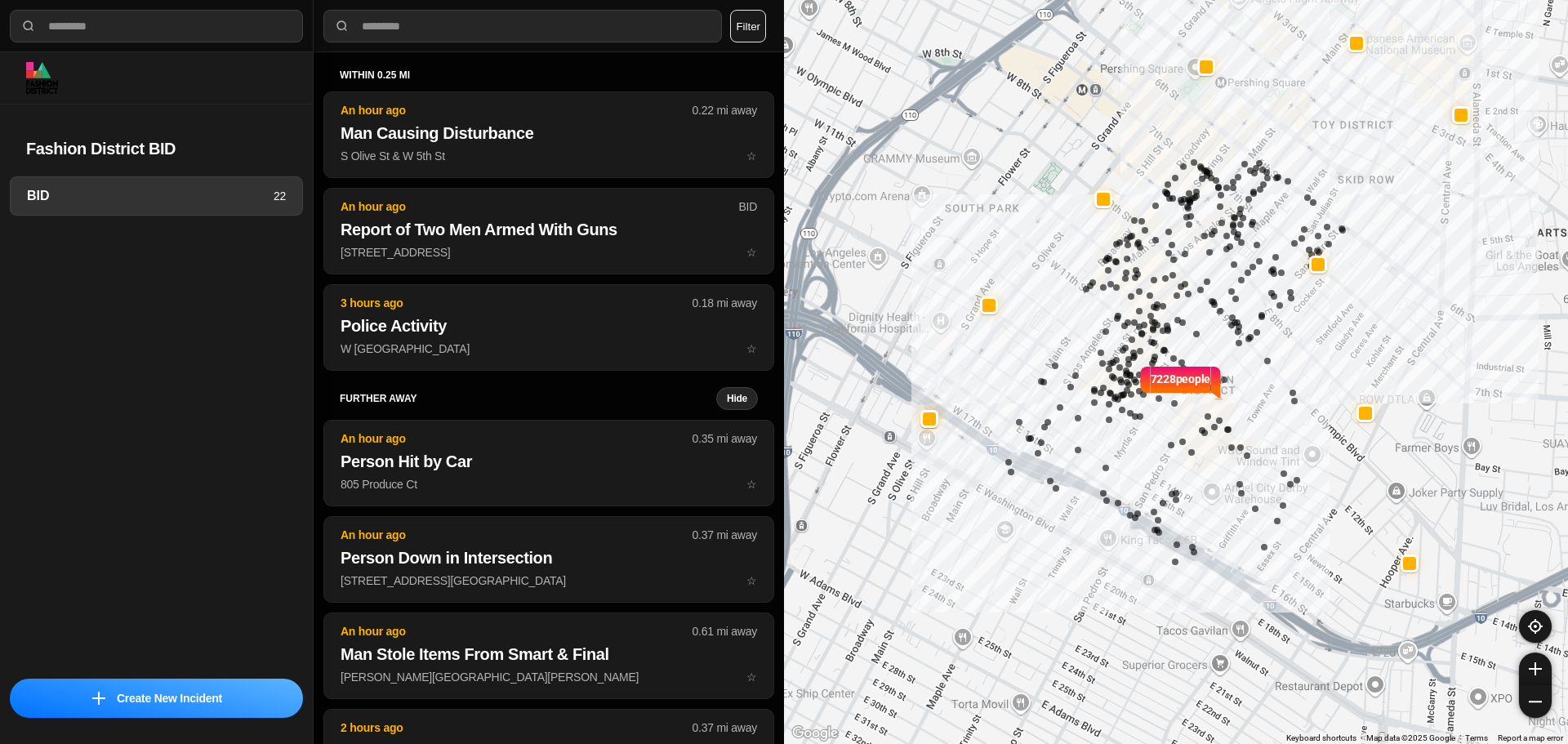
select select "*"
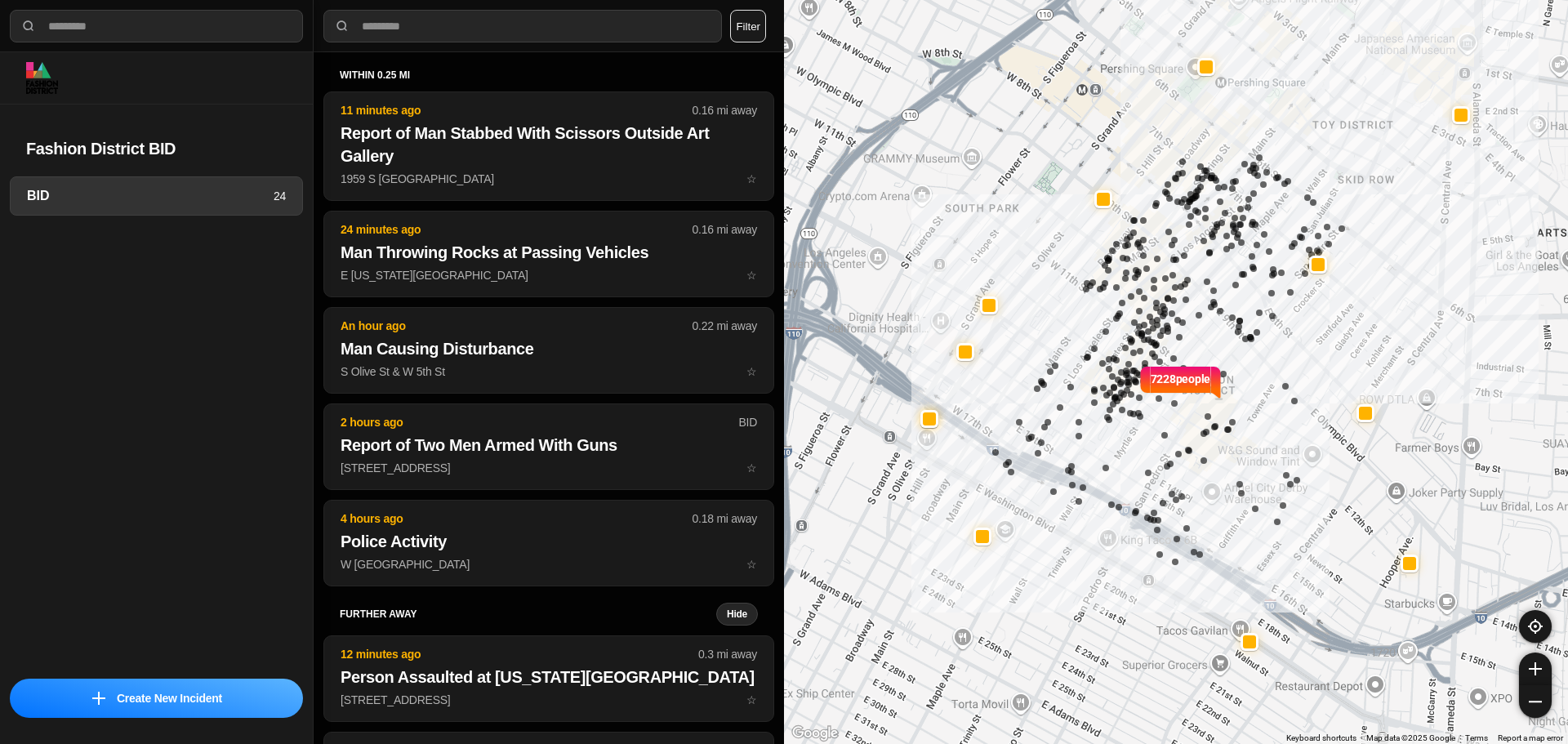
select select "*"
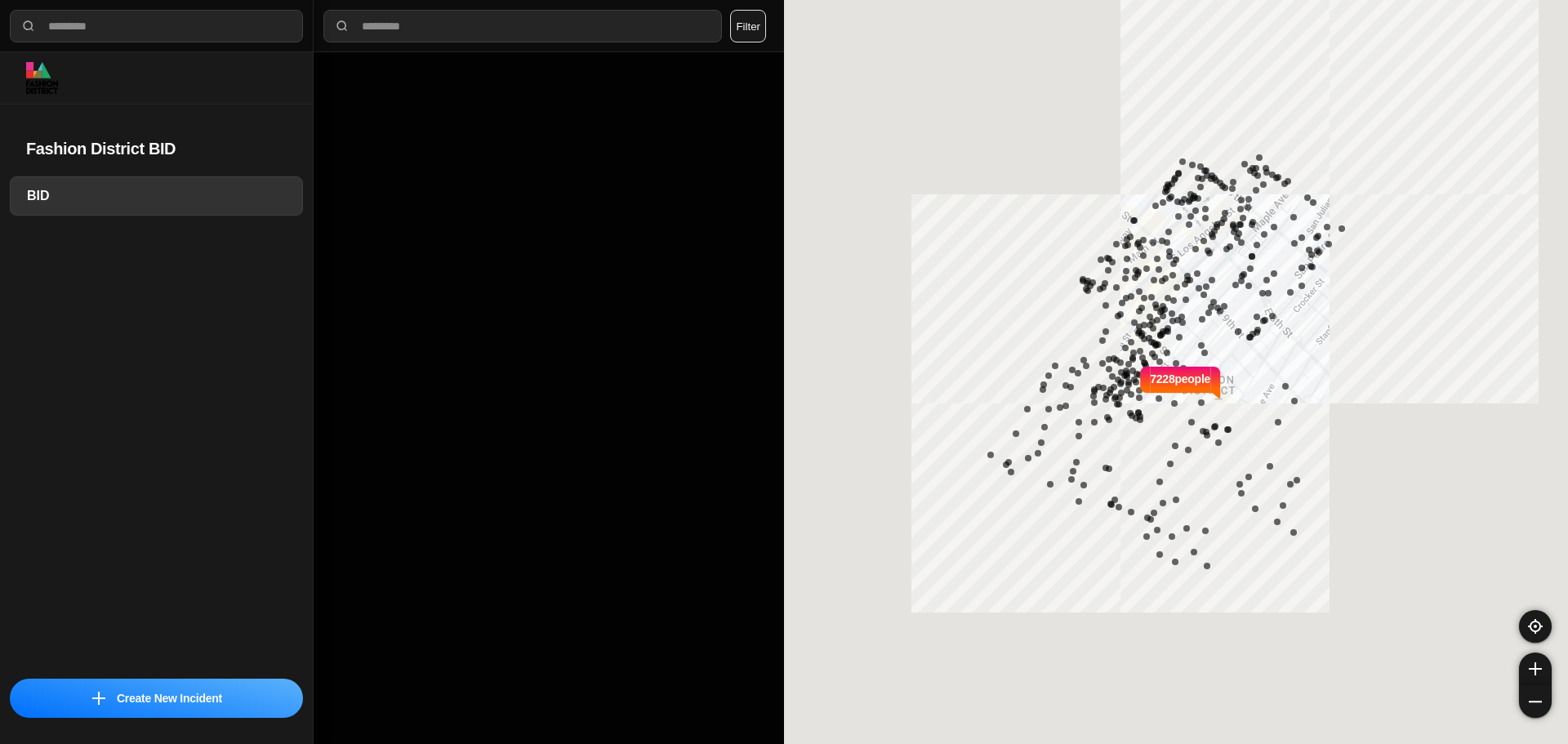
select select "*"
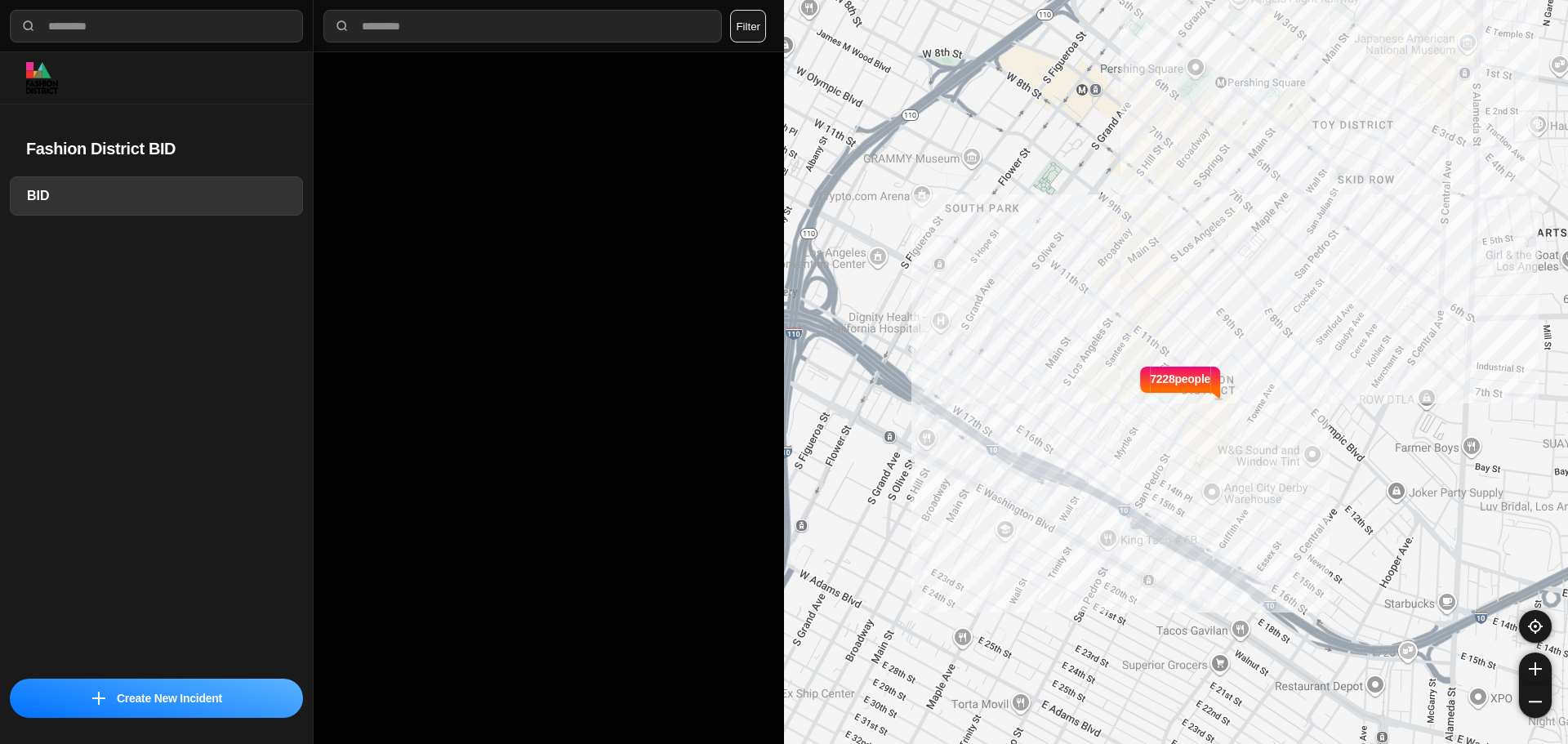
select select "*"
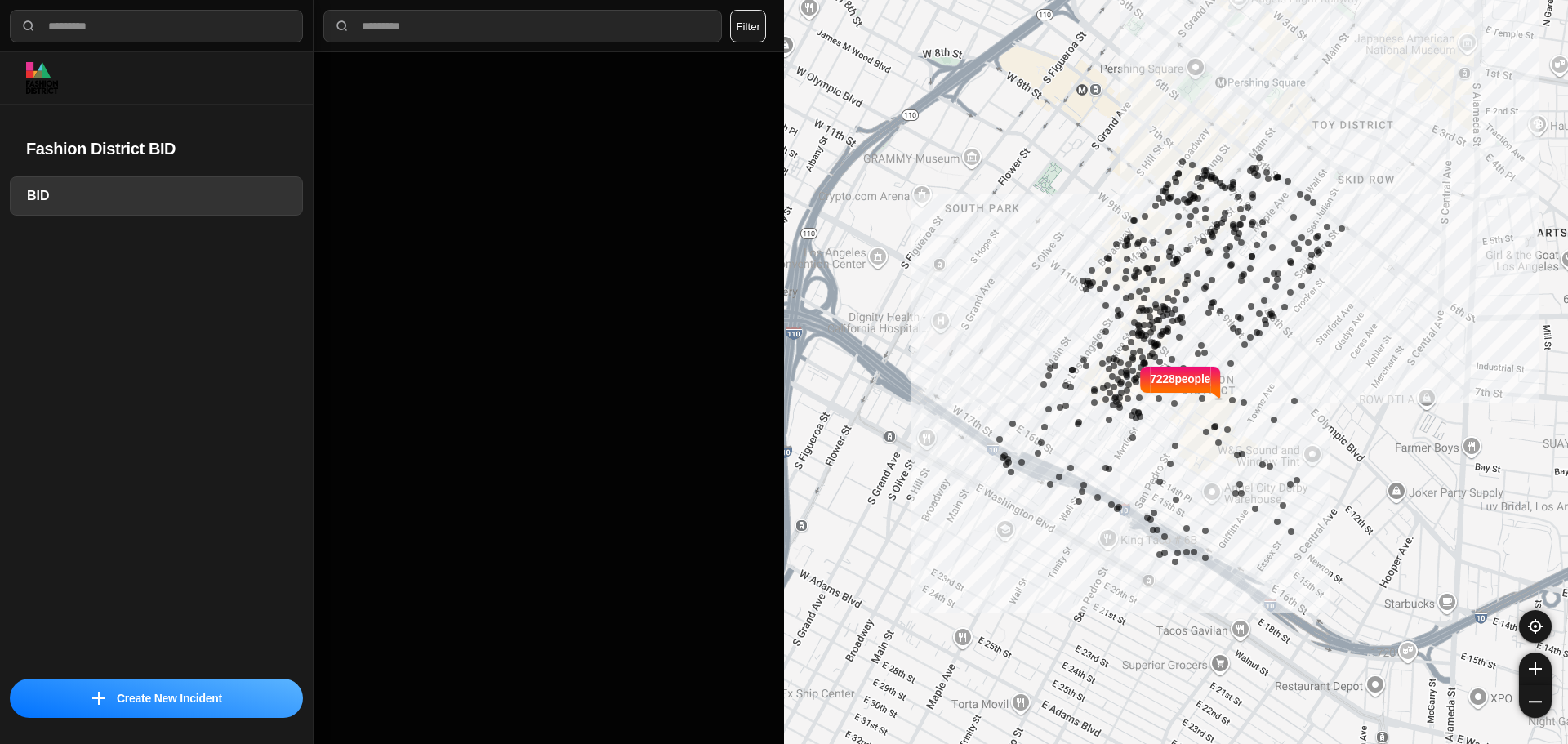
select select "*"
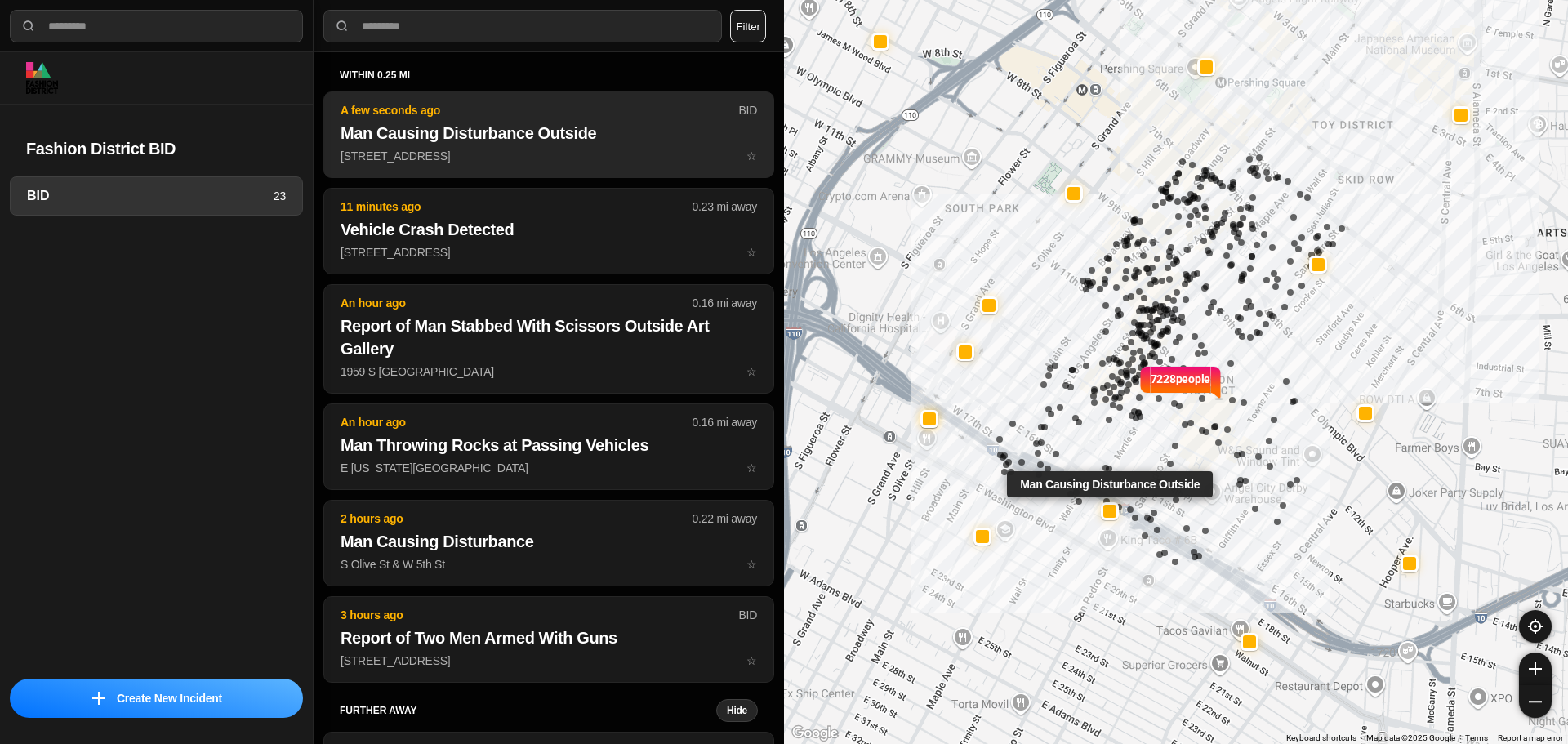
click at [468, 118] on p "A few seconds ago" at bounding box center [540, 110] width 397 height 16
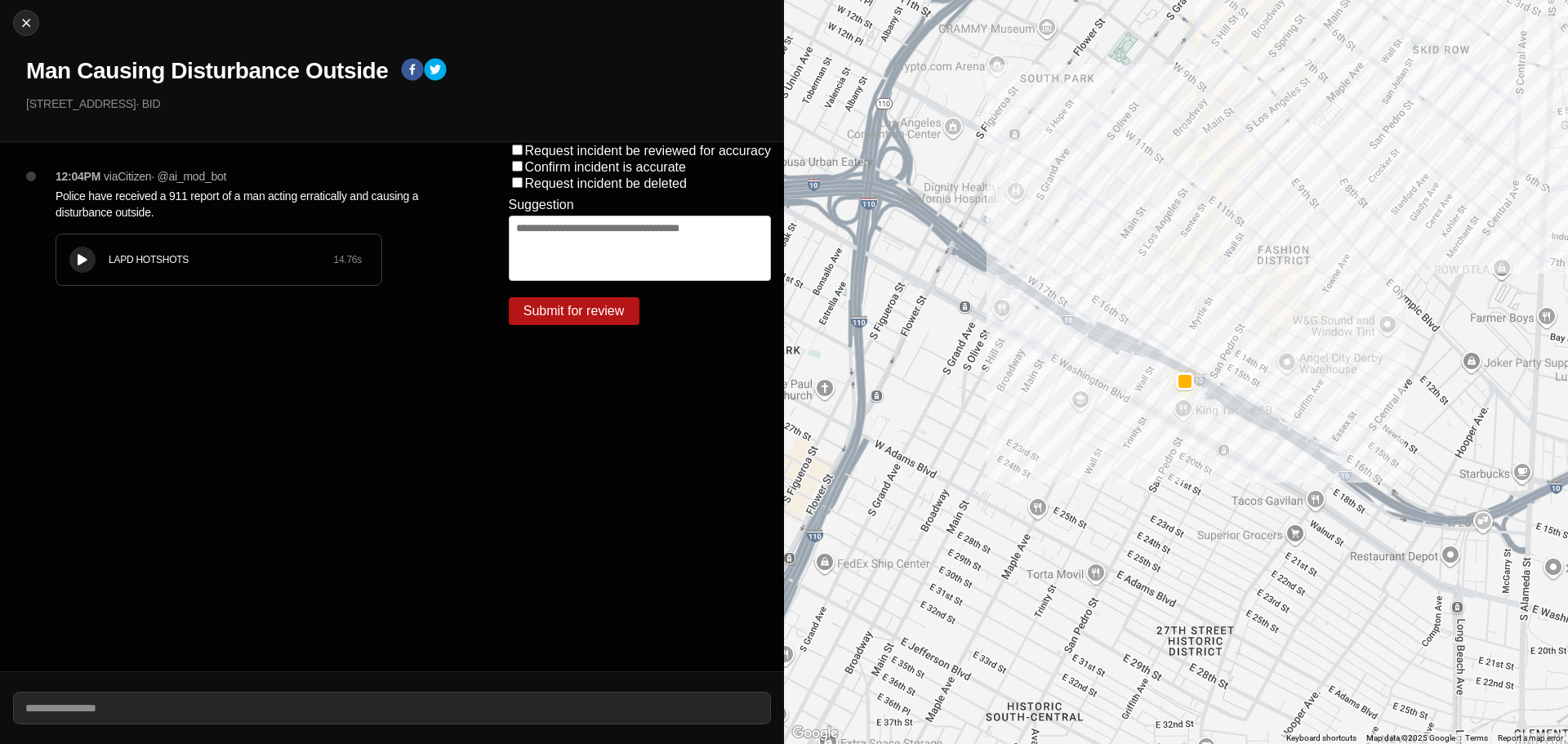
click at [70, 251] on div "LAPD HOTSHOTS 14.76 s" at bounding box center [219, 260] width 325 height 51
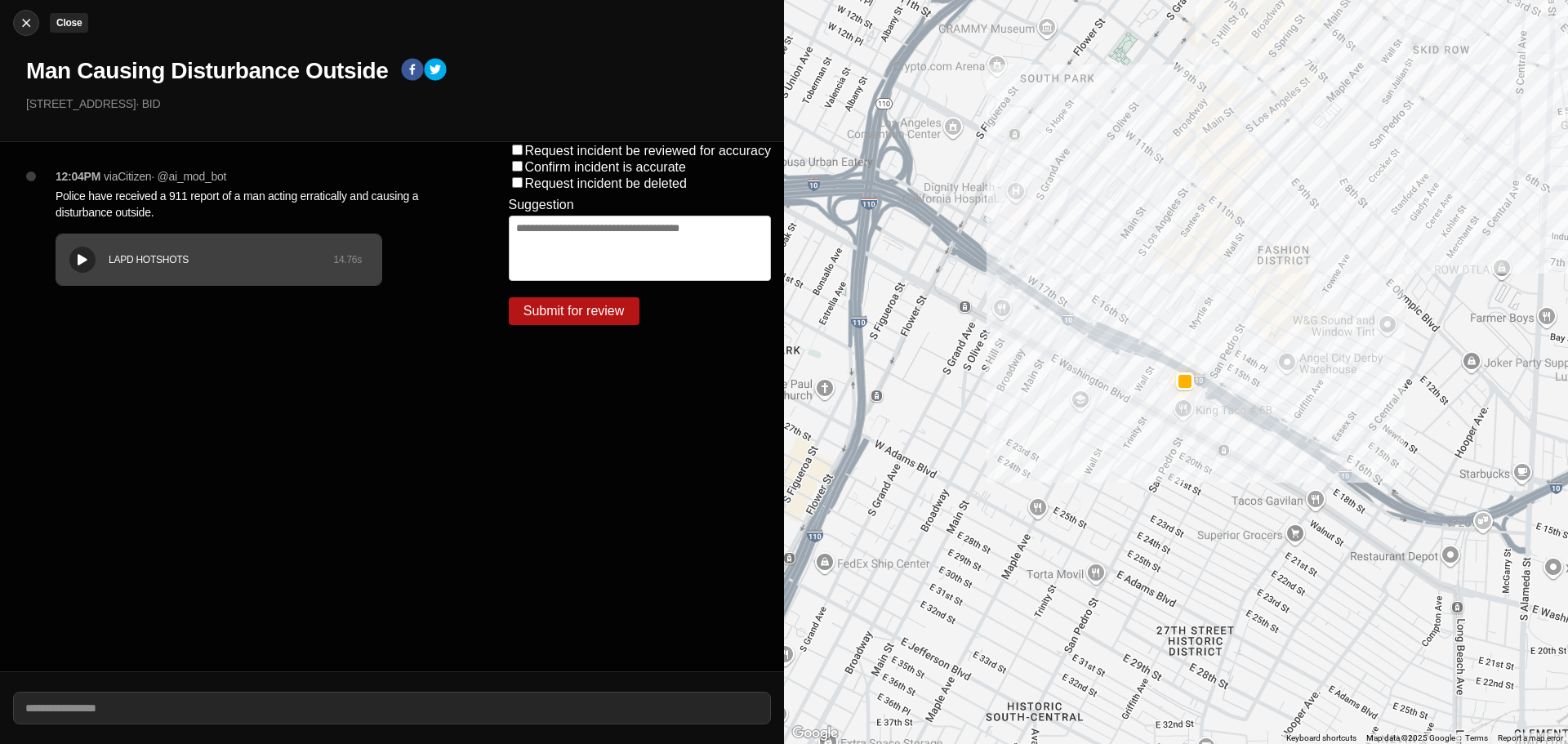
click at [19, 23] on img at bounding box center [25, 22] width 16 height 16
select select "*"
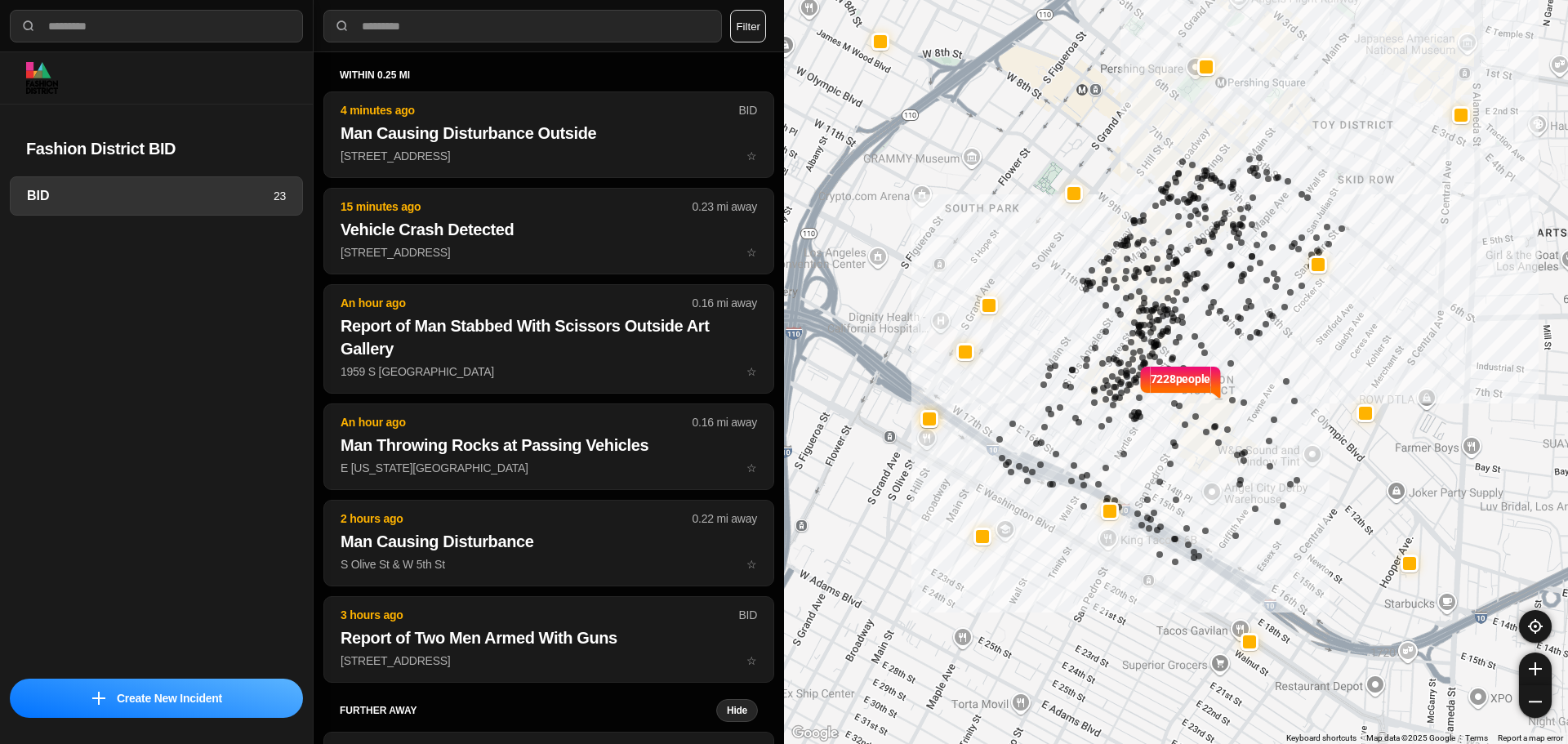
click at [233, 392] on div "BID 23" at bounding box center [156, 423] width 313 height 492
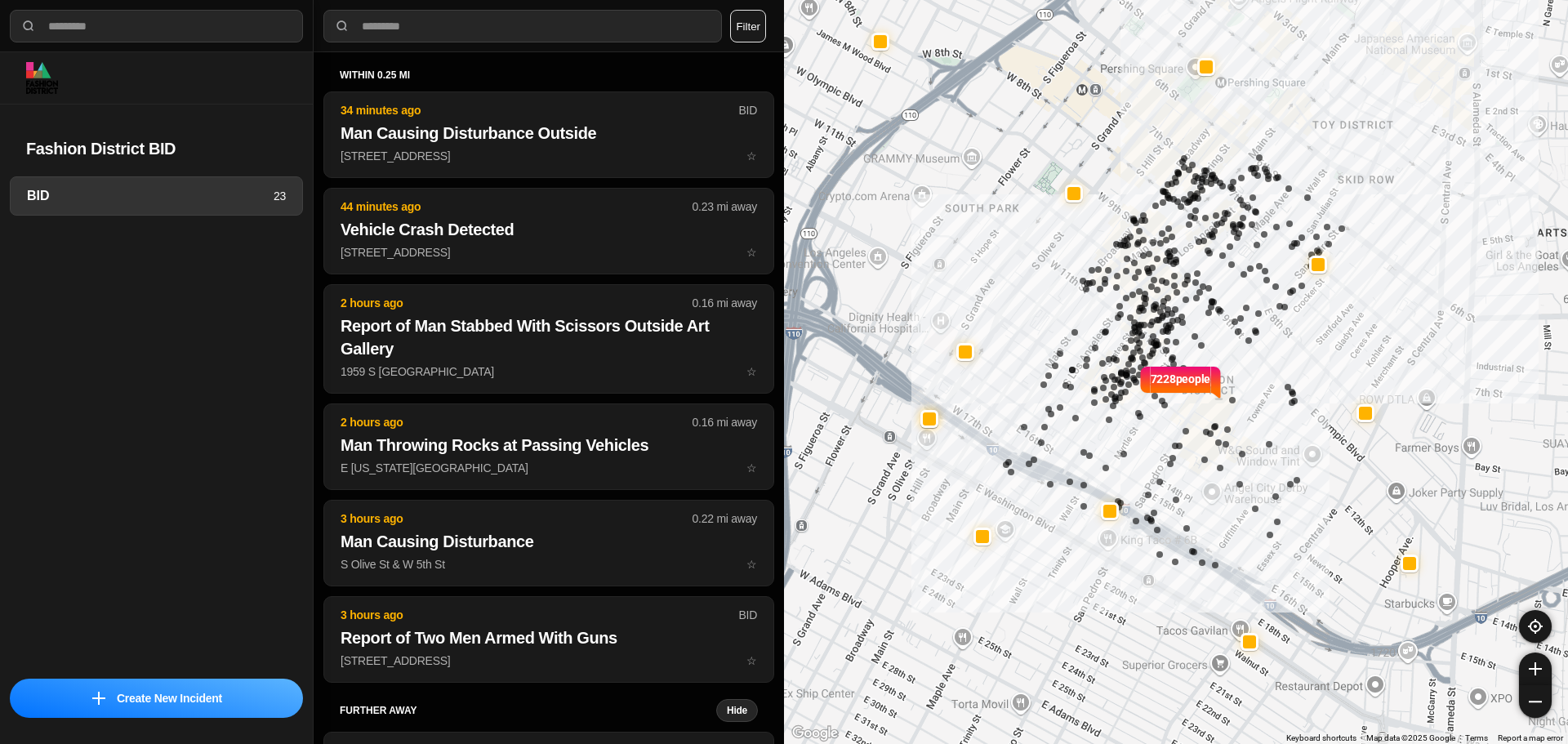
select select "*"
